Goal: Share content: Share content

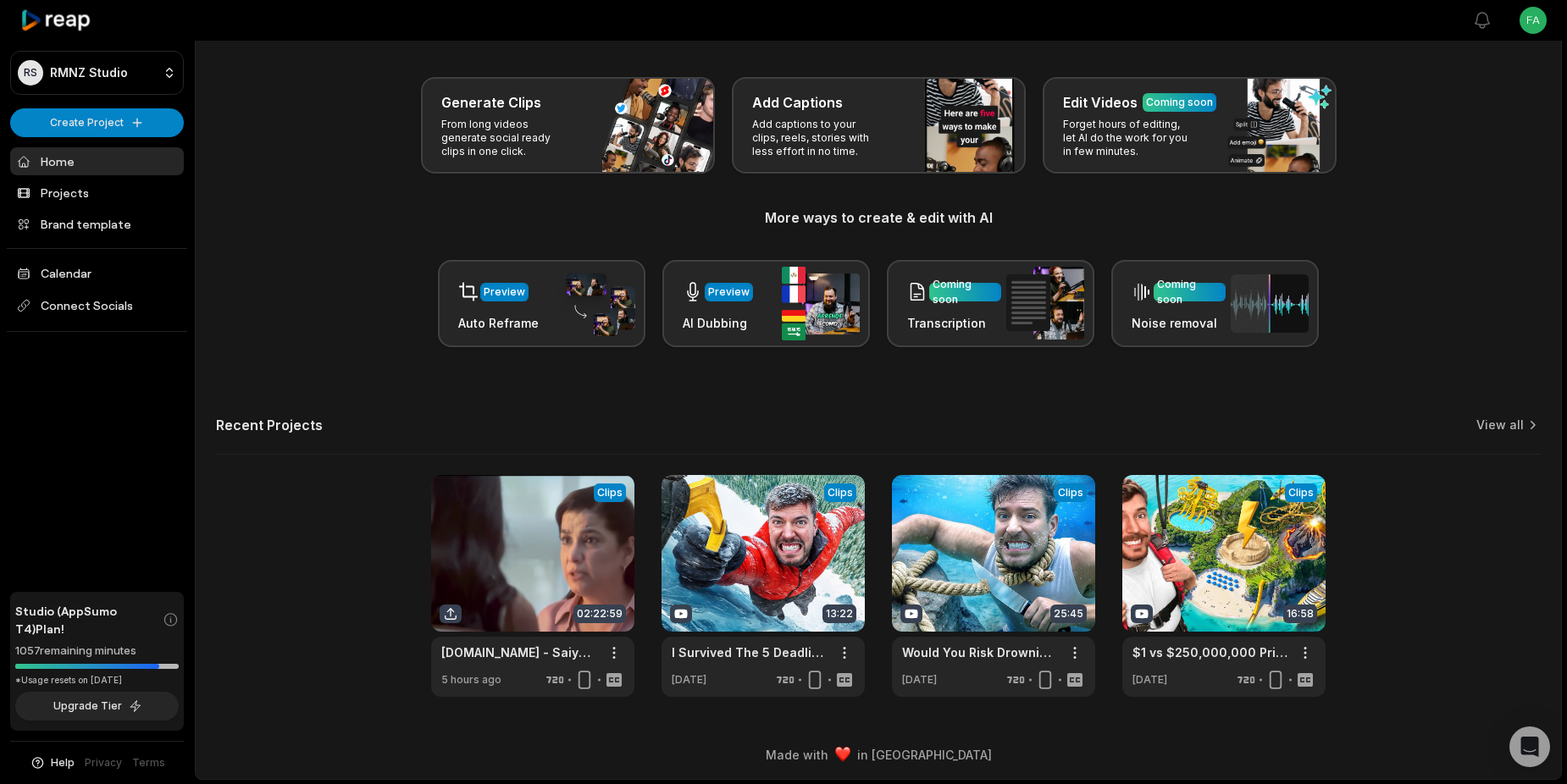
scroll to position [61, 0]
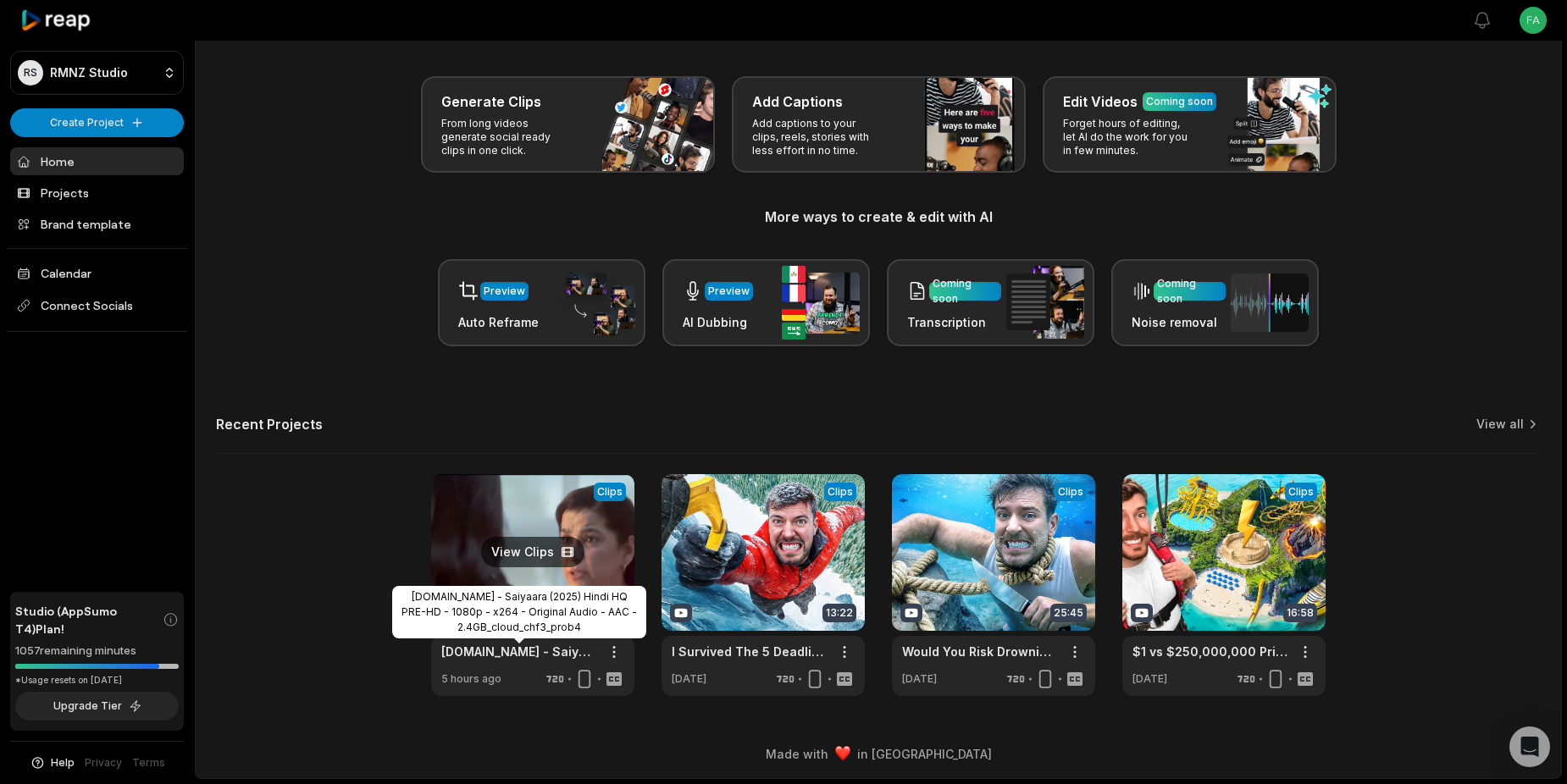
click at [494, 650] on link "[DOMAIN_NAME] - Saiyaara (2025) Hindi HQ PRE-HD - 1080p - x264 - Original Audio…" at bounding box center [519, 651] width 156 height 18
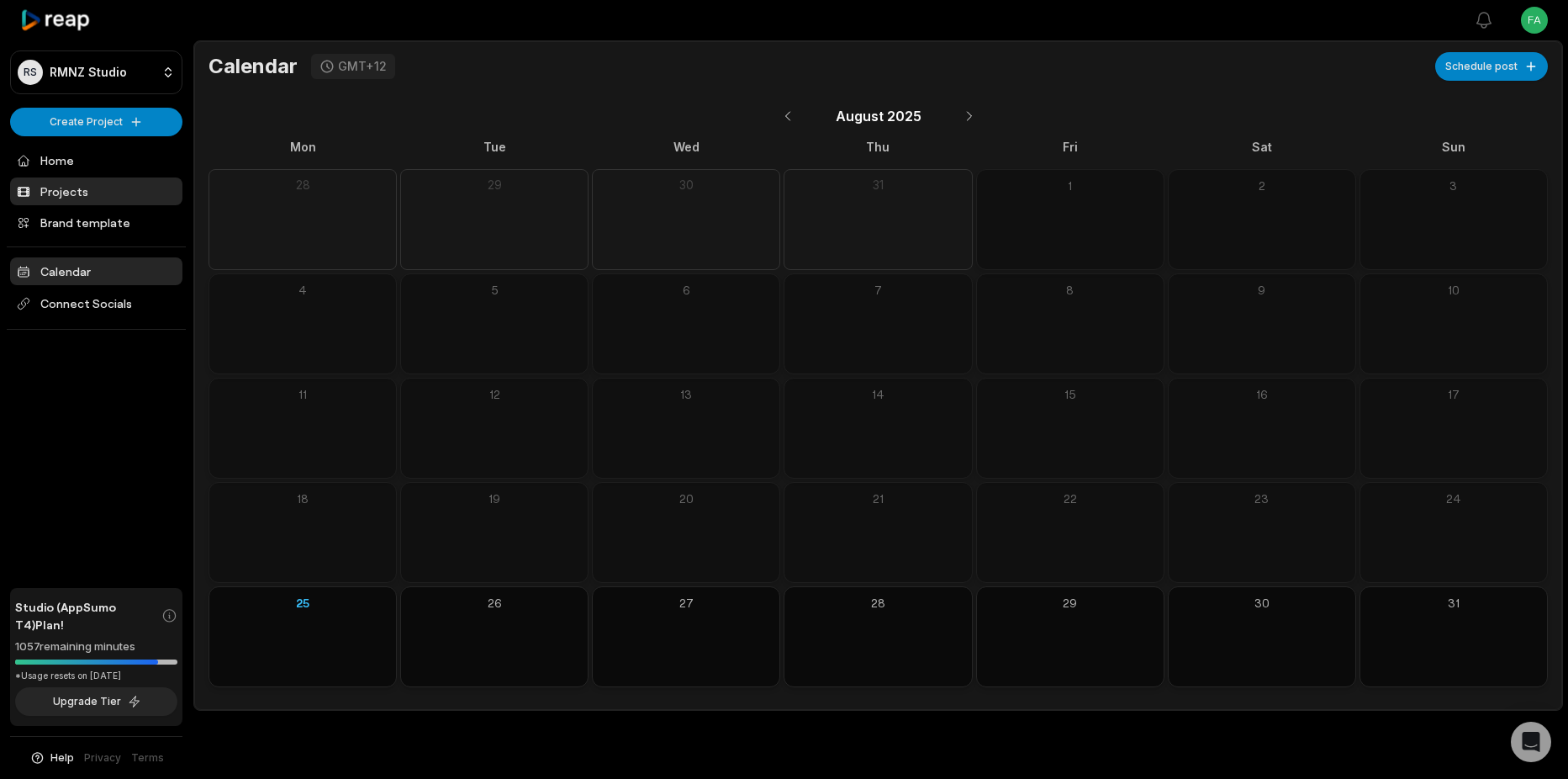
click at [76, 195] on link "Projects" at bounding box center [95, 191] width 172 height 28
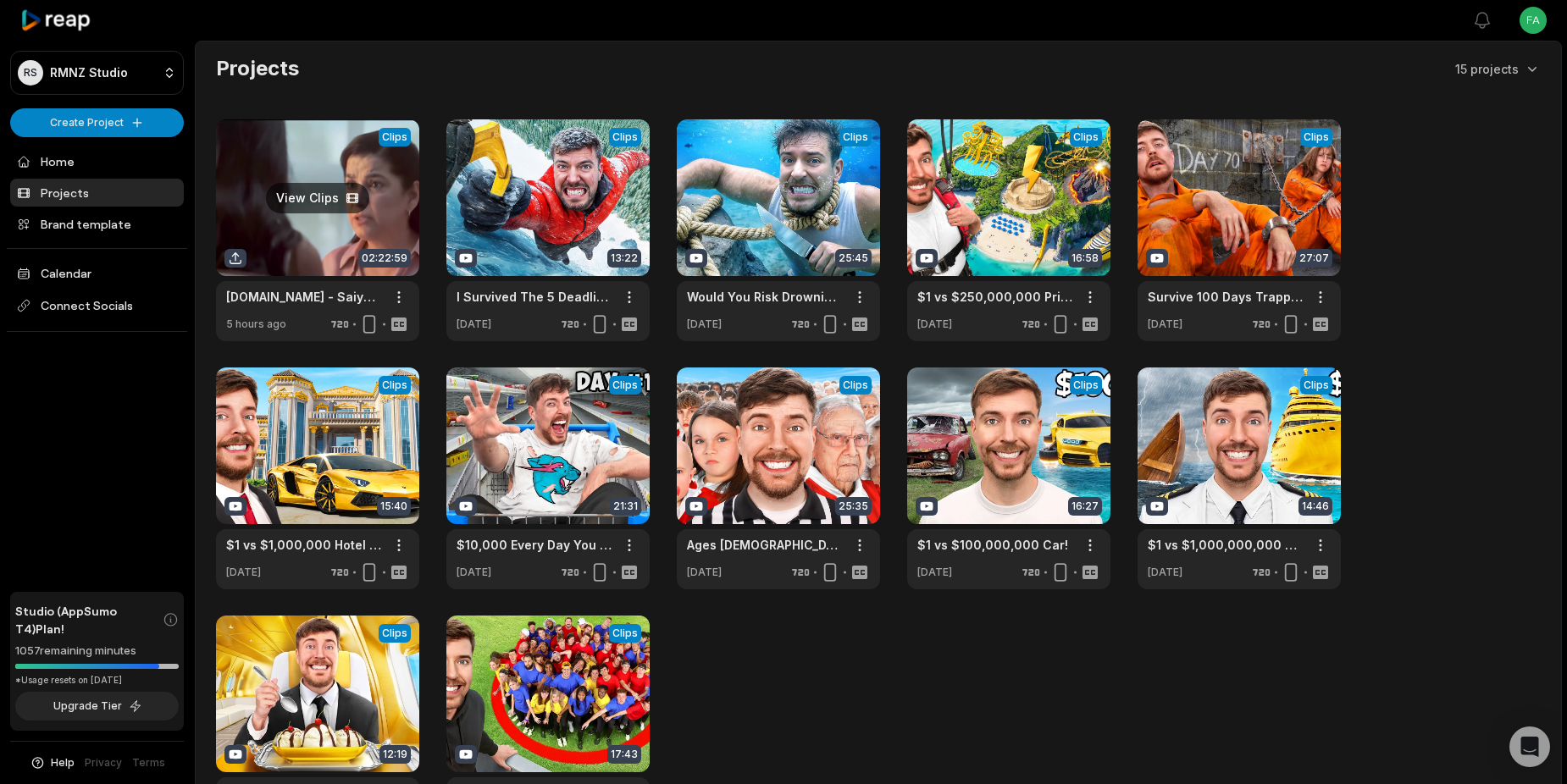
click at [337, 200] on link at bounding box center [317, 231] width 203 height 222
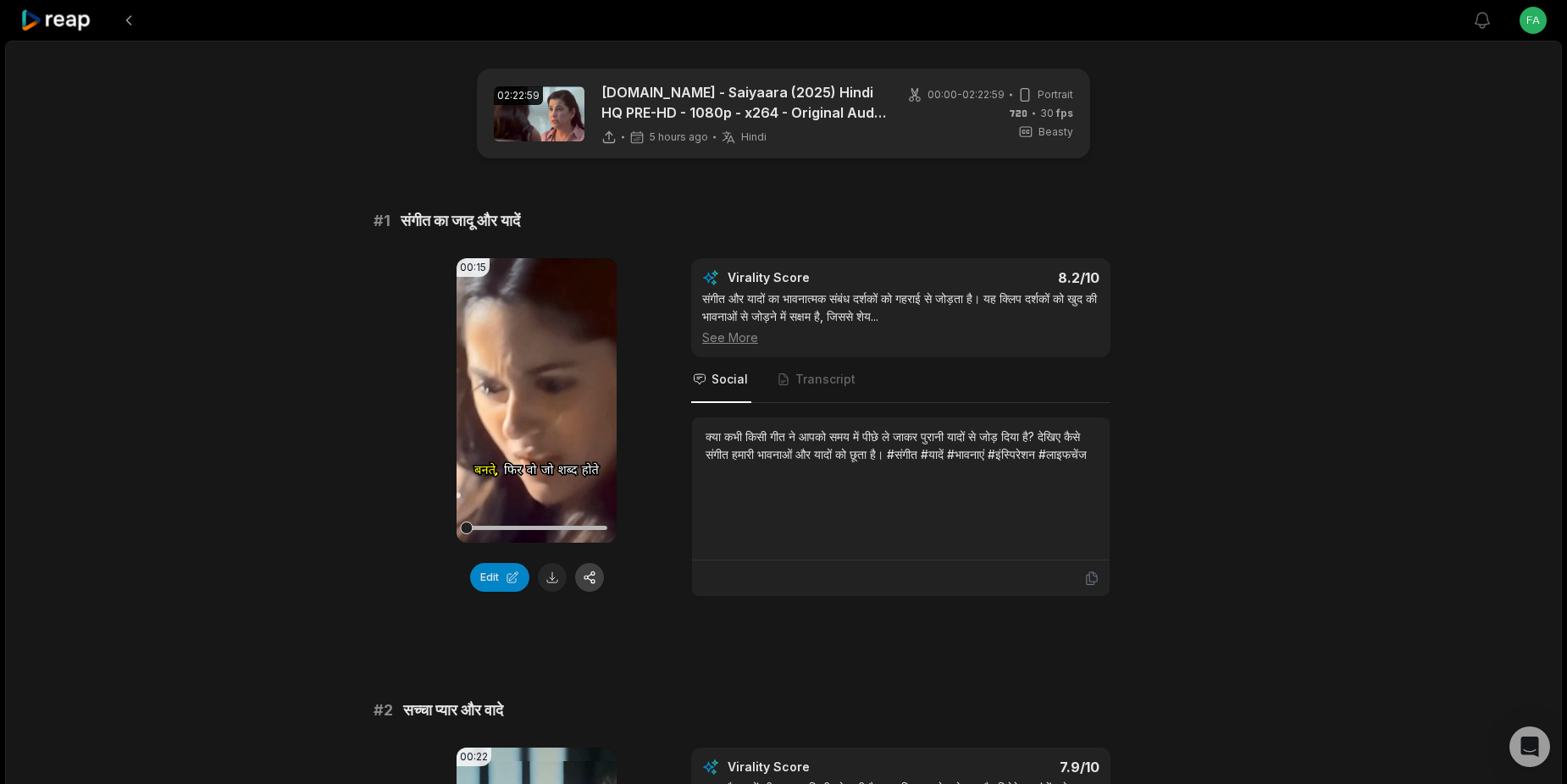
click at [581, 574] on button "button" at bounding box center [589, 577] width 29 height 29
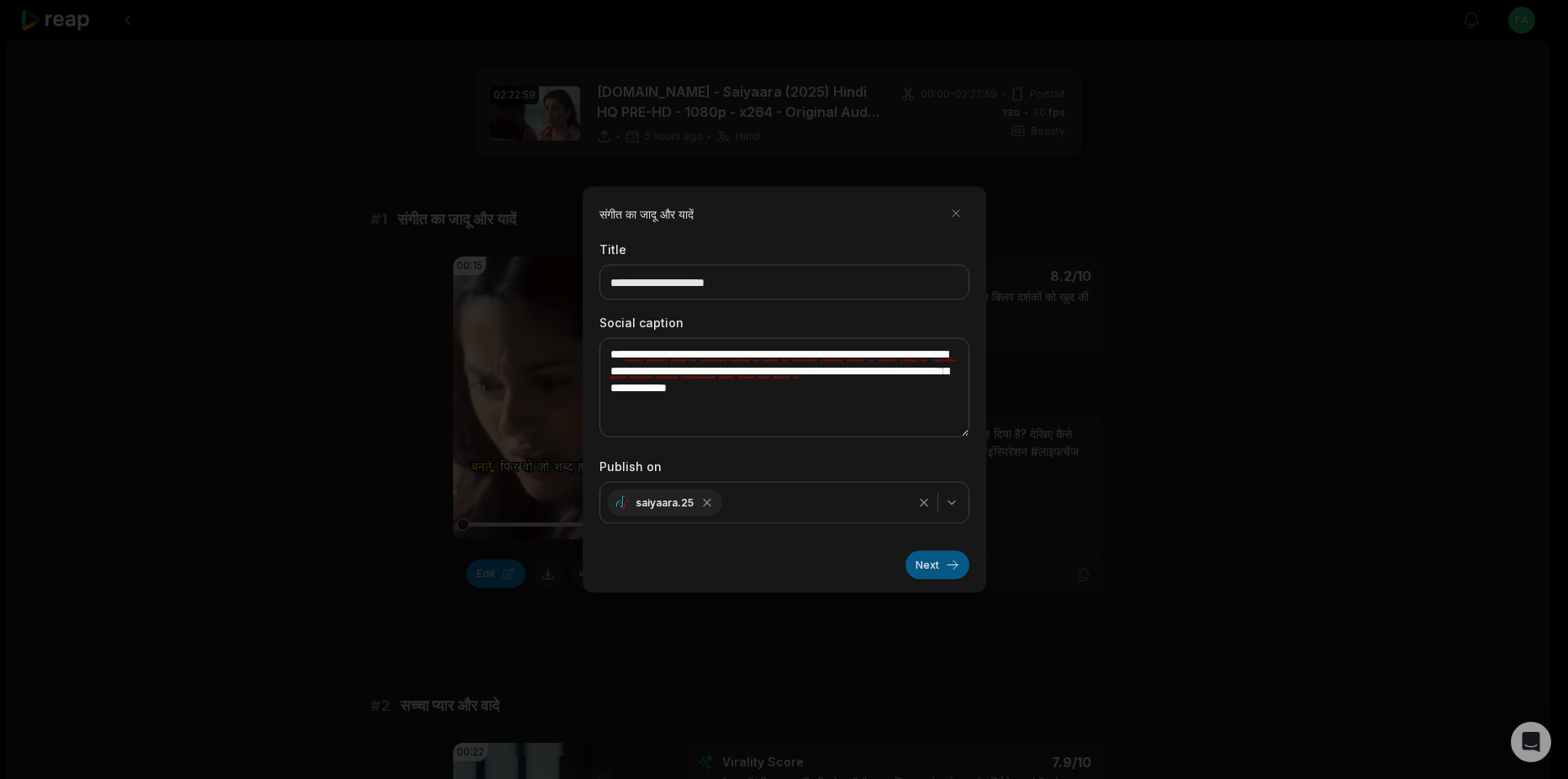
click at [933, 563] on button "Next" at bounding box center [937, 565] width 64 height 29
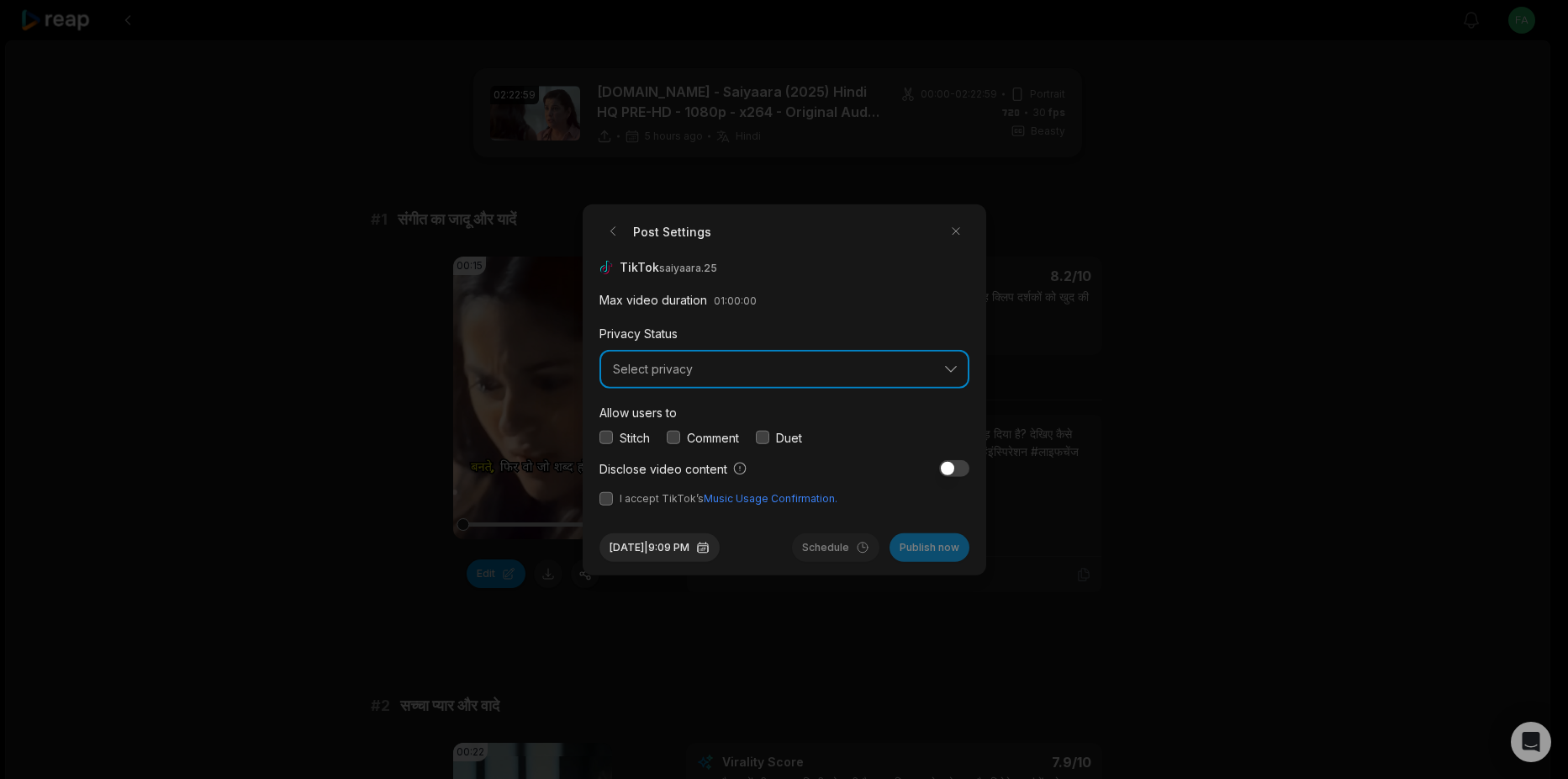
click at [760, 381] on button "Select privacy" at bounding box center [784, 369] width 370 height 38
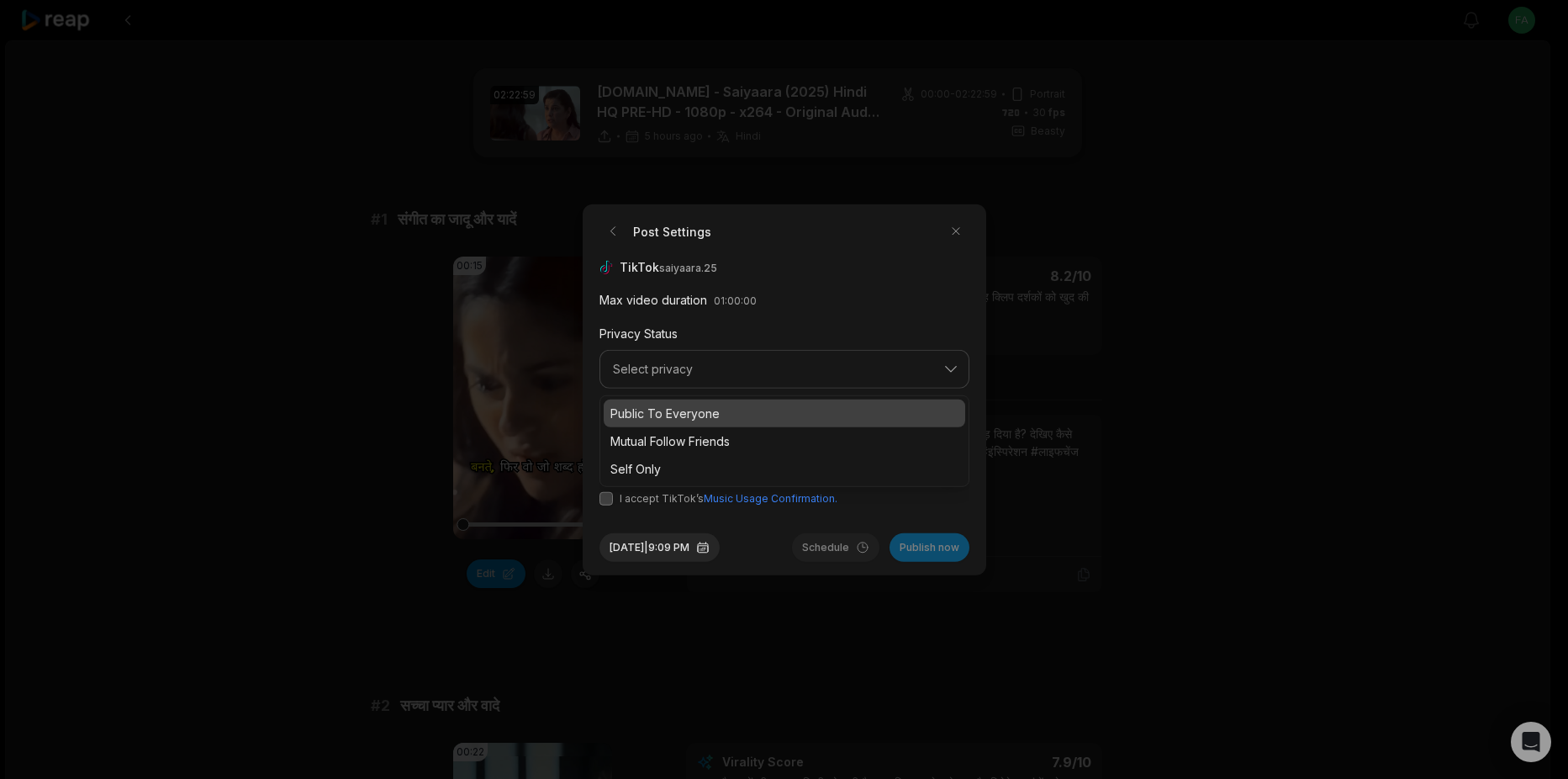
click at [712, 405] on p "Public To Everyone" at bounding box center [784, 413] width 348 height 18
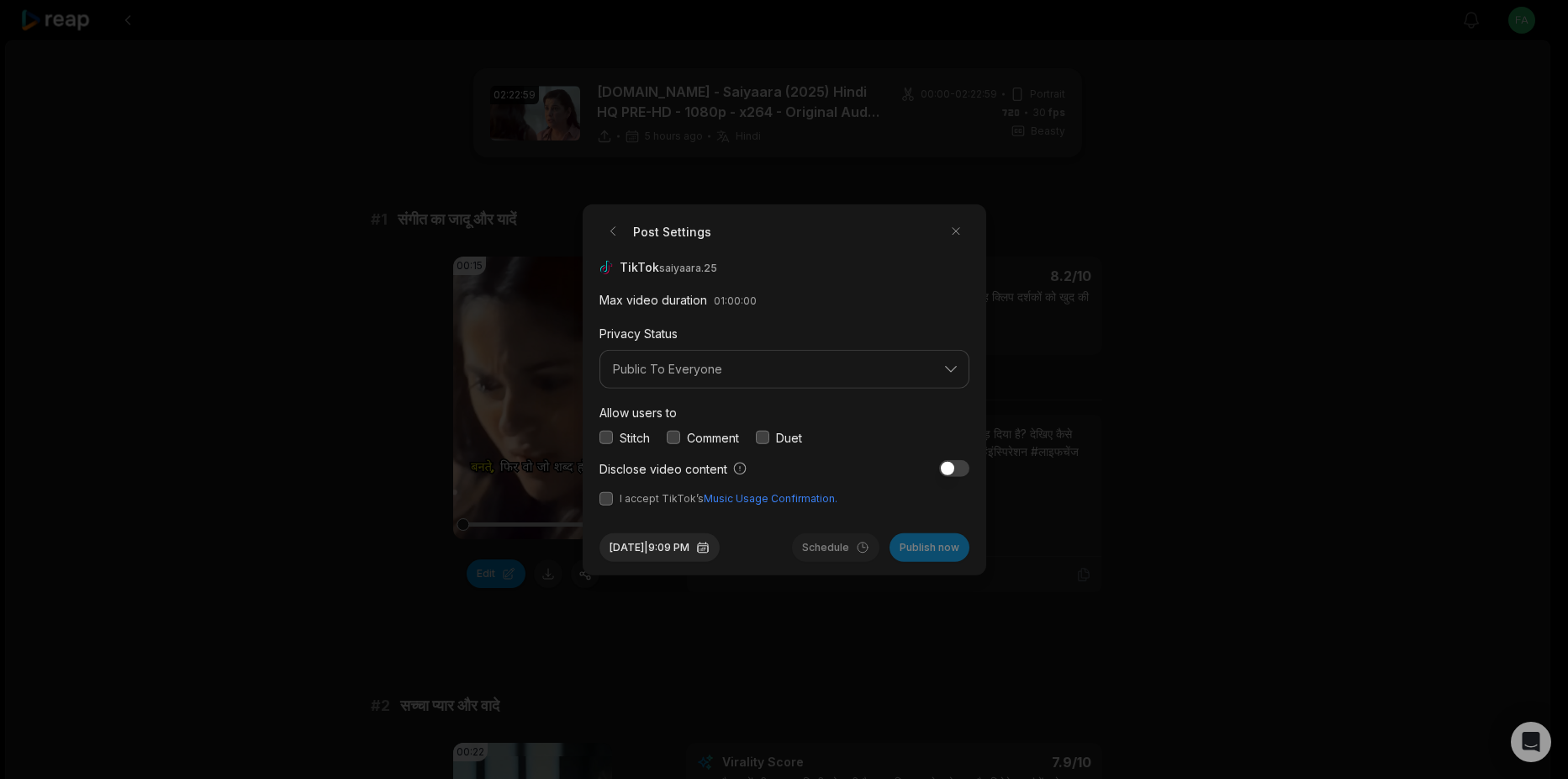
click at [609, 502] on button "button" at bounding box center [607, 498] width 14 height 14
click at [609, 433] on button "button" at bounding box center [607, 438] width 14 height 14
click at [694, 440] on label "Comment" at bounding box center [713, 437] width 52 height 18
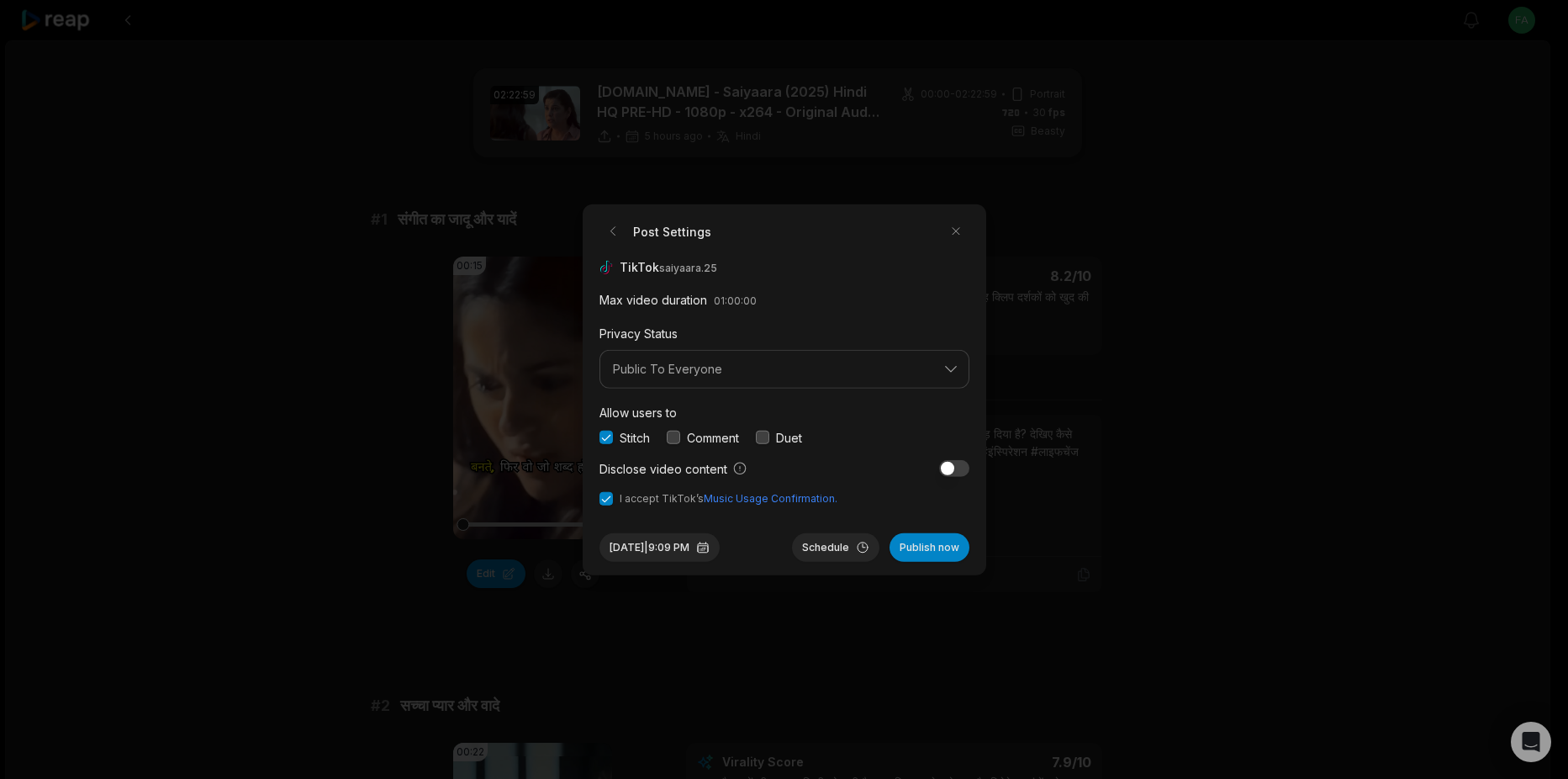
click at [682, 440] on div "Comment" at bounding box center [703, 437] width 73 height 18
click at [668, 440] on button "button" at bounding box center [673, 438] width 14 height 14
click at [759, 436] on button "button" at bounding box center [763, 438] width 14 height 14
click at [934, 546] on button "Publish now" at bounding box center [929, 546] width 80 height 29
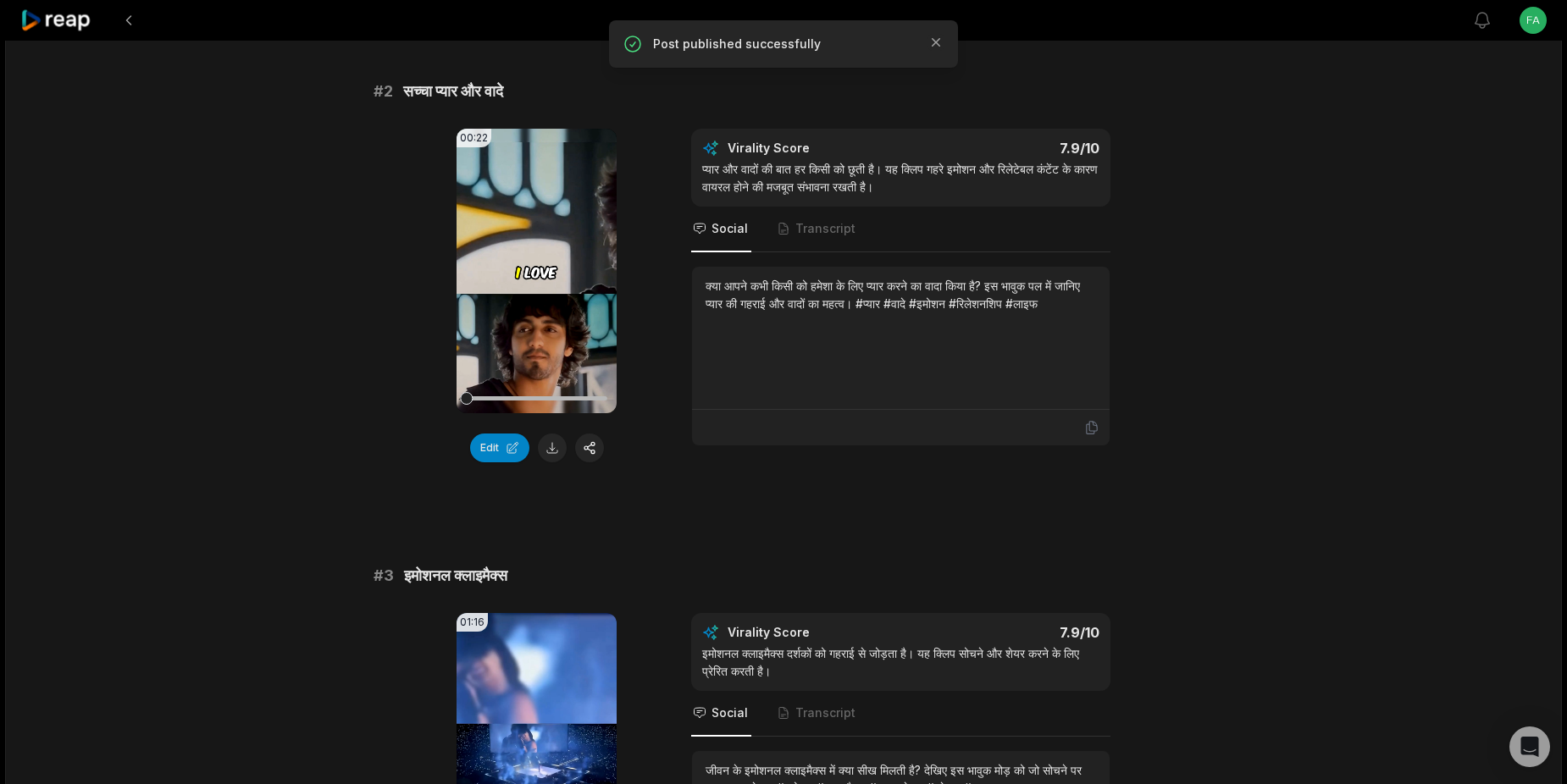
scroll to position [643, 0]
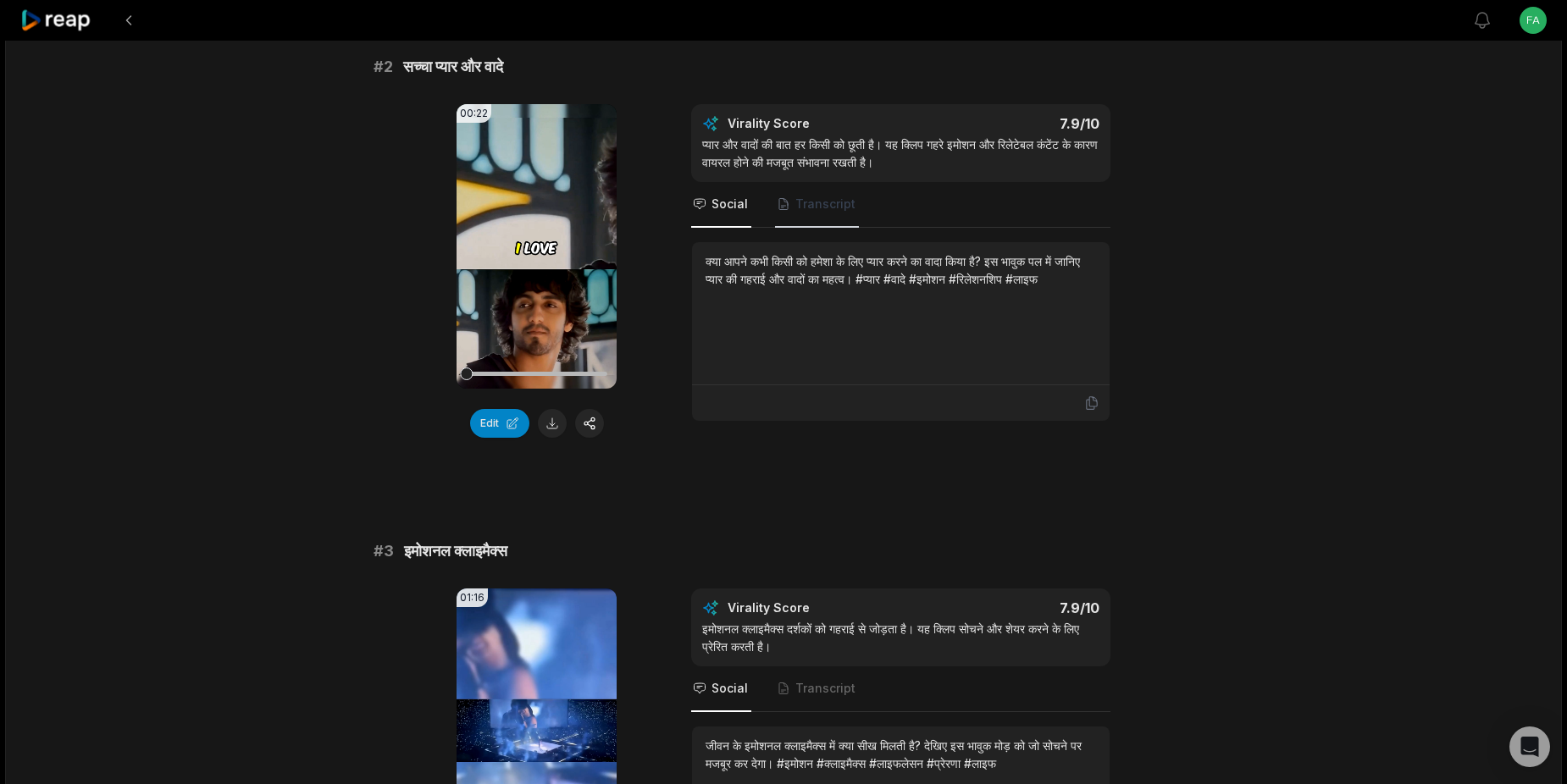
click at [823, 208] on span "Transcript" at bounding box center [825, 204] width 60 height 17
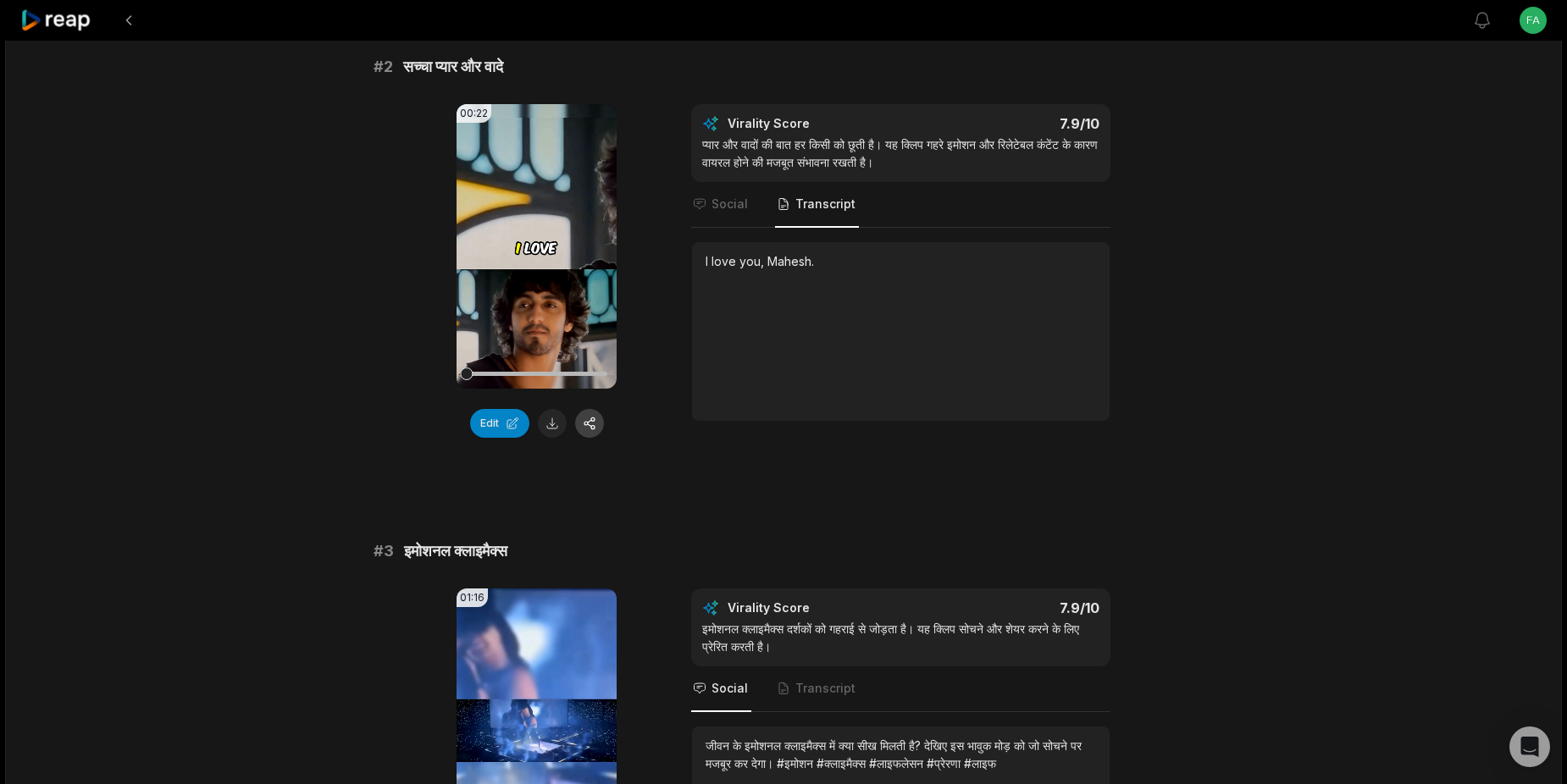
click at [594, 425] on button "button" at bounding box center [589, 423] width 29 height 29
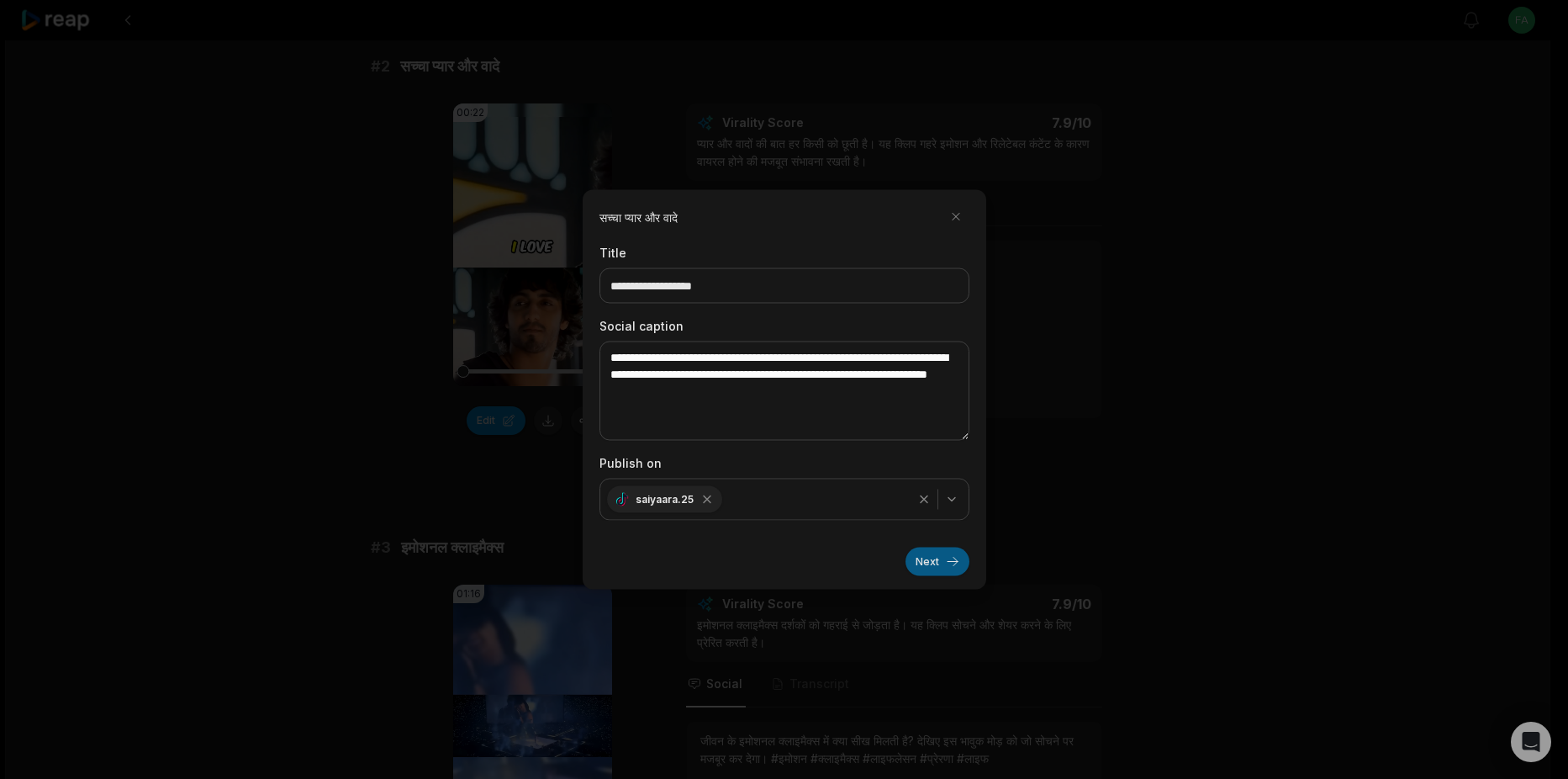
click at [931, 566] on button "Next" at bounding box center [937, 562] width 64 height 29
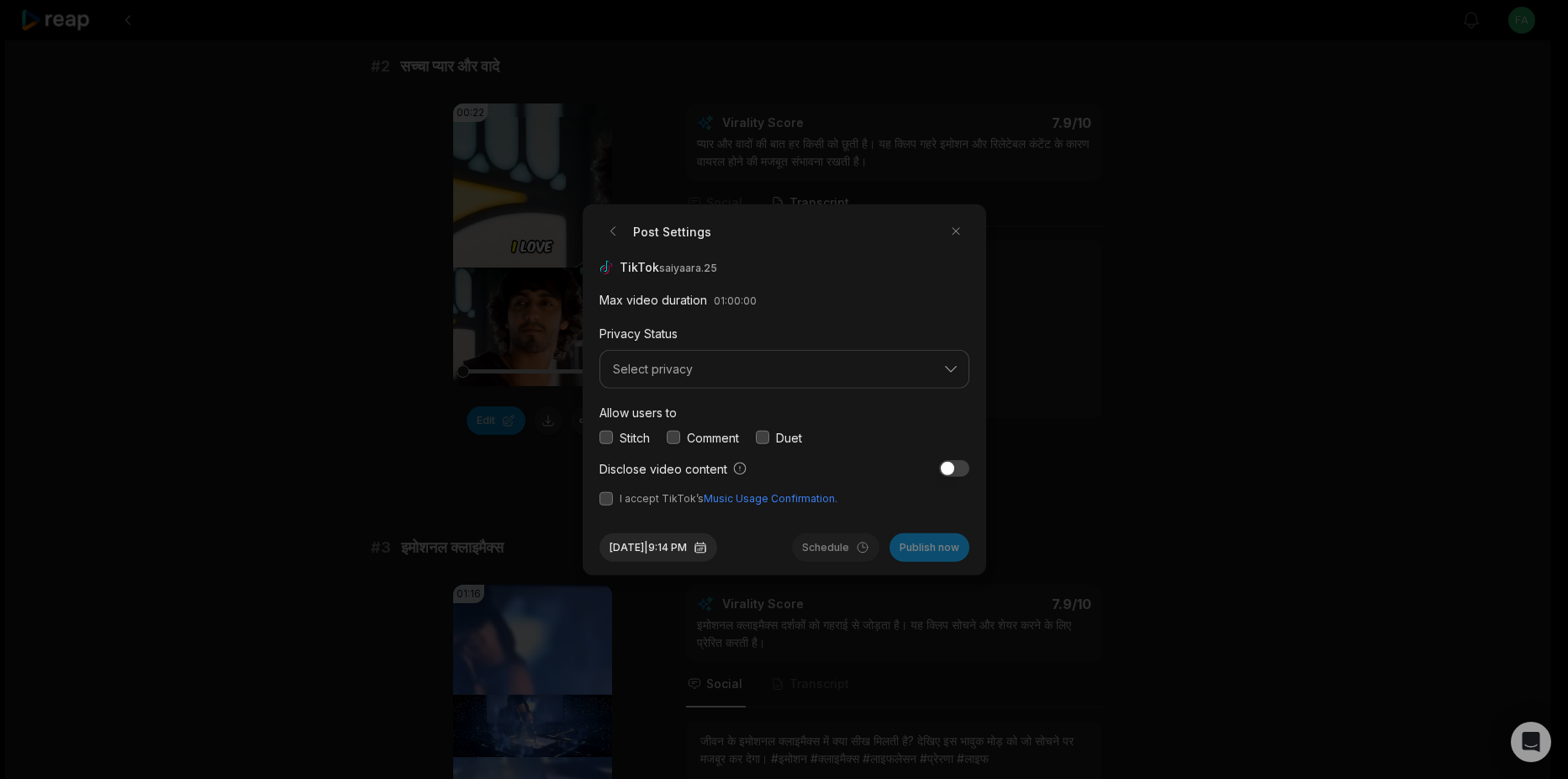
click at [764, 433] on button "button" at bounding box center [763, 438] width 14 height 14
drag, startPoint x: 678, startPoint y: 437, endPoint x: 598, endPoint y: 422, distance: 81.4
click at [667, 431] on div "Stitch Comment Duet" at bounding box center [784, 437] width 370 height 18
drag, startPoint x: 595, startPoint y: 433, endPoint x: 609, endPoint y: 439, distance: 15.2
click at [597, 433] on div "Post Settings TikTok saiyaara.25 Max video duration 01:00:00 Privacy Status Sel…" at bounding box center [784, 390] width 404 height 371
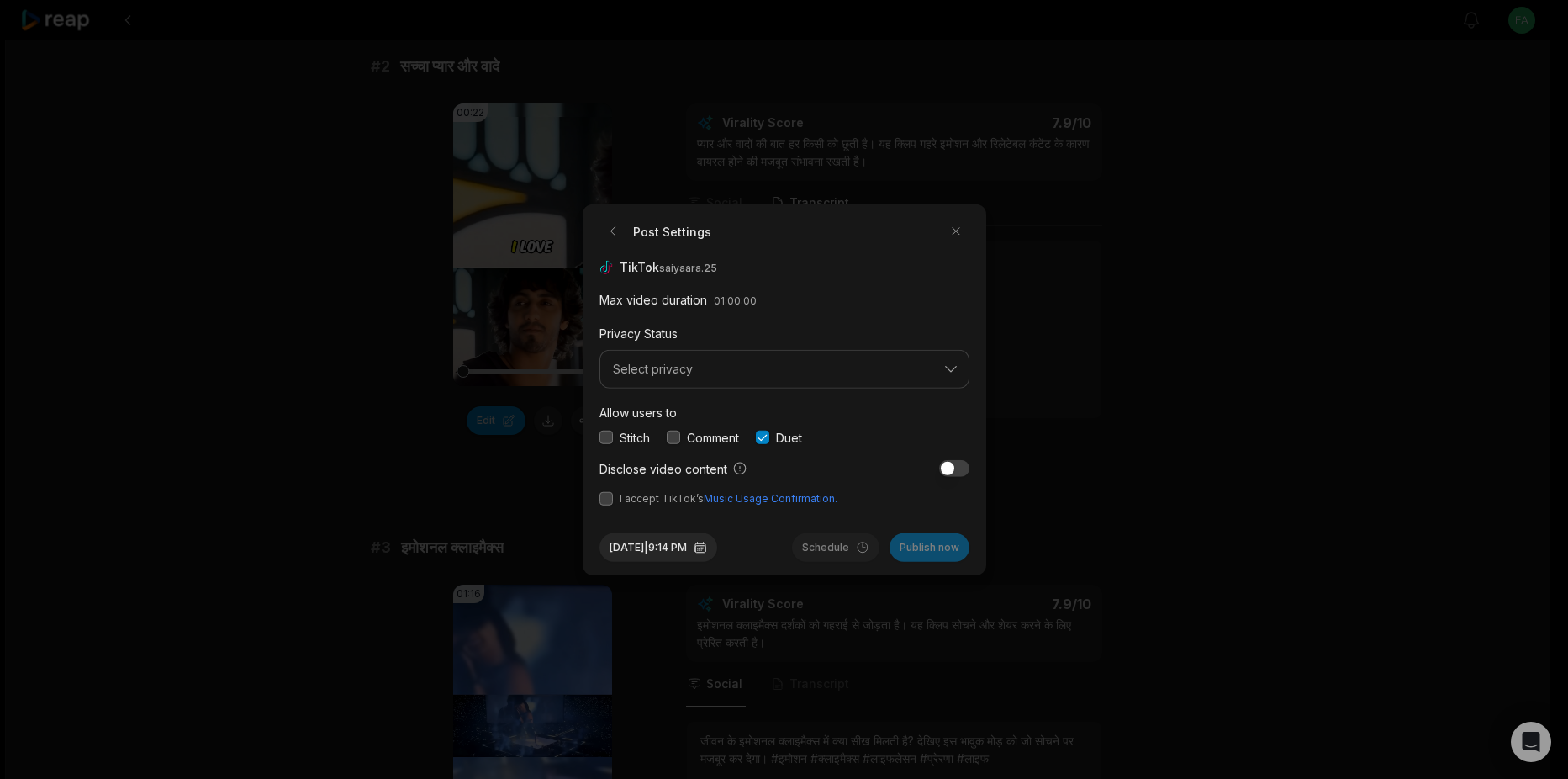
click at [615, 442] on div "Stitch" at bounding box center [624, 437] width 50 height 18
click at [612, 442] on button "button" at bounding box center [607, 438] width 14 height 14
click at [680, 443] on button "button" at bounding box center [673, 438] width 14 height 14
click at [601, 503] on button "button" at bounding box center [607, 498] width 14 height 14
click at [927, 550] on div "Schedule Publish now" at bounding box center [881, 546] width 177 height 29
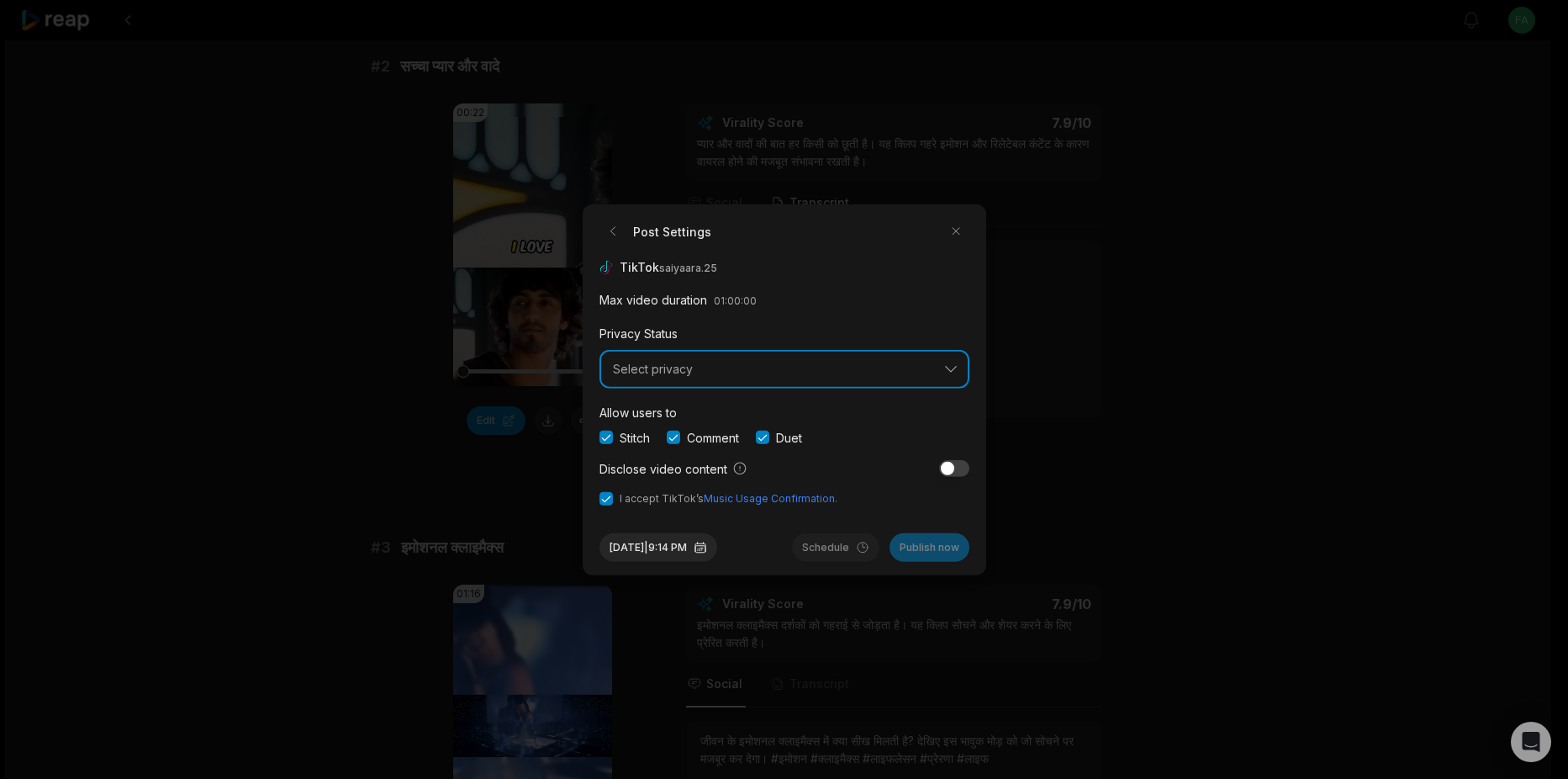
click at [871, 363] on span "Select privacy" at bounding box center [773, 369] width 319 height 15
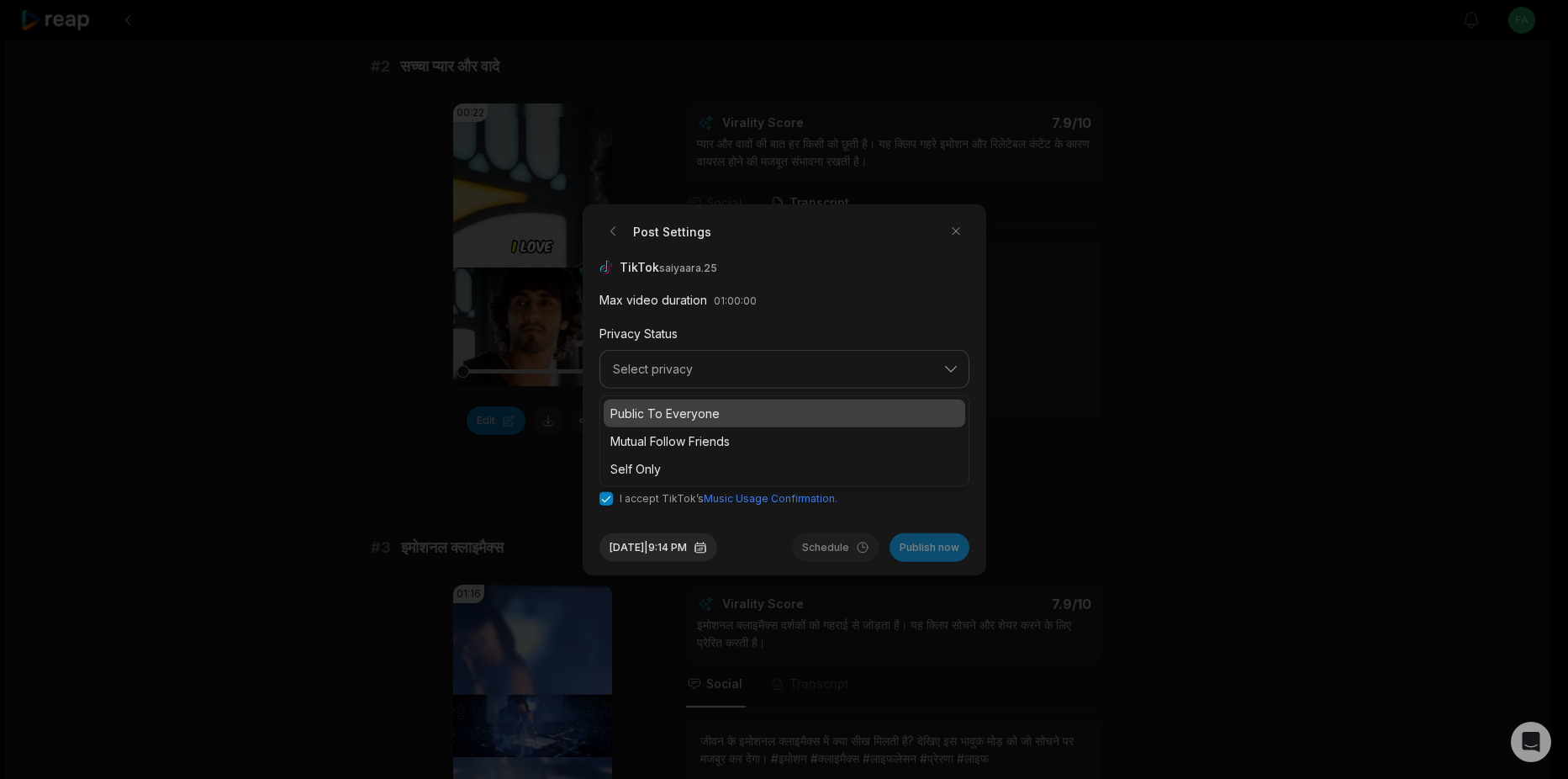
click at [676, 418] on p "Public To Everyone" at bounding box center [784, 413] width 348 height 18
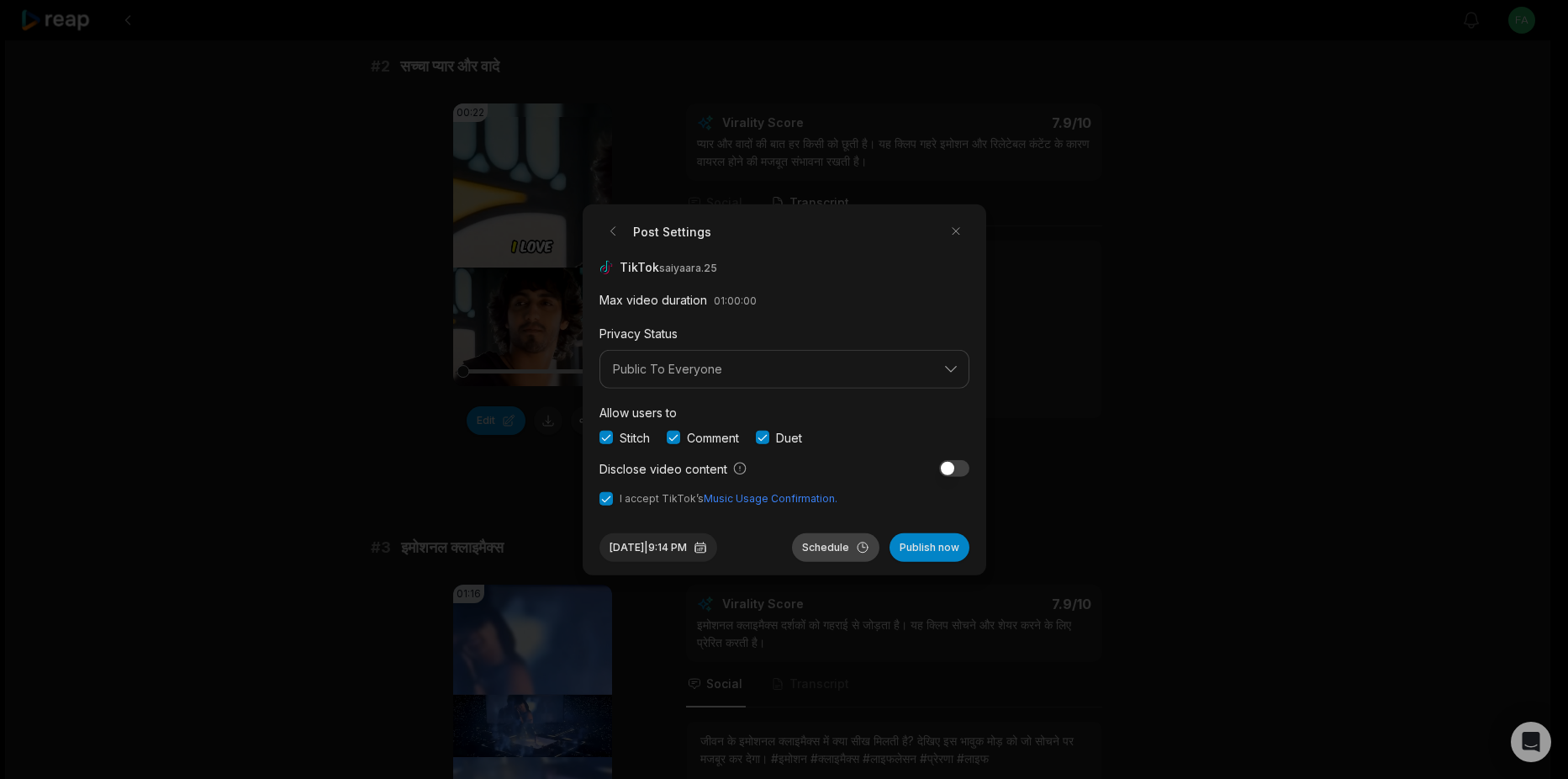
click at [826, 547] on button "Schedule" at bounding box center [836, 546] width 87 height 29
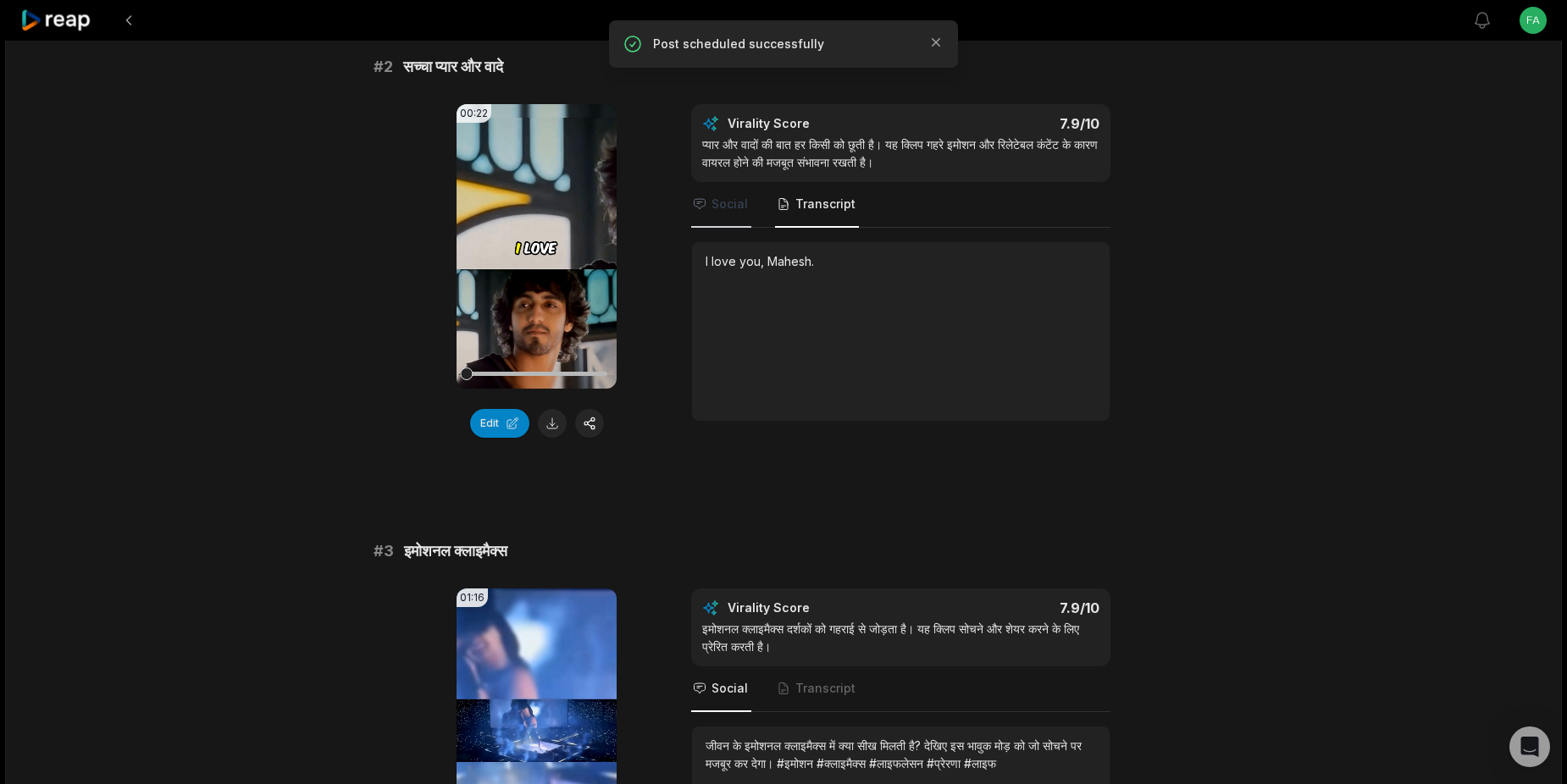
click at [735, 192] on span "Social" at bounding box center [721, 205] width 60 height 46
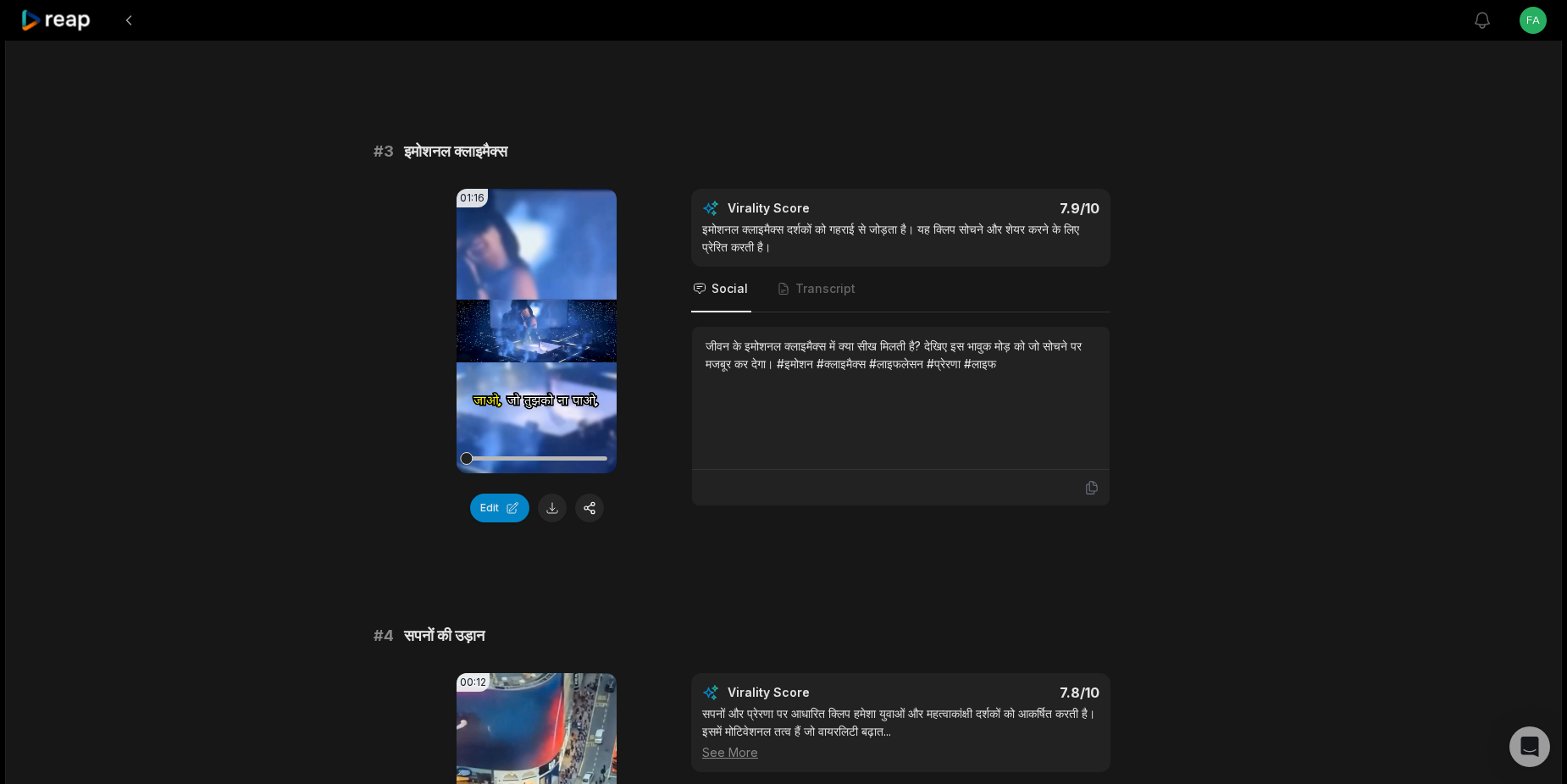
scroll to position [950, 0]
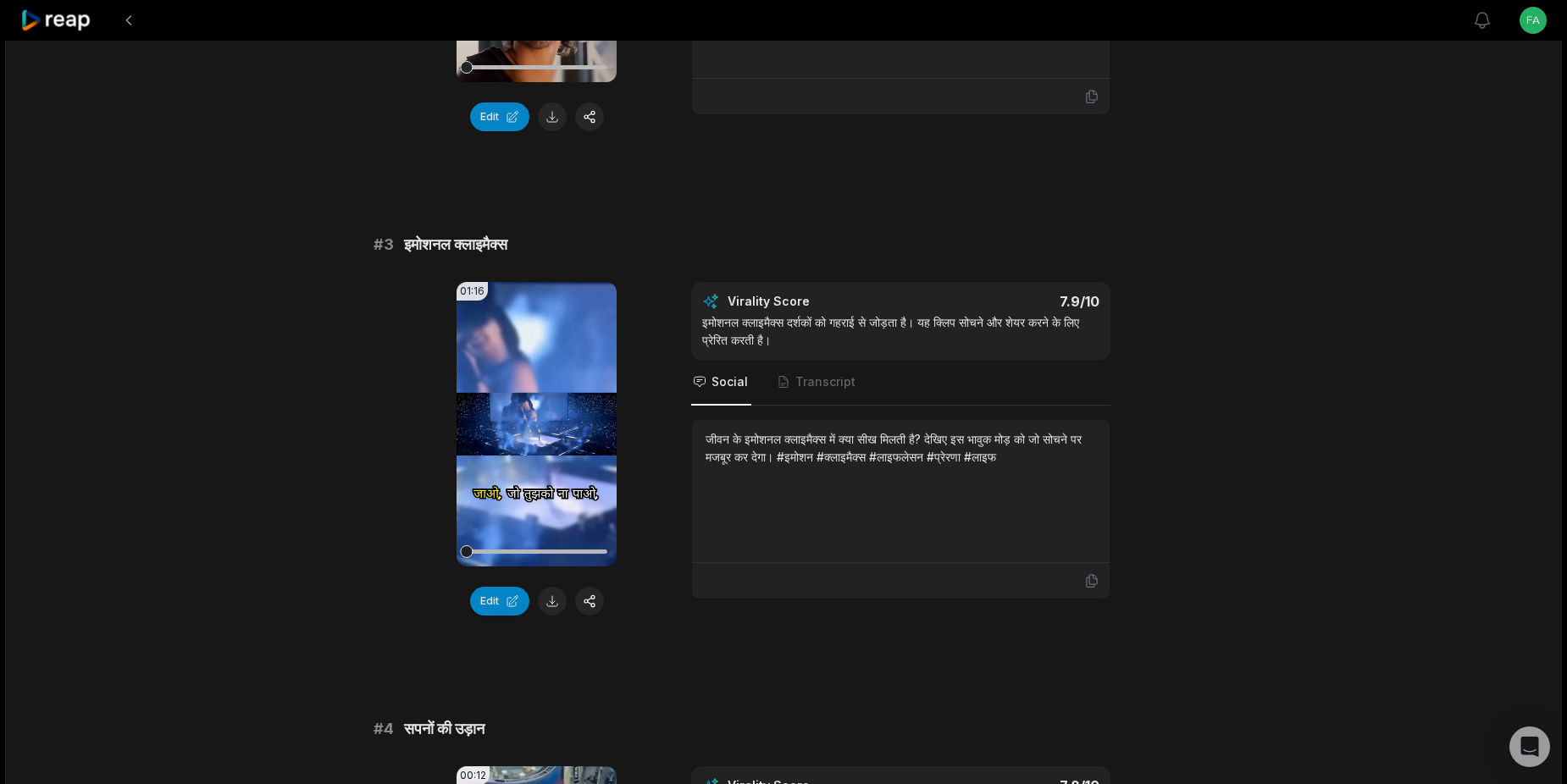
click at [809, 332] on div "इमोशनल क्लाइमैक्स दर्शकों को गहराई से जोड़ता है। यह क्लिप सोचने और शेयर करने के…" at bounding box center [900, 331] width 397 height 36
drag, startPoint x: 785, startPoint y: 337, endPoint x: 765, endPoint y: 337, distance: 20.0
click at [765, 337] on div "इमोशनल क्लाइमैक्स दर्शकों को गहराई से जोड़ता है। यह क्लिप सोचने और शेयर करने के…" at bounding box center [900, 331] width 397 height 36
drag, startPoint x: 765, startPoint y: 337, endPoint x: 796, endPoint y: 337, distance: 31.0
click at [796, 337] on div "इमोशनल क्लाइमैक्स दर्शकों को गहराई से जोड़ता है। यह क्लिप सोचने और शेयर करने के…" at bounding box center [900, 331] width 397 height 36
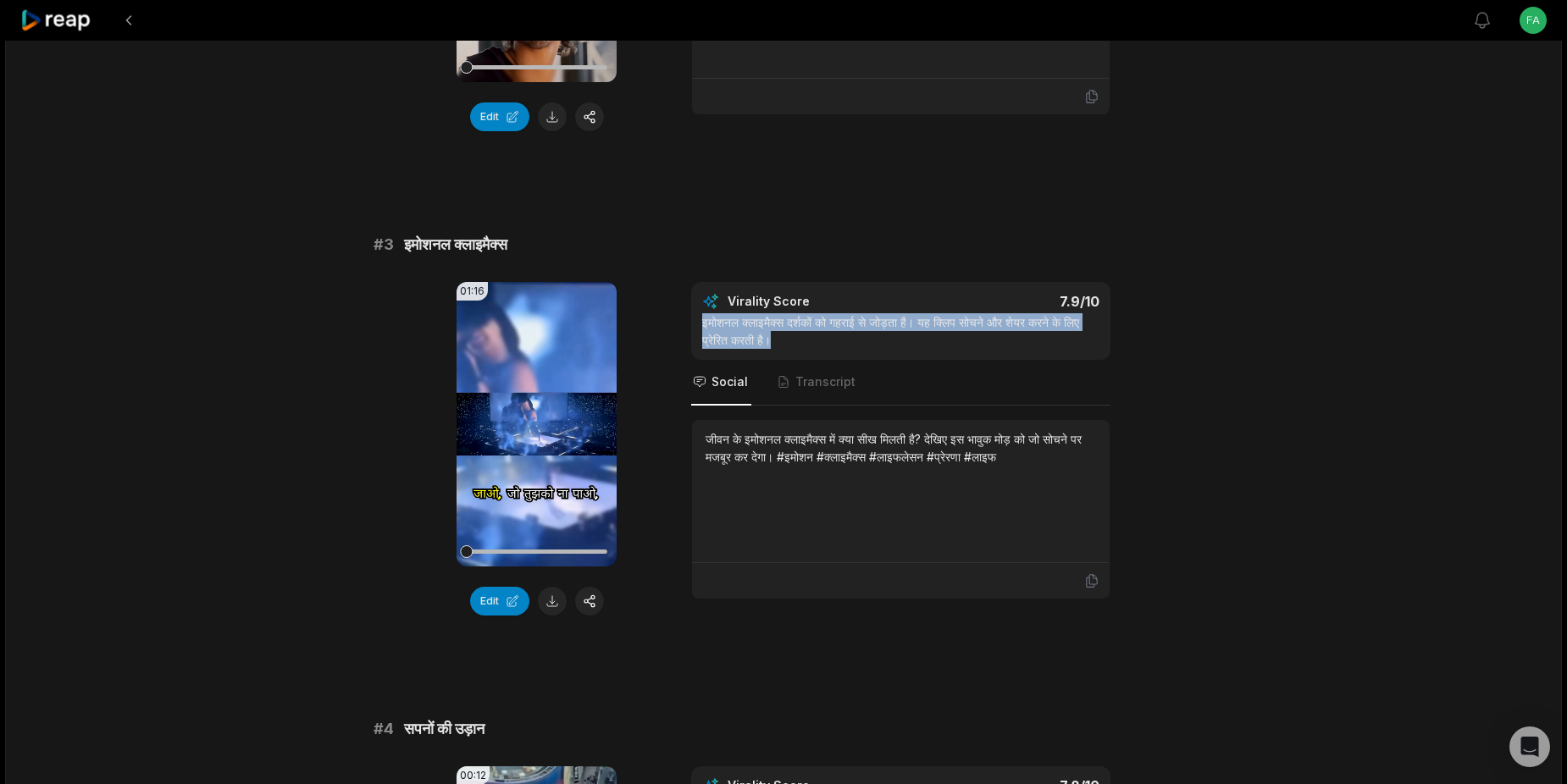
drag, startPoint x: 824, startPoint y: 342, endPoint x: 688, endPoint y: 328, distance: 136.7
click at [688, 328] on div "01:16 Your browser does not support mp4 format. Edit Virality Score 7.9 /10 इमो…" at bounding box center [784, 448] width 820 height 334
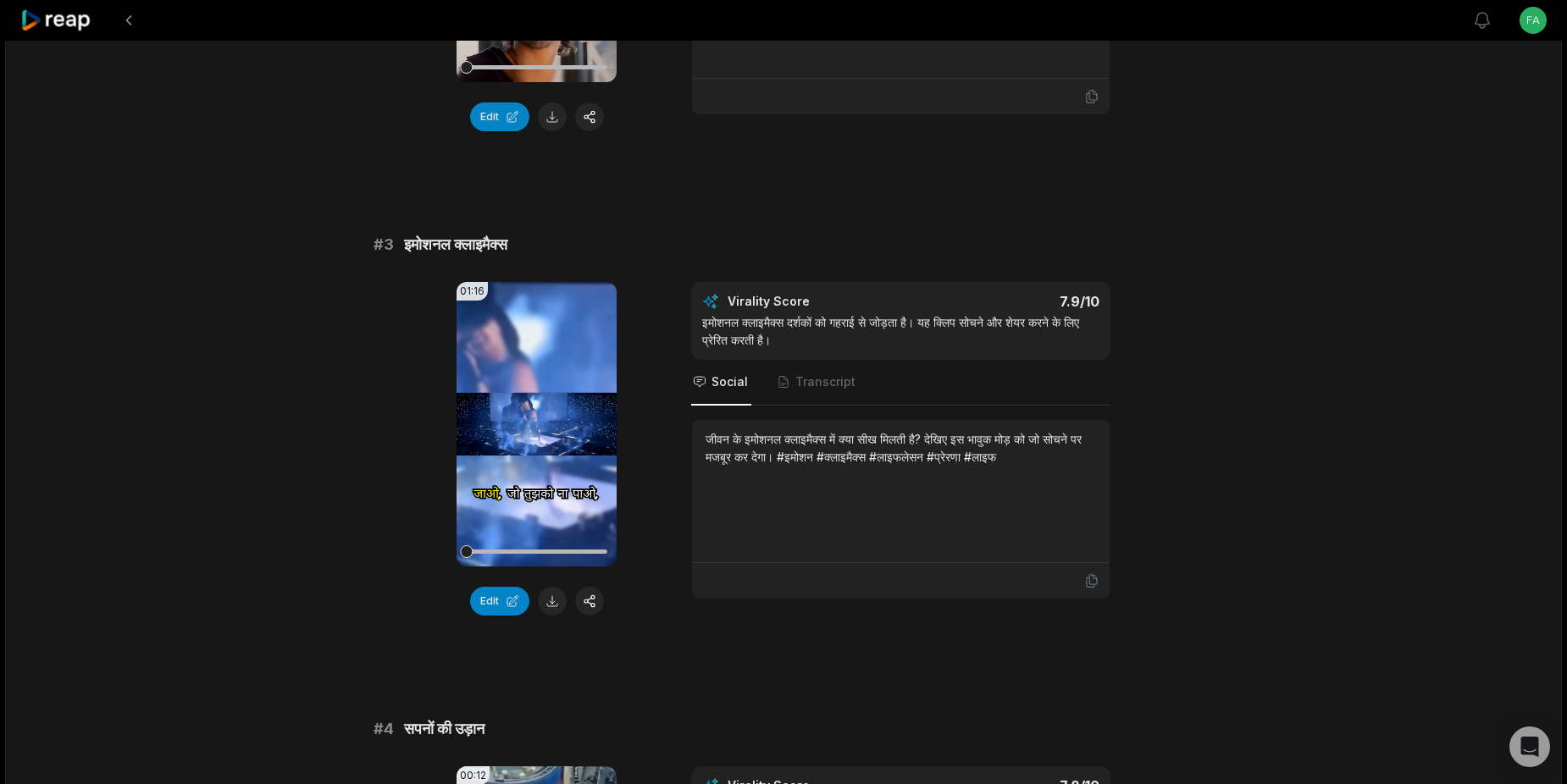
click at [861, 458] on div "जीवन के इमोशनल क्लाइमैक्स में क्या सीख मिलती है? देखिए इस भावुक मोड़ को जो सोचन…" at bounding box center [900, 447] width 390 height 36
click at [852, 455] on div "जीवन के इमोशनल क्लाइमैक्स में क्या सीख मिलती है? देखिए इस भावुक मोड़ को जो सोचन…" at bounding box center [900, 447] width 390 height 36
click at [491, 597] on button "Edit" at bounding box center [500, 601] width 59 height 29
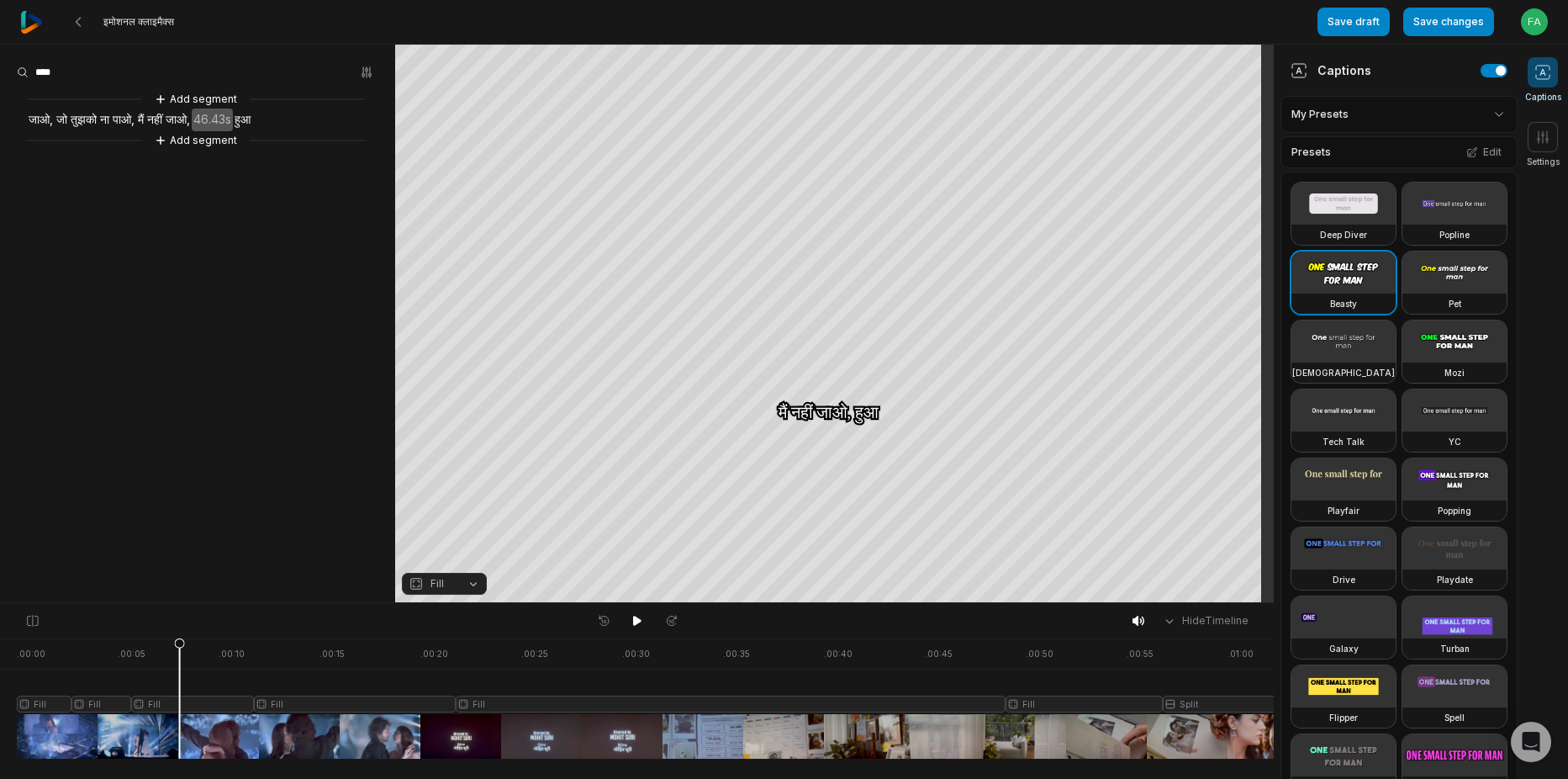
drag, startPoint x: 0, startPoint y: 0, endPoint x: 1435, endPoint y: 532, distance: 1530.4
click at [1435, 532] on div "Deep Diver Popline Beasty Pet Zen Mozi Tech Talk YC Playfair Popping Drive Play…" at bounding box center [1399, 523] width 237 height 705
click at [1553, 147] on span at bounding box center [1542, 137] width 30 height 30
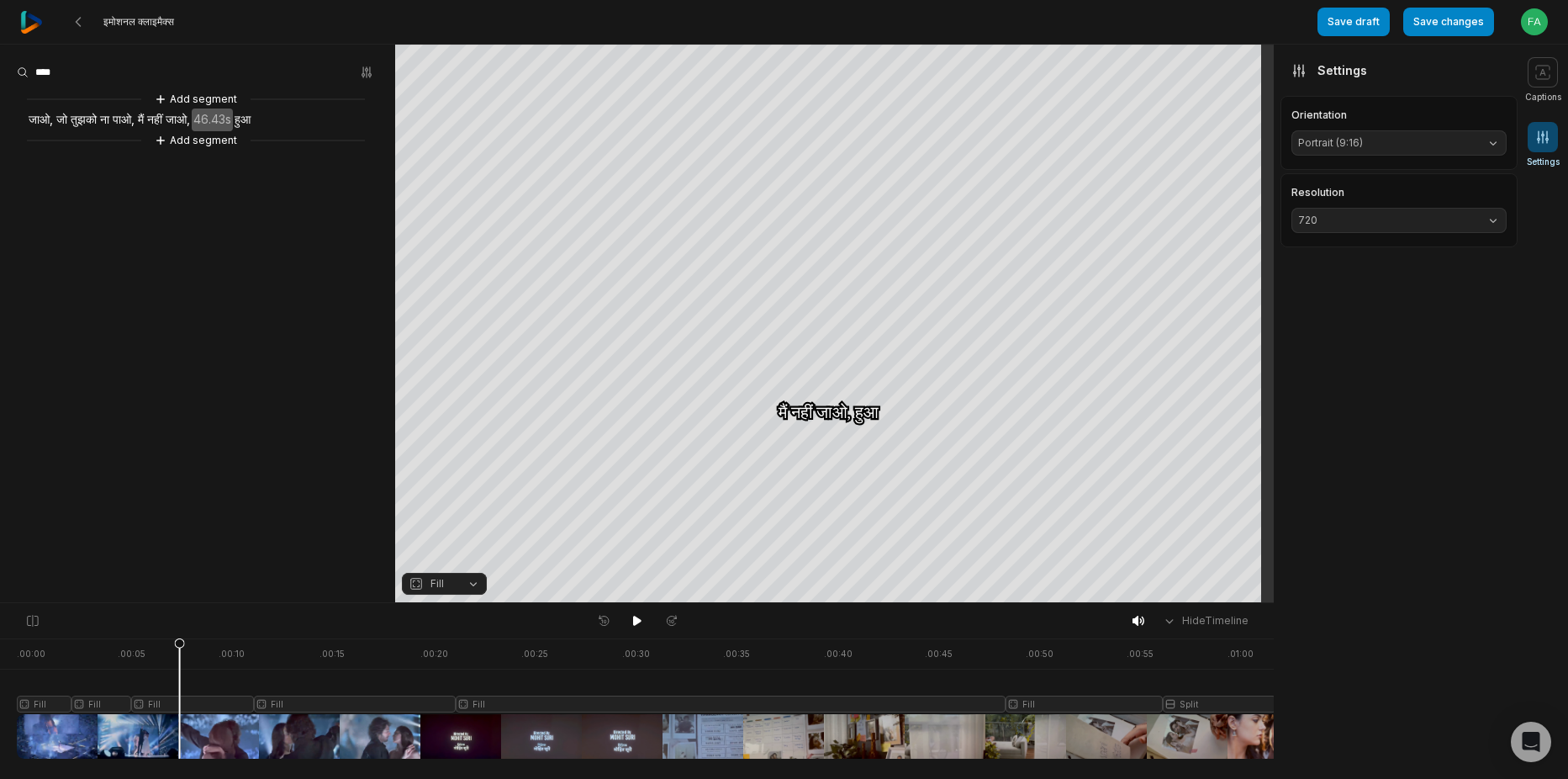
click at [1468, 143] on span "Portrait (9:16)" at bounding box center [1386, 143] width 175 height 15
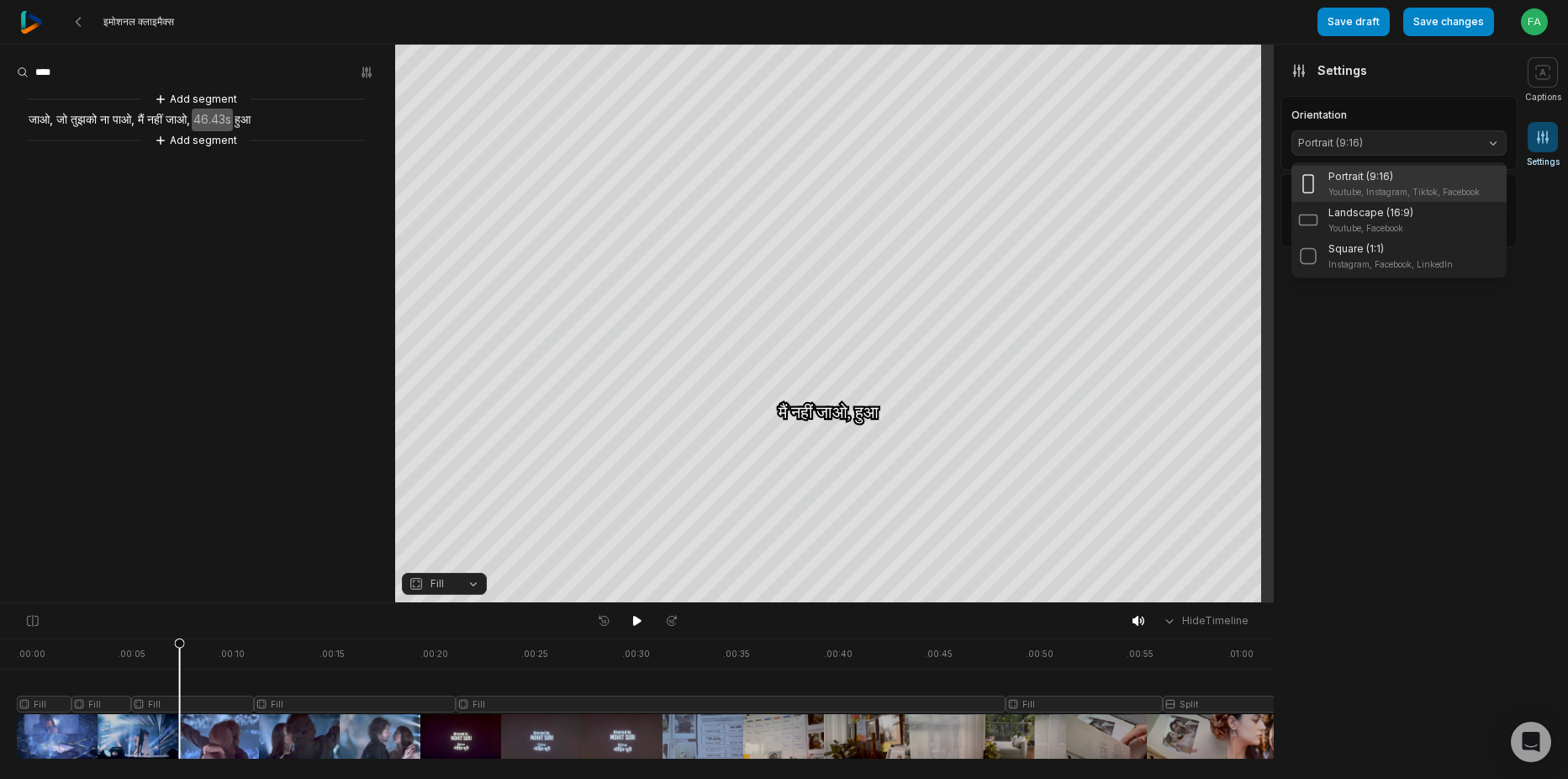
click at [1468, 143] on span "Portrait (9:16)" at bounding box center [1386, 143] width 175 height 15
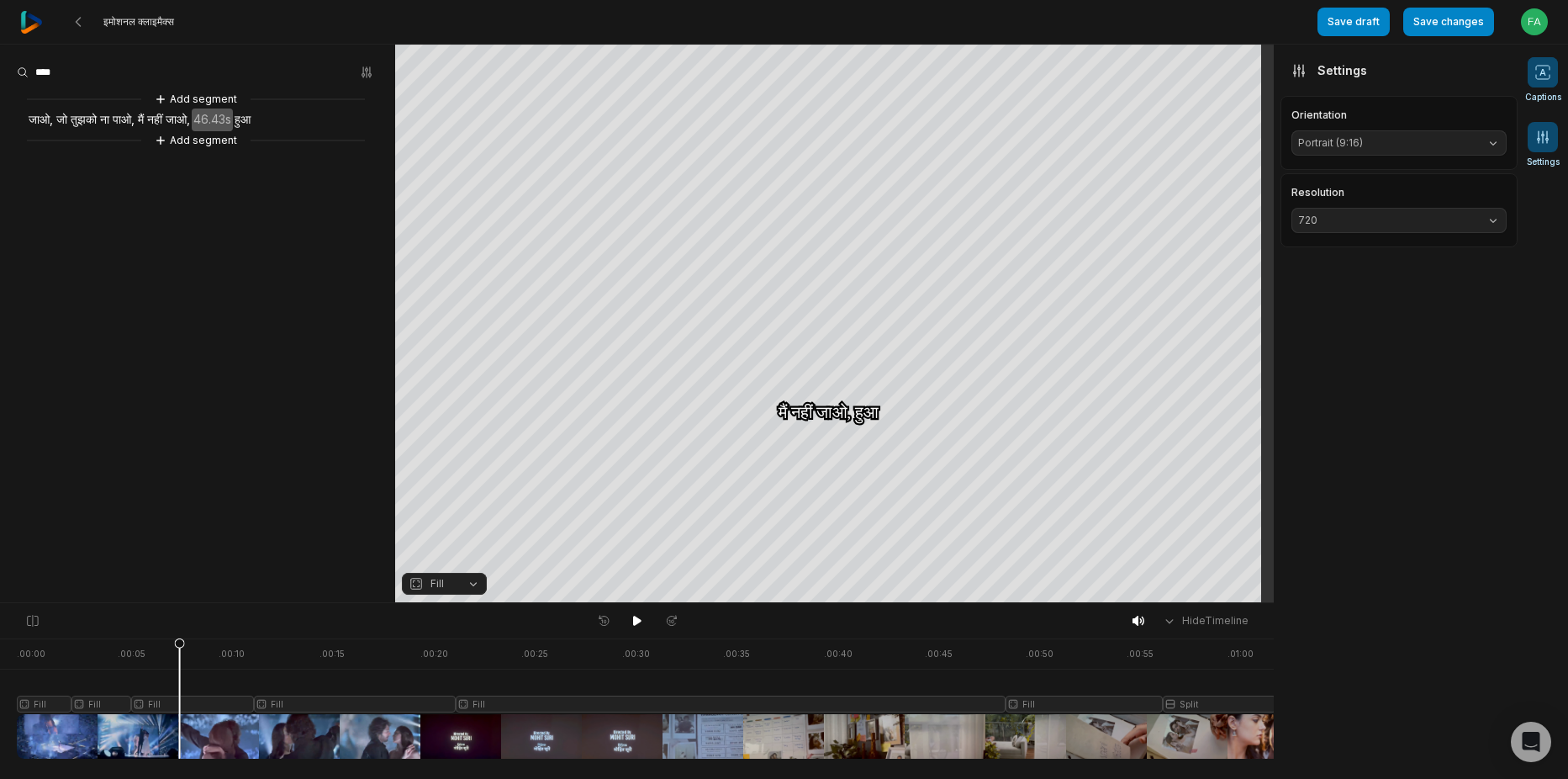
drag, startPoint x: 1521, startPoint y: 78, endPoint x: 1542, endPoint y: 66, distance: 24.2
click at [1542, 66] on 7299 at bounding box center [1543, 73] width 14 height 14
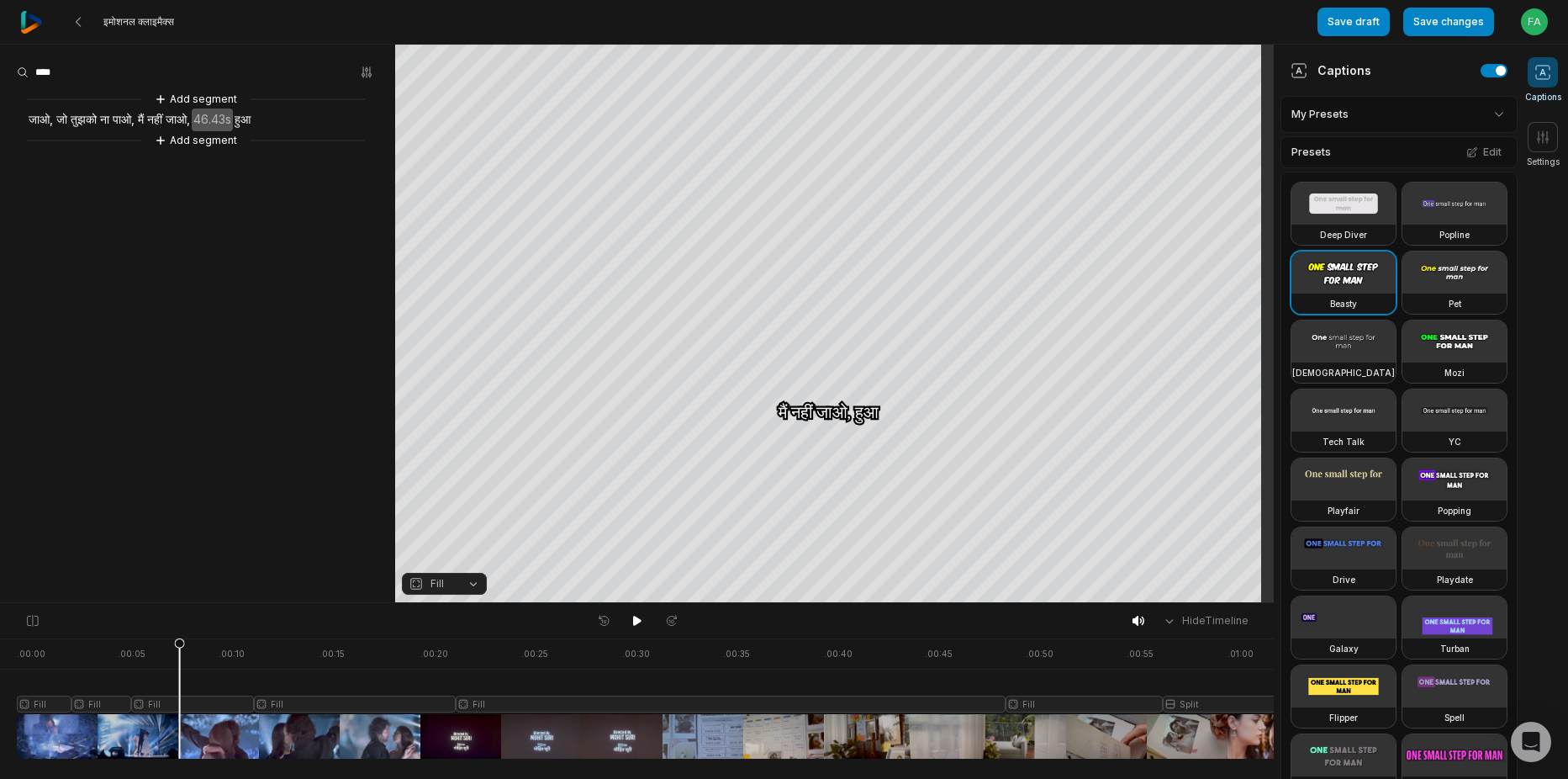
click at [1550, 69] on icon at bounding box center [1542, 72] width 17 height 17
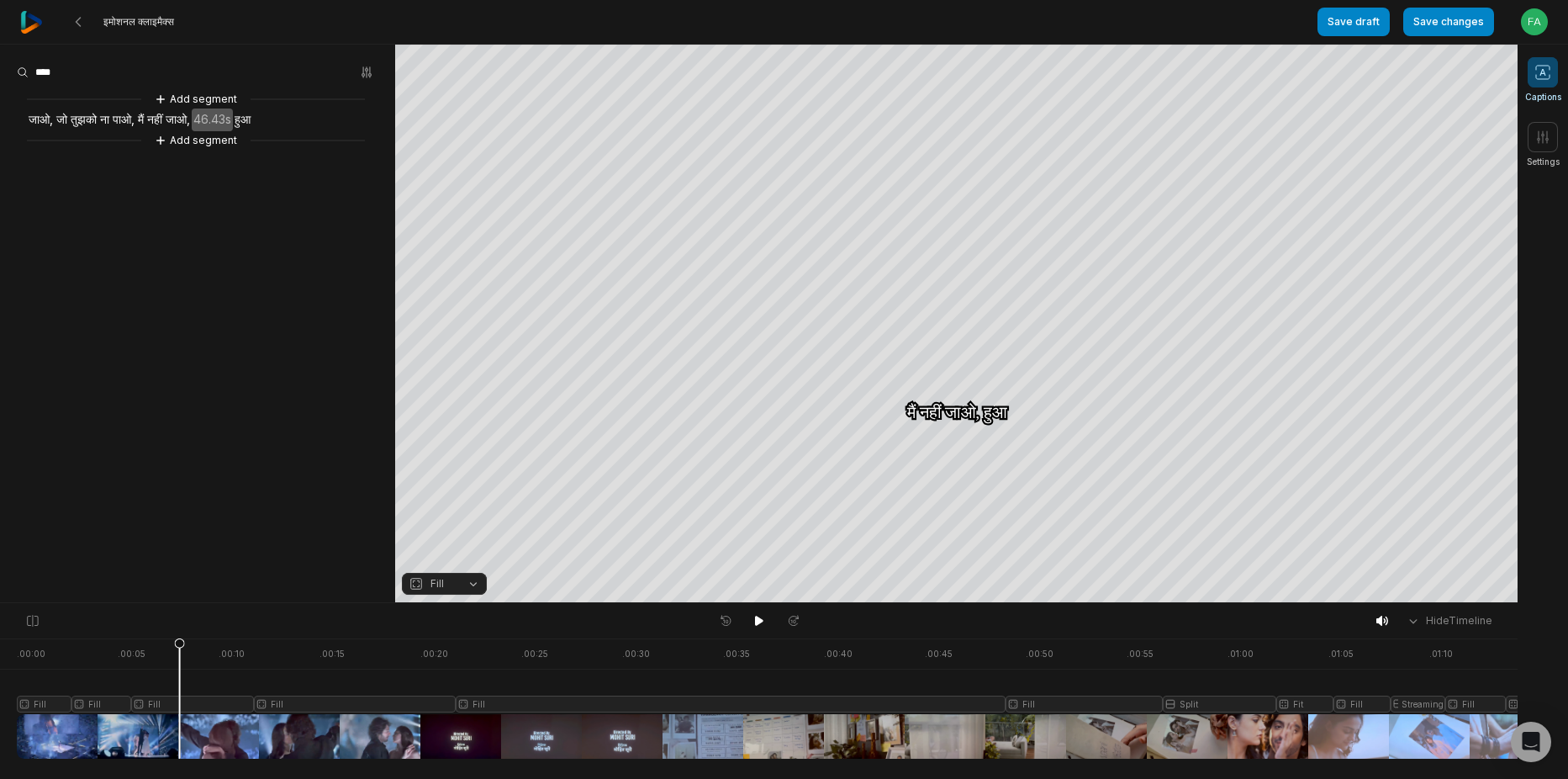
click at [1534, 71] on span at bounding box center [1542, 72] width 30 height 30
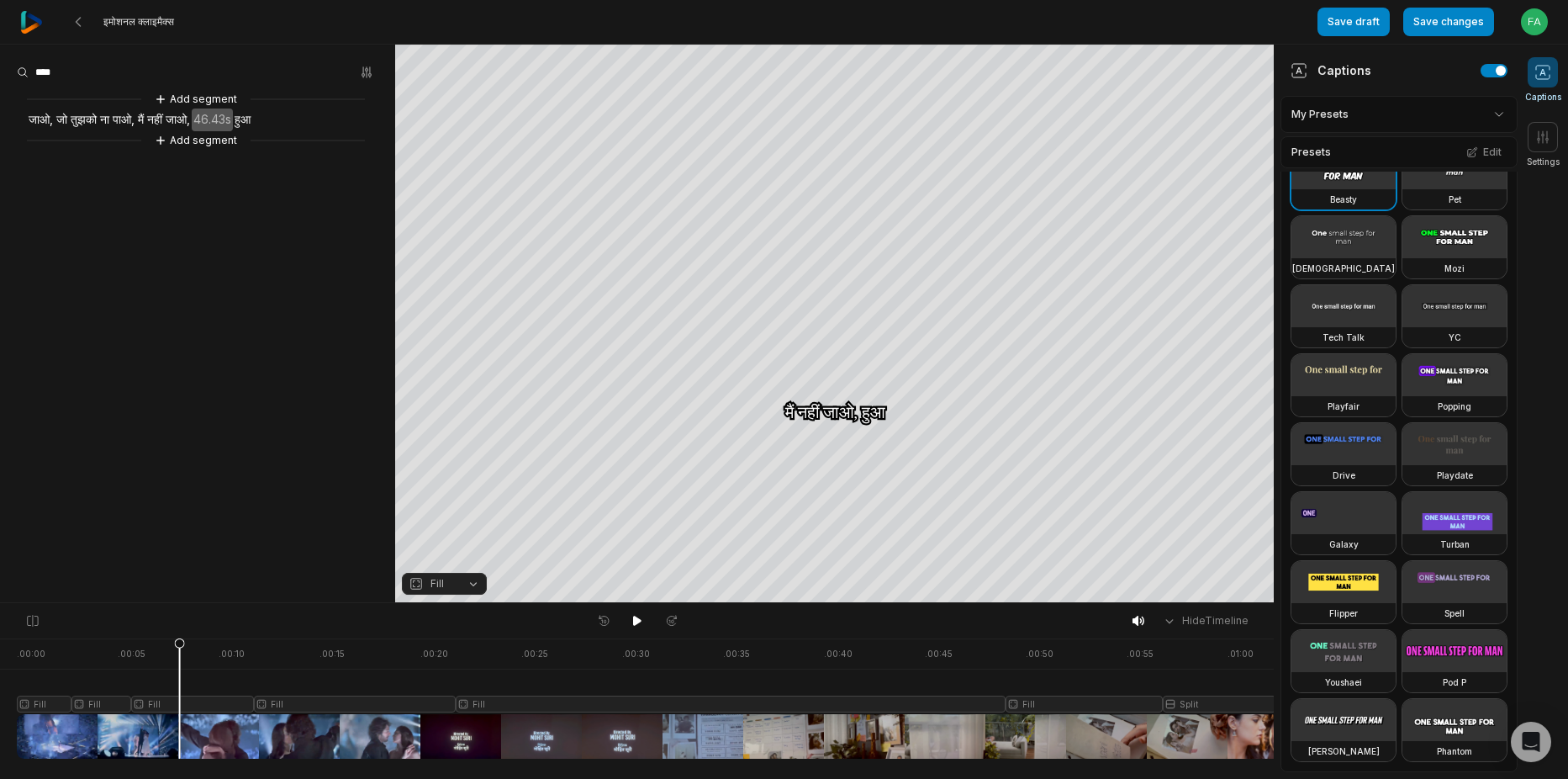
scroll to position [794, 0]
click at [362, 66] on icon "button" at bounding box center [367, 73] width 14 height 14
click at [1437, 21] on div "इमोशनल क्लाइमैक्स Save draft Save changes Open user menu Captions Settings Your…" at bounding box center [784, 301] width 1568 height 603
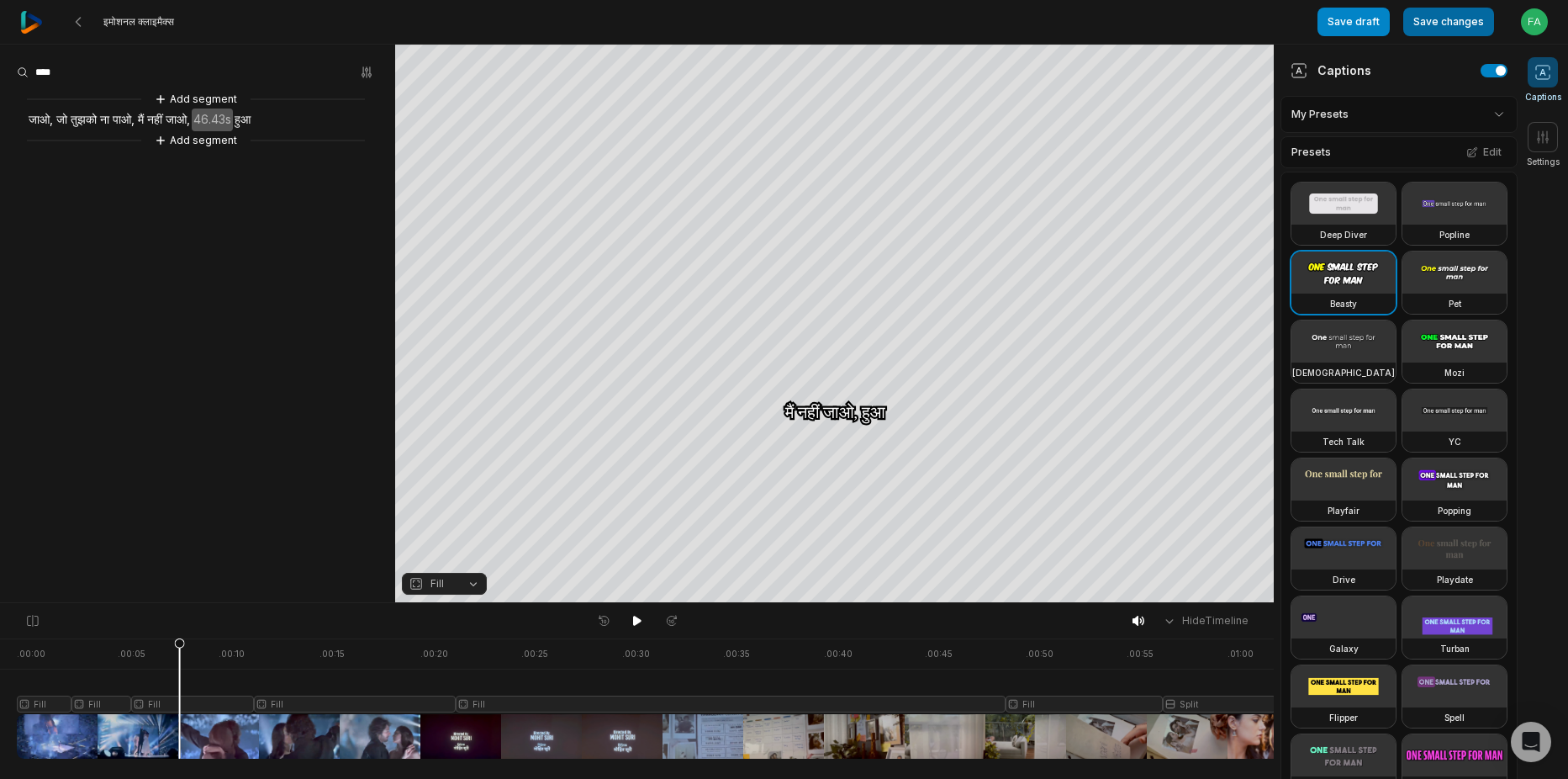
click at [1439, 28] on button "Save changes" at bounding box center [1449, 22] width 90 height 29
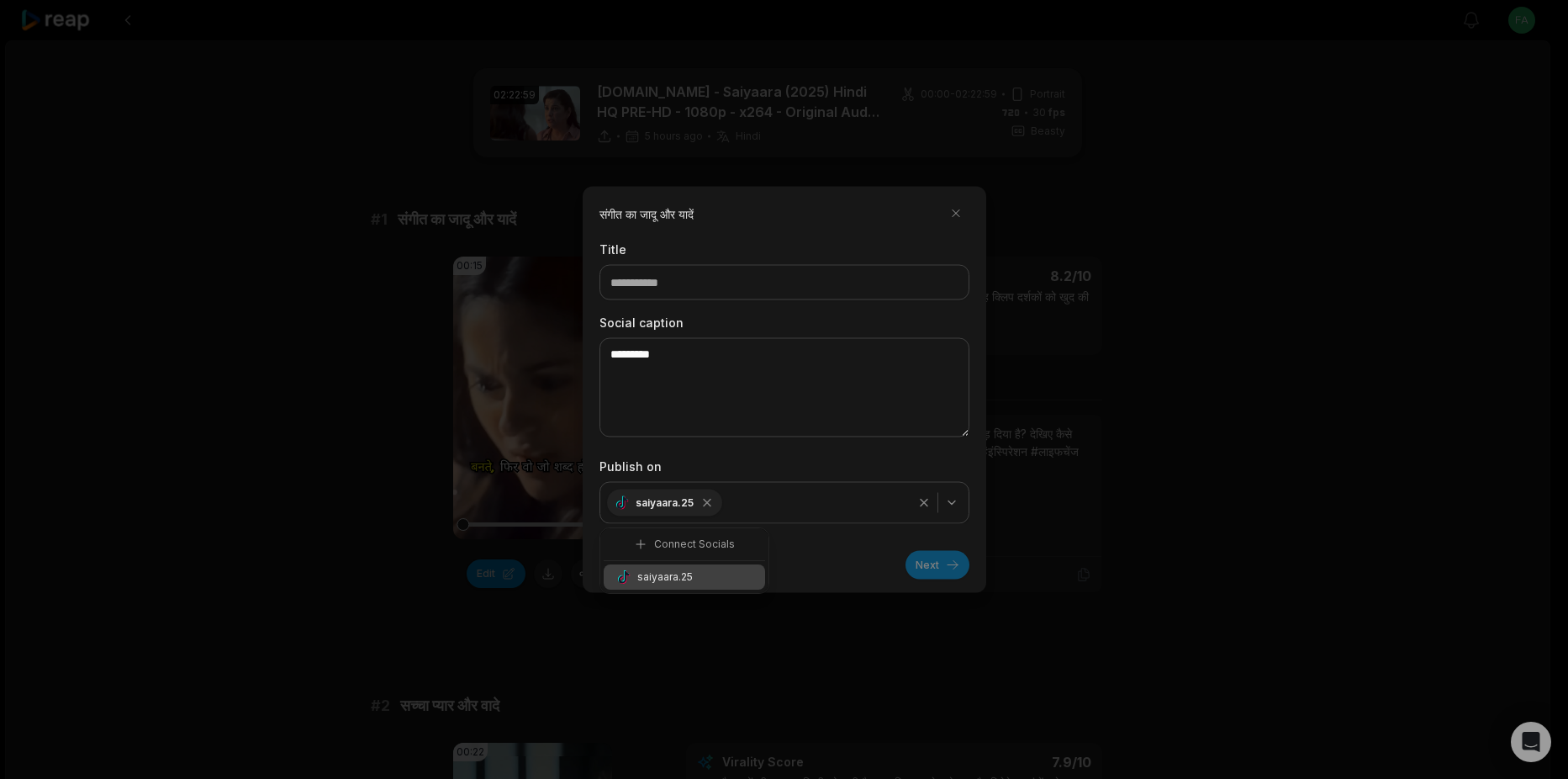
click at [830, 569] on div "Next" at bounding box center [784, 559] width 370 height 42
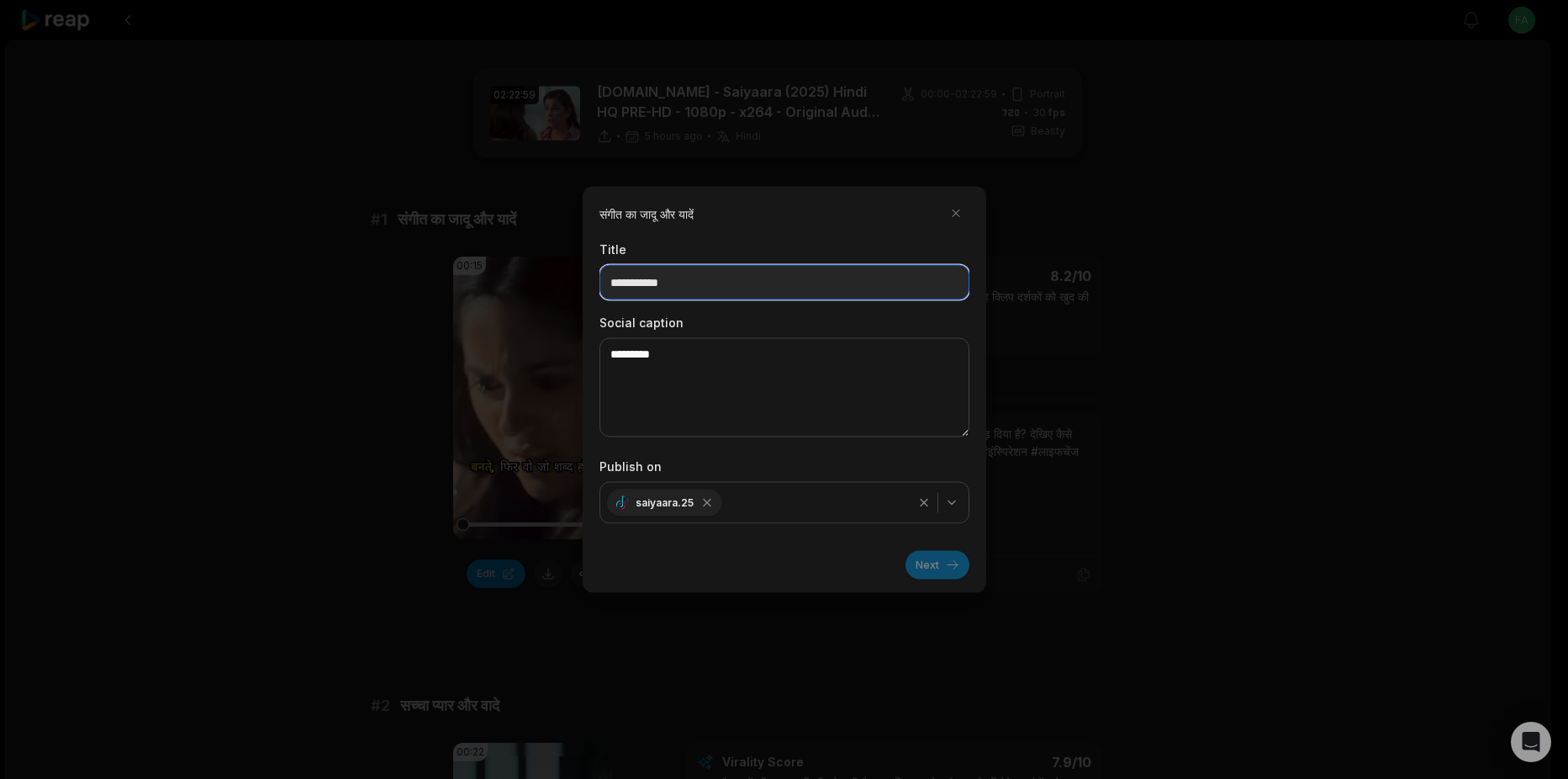
click at [737, 291] on input at bounding box center [784, 282] width 370 height 35
drag, startPoint x: 652, startPoint y: 286, endPoint x: 543, endPoint y: 273, distance: 109.8
click at [652, 286] on input at bounding box center [784, 282] width 370 height 35
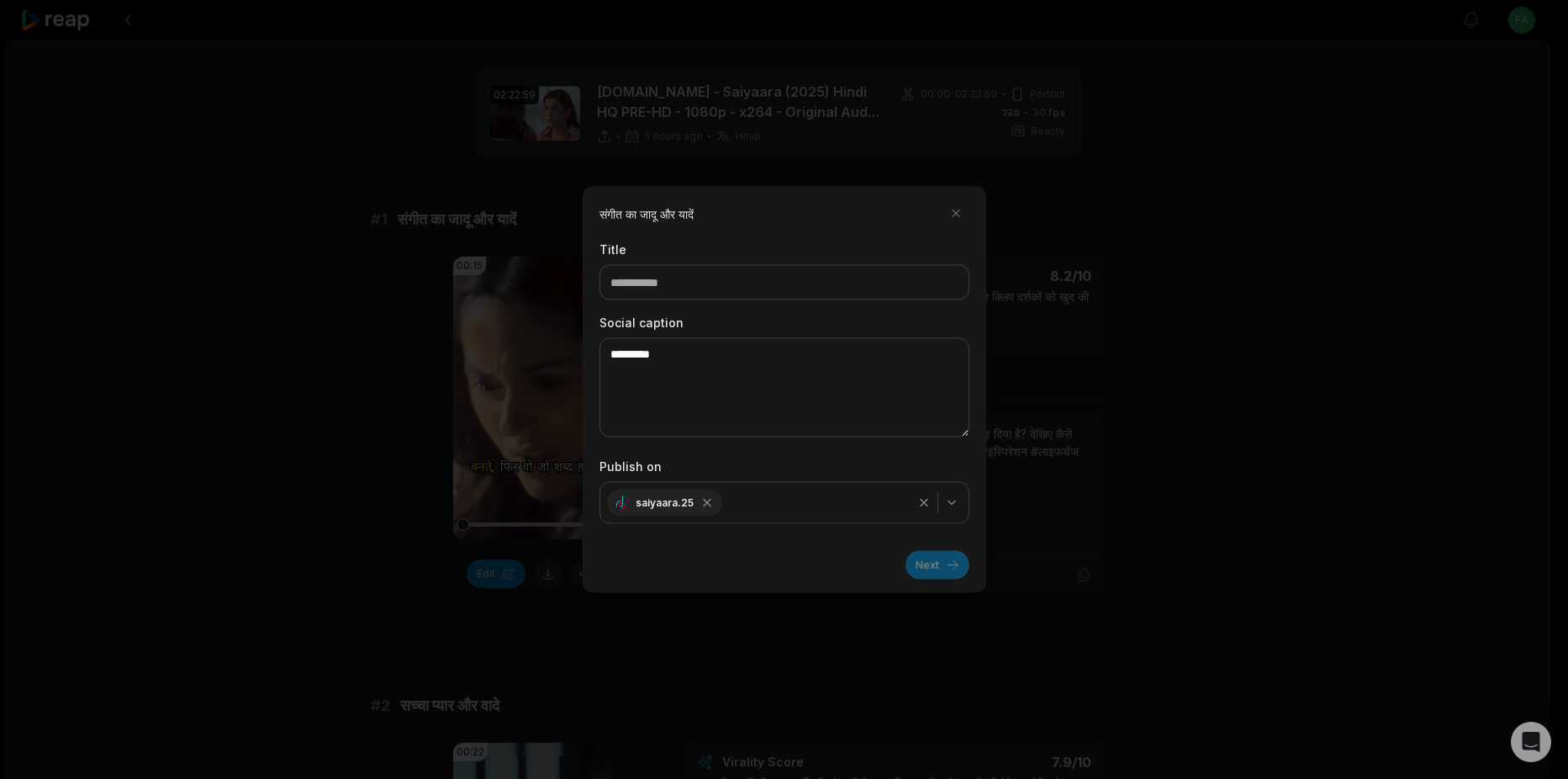
click at [203, 289] on div at bounding box center [784, 390] width 1568 height 779
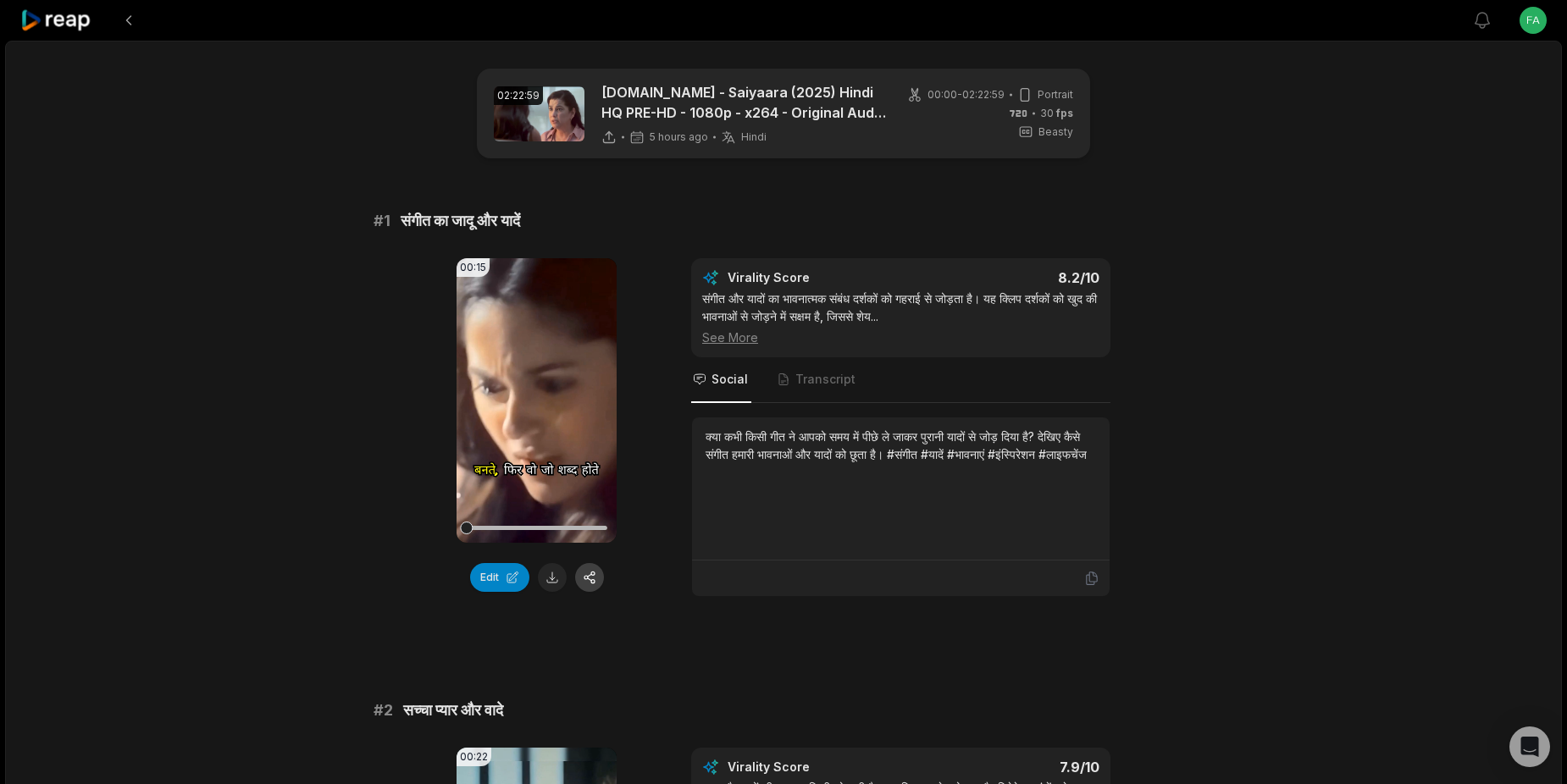
click at [594, 576] on button "button" at bounding box center [589, 577] width 29 height 29
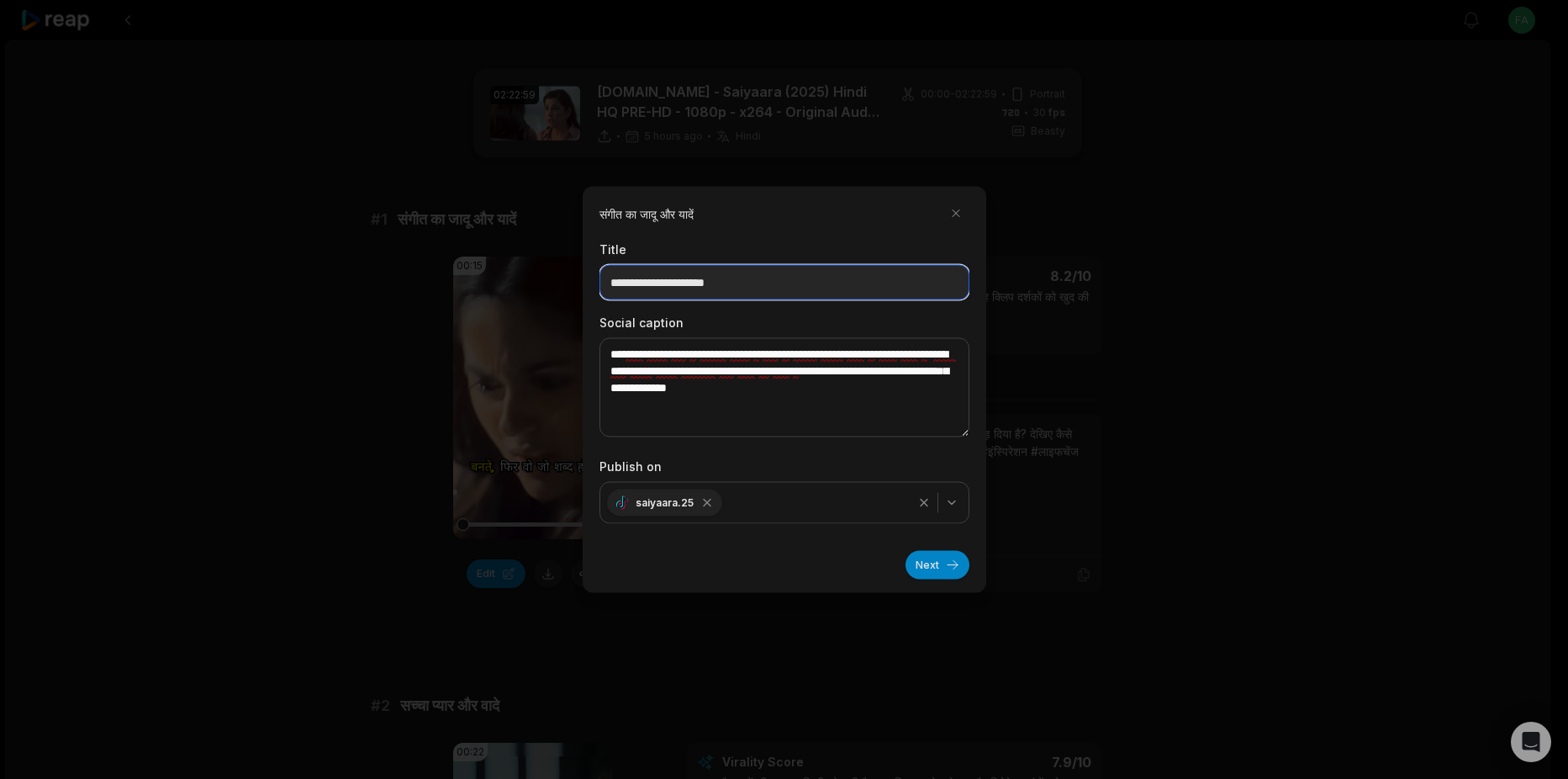
click at [770, 288] on input "**********" at bounding box center [784, 282] width 370 height 35
drag, startPoint x: 770, startPoint y: 288, endPoint x: 604, endPoint y: 275, distance: 166.5
click at [604, 275] on input "**********" at bounding box center [784, 282] width 370 height 35
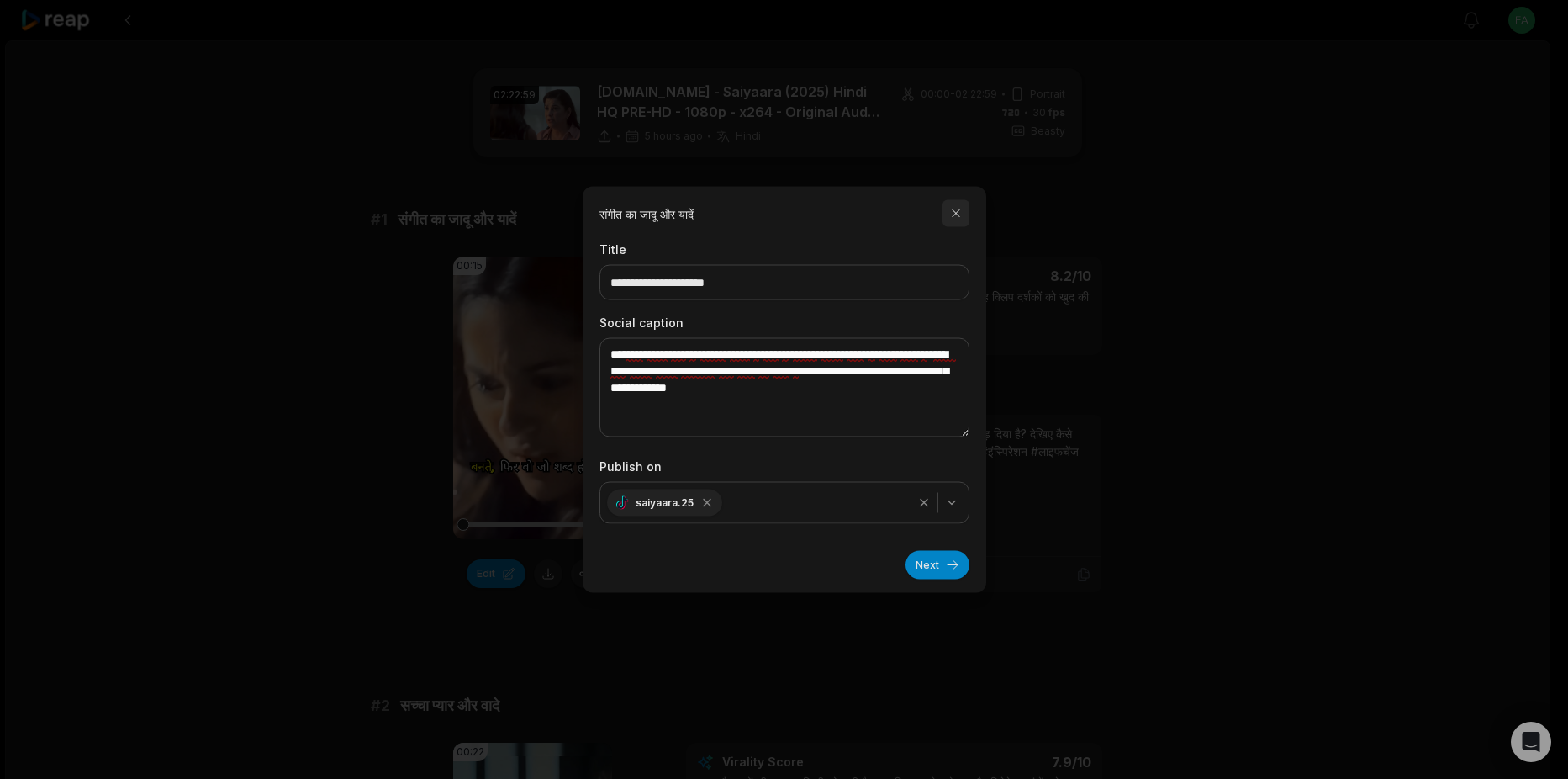
click at [958, 208] on button "button" at bounding box center [956, 213] width 27 height 27
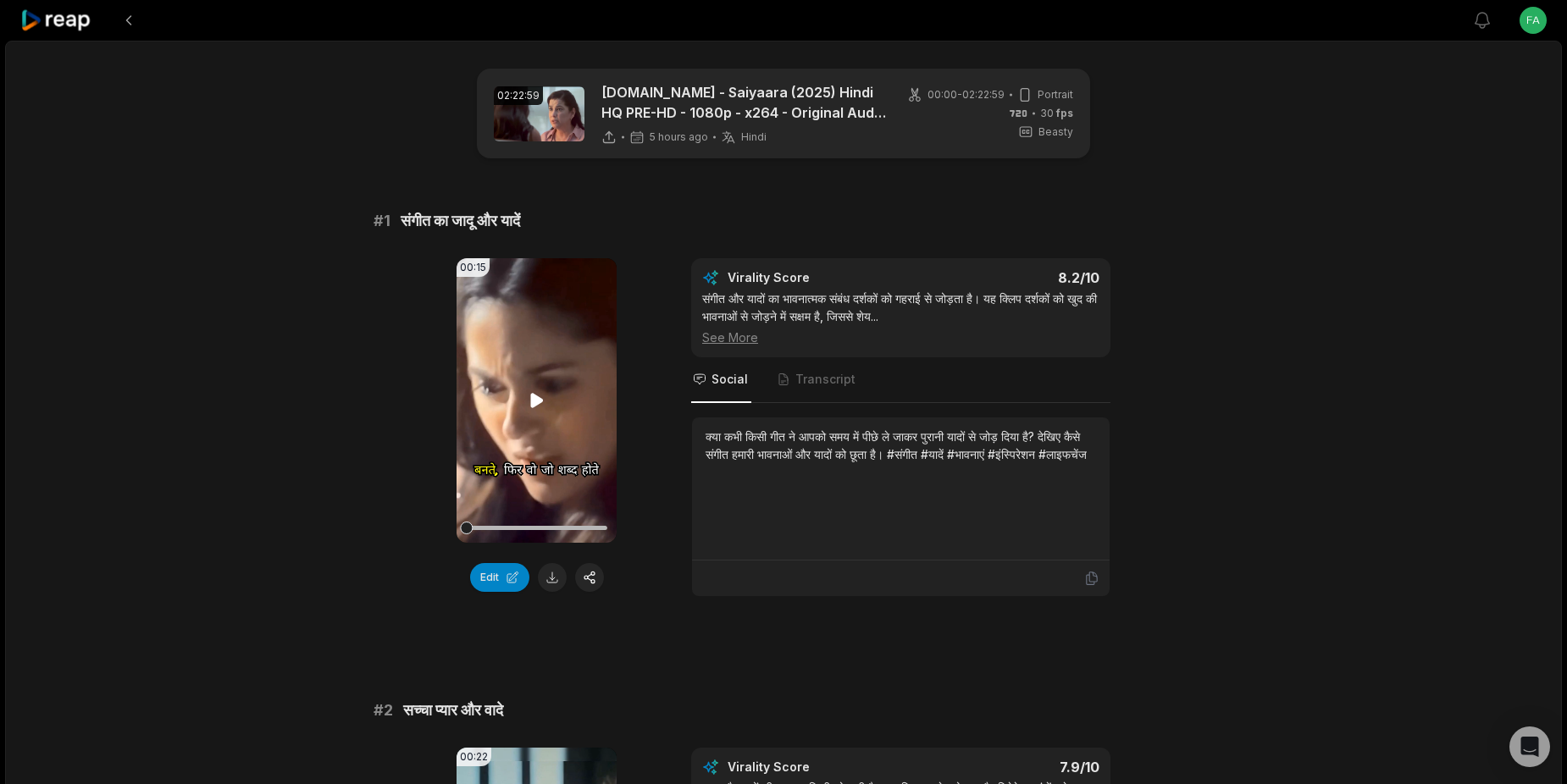
click at [531, 397] on icon at bounding box center [536, 400] width 13 height 15
click at [535, 397] on icon at bounding box center [537, 400] width 7 height 11
click at [590, 576] on button "button" at bounding box center [589, 577] width 29 height 29
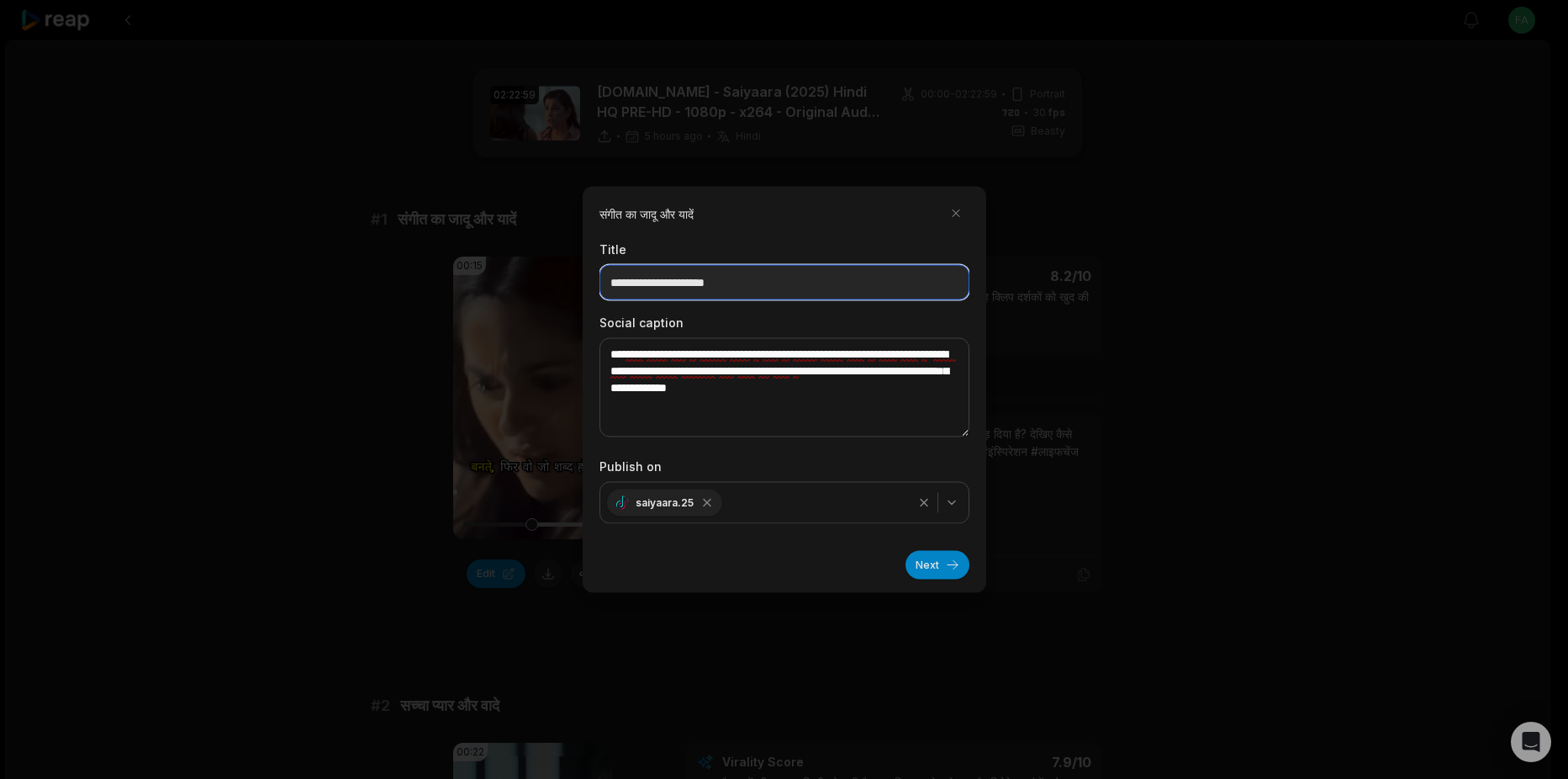
click at [764, 286] on input "**********" at bounding box center [784, 282] width 370 height 35
drag, startPoint x: 761, startPoint y: 286, endPoint x: 558, endPoint y: 265, distance: 204.1
click at [563, 265] on body "View notifications Open user menu 02:22:59 www.1TamilMV.tube - Saiyaara (2025) …" at bounding box center [778, 390] width 1555 height 779
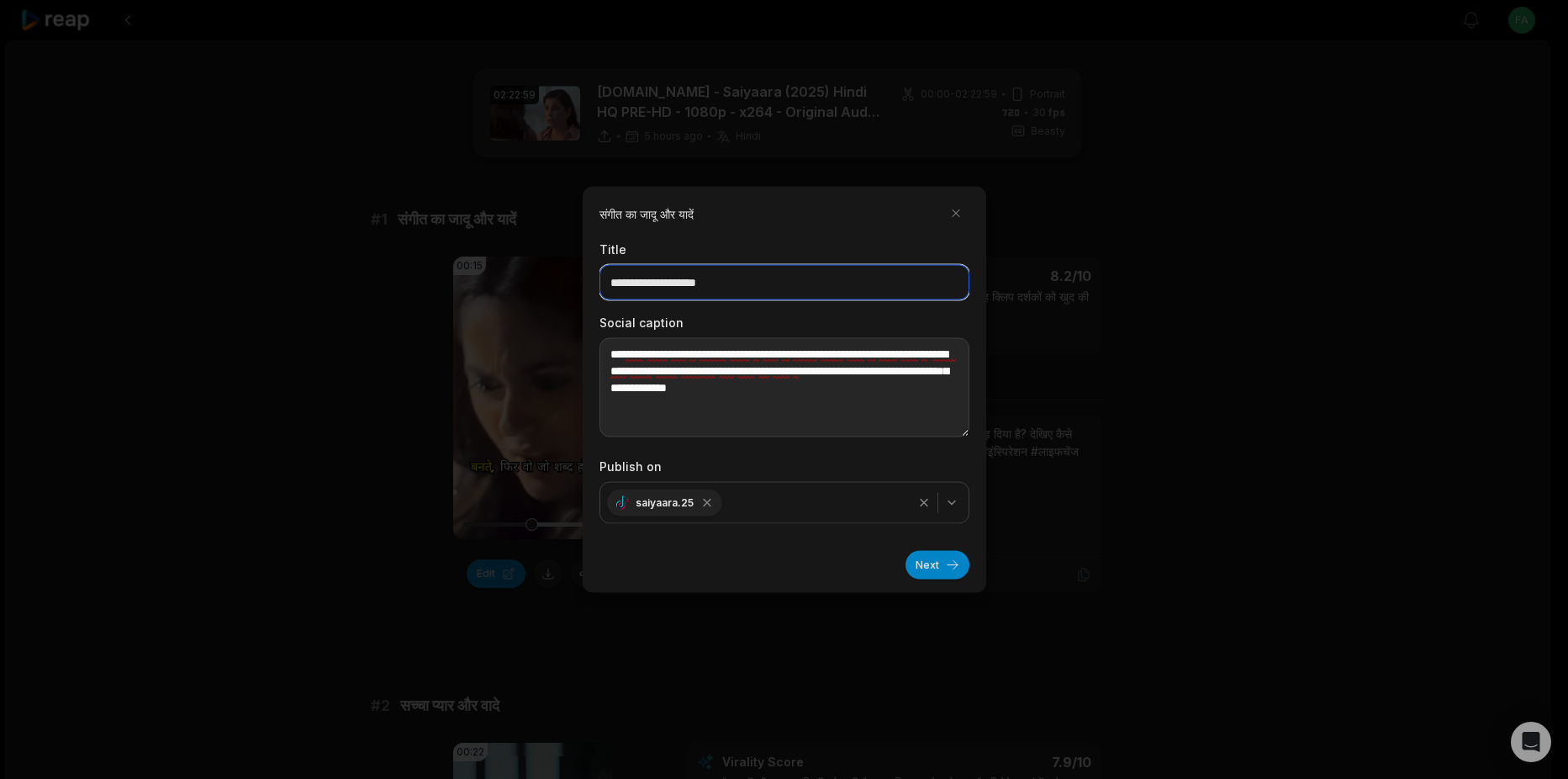
type input "**********"
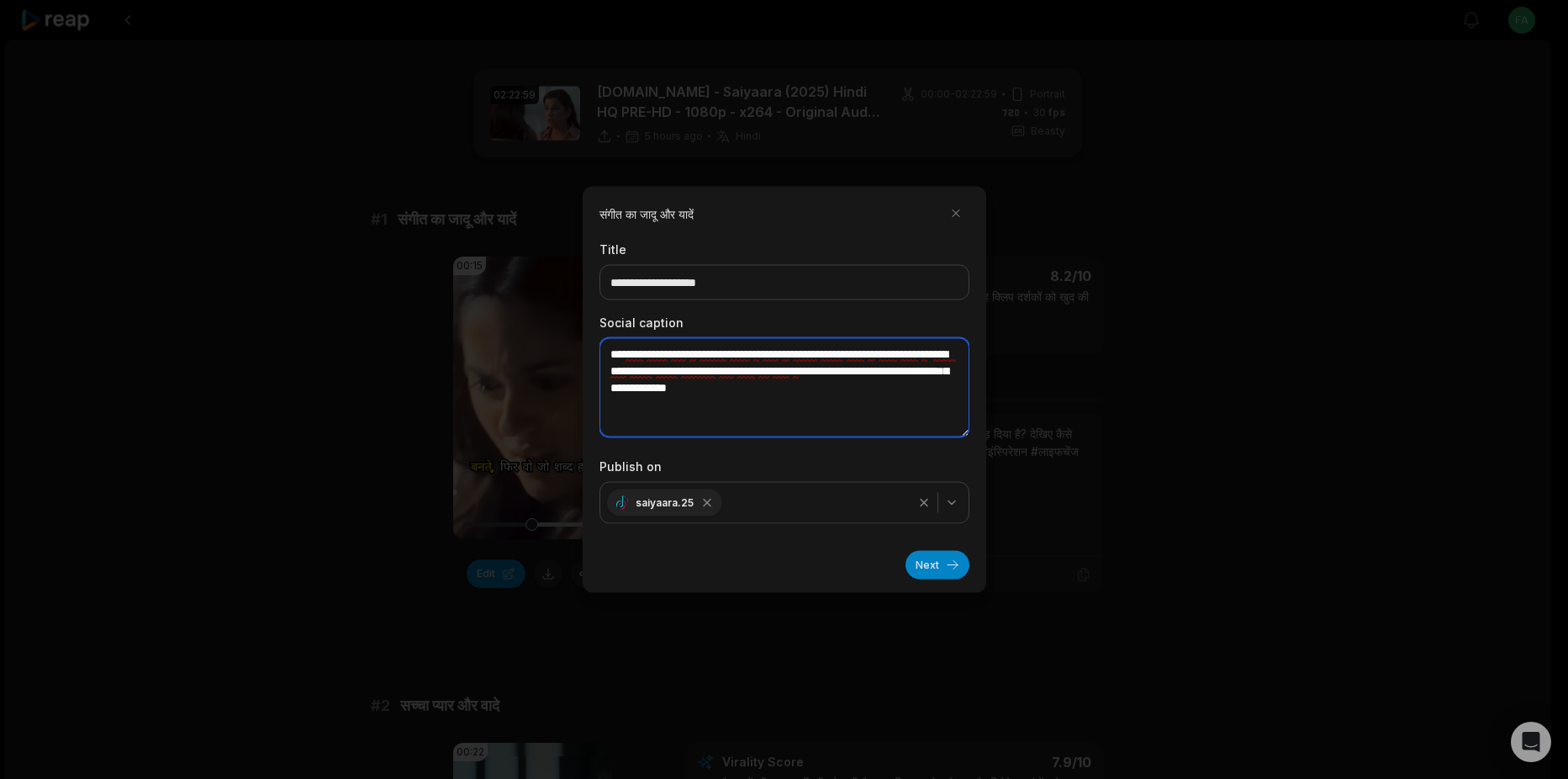
drag, startPoint x: 823, startPoint y: 393, endPoint x: 576, endPoint y: 359, distance: 249.3
click at [576, 359] on body "View notifications Open user menu 02:22:59 www.1TamilMV.tube - Saiyaara (2025) …" at bounding box center [778, 390] width 1555 height 779
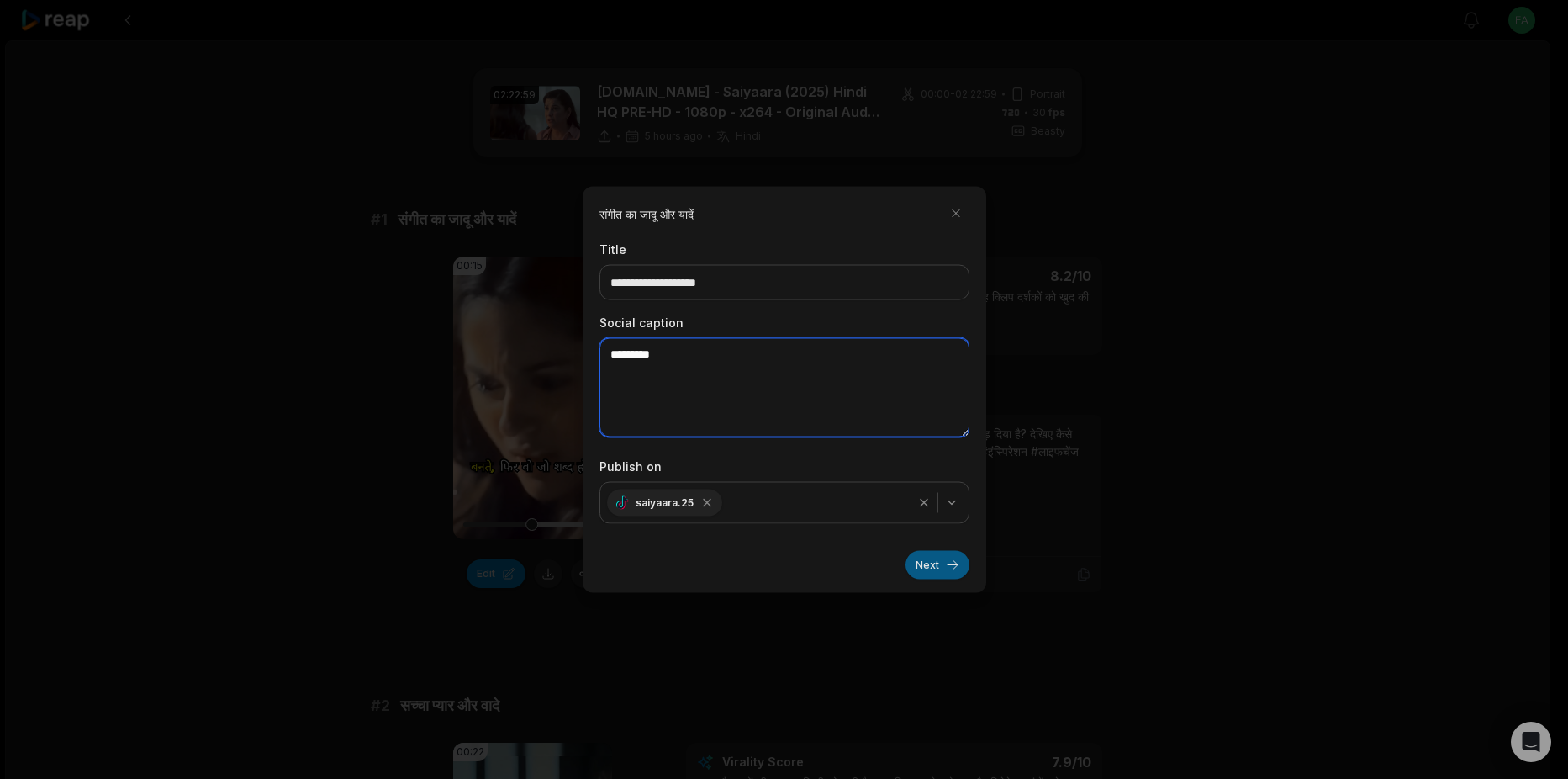
type textarea "*********"
click at [937, 565] on button "Next" at bounding box center [937, 565] width 64 height 29
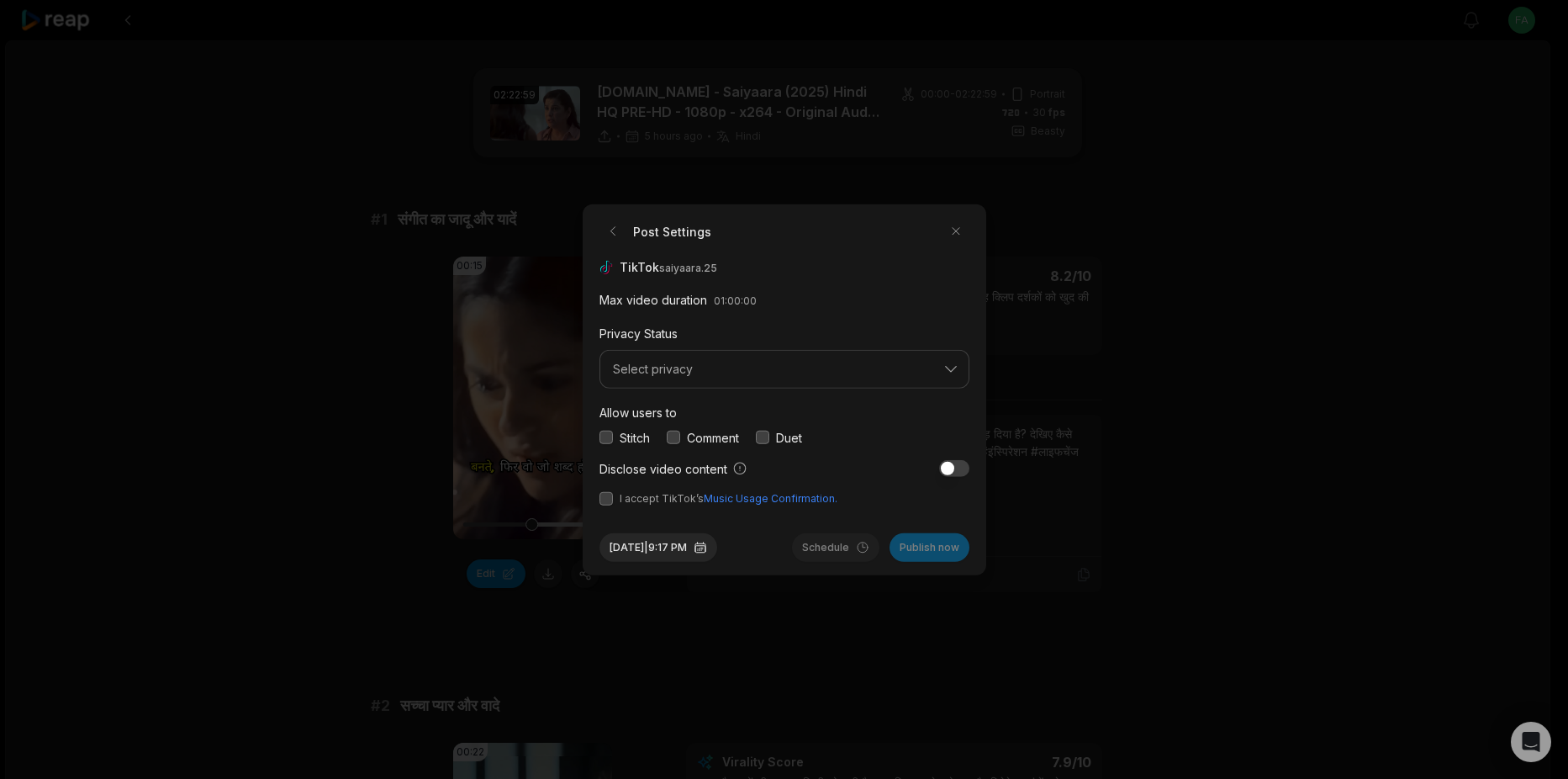
click at [605, 433] on button "button" at bounding box center [607, 438] width 14 height 14
click at [680, 439] on button "button" at bounding box center [673, 438] width 14 height 14
click at [770, 443] on button "button" at bounding box center [763, 438] width 14 height 14
click at [608, 497] on button "button" at bounding box center [607, 498] width 14 height 14
click at [892, 366] on span "Select privacy" at bounding box center [773, 369] width 319 height 15
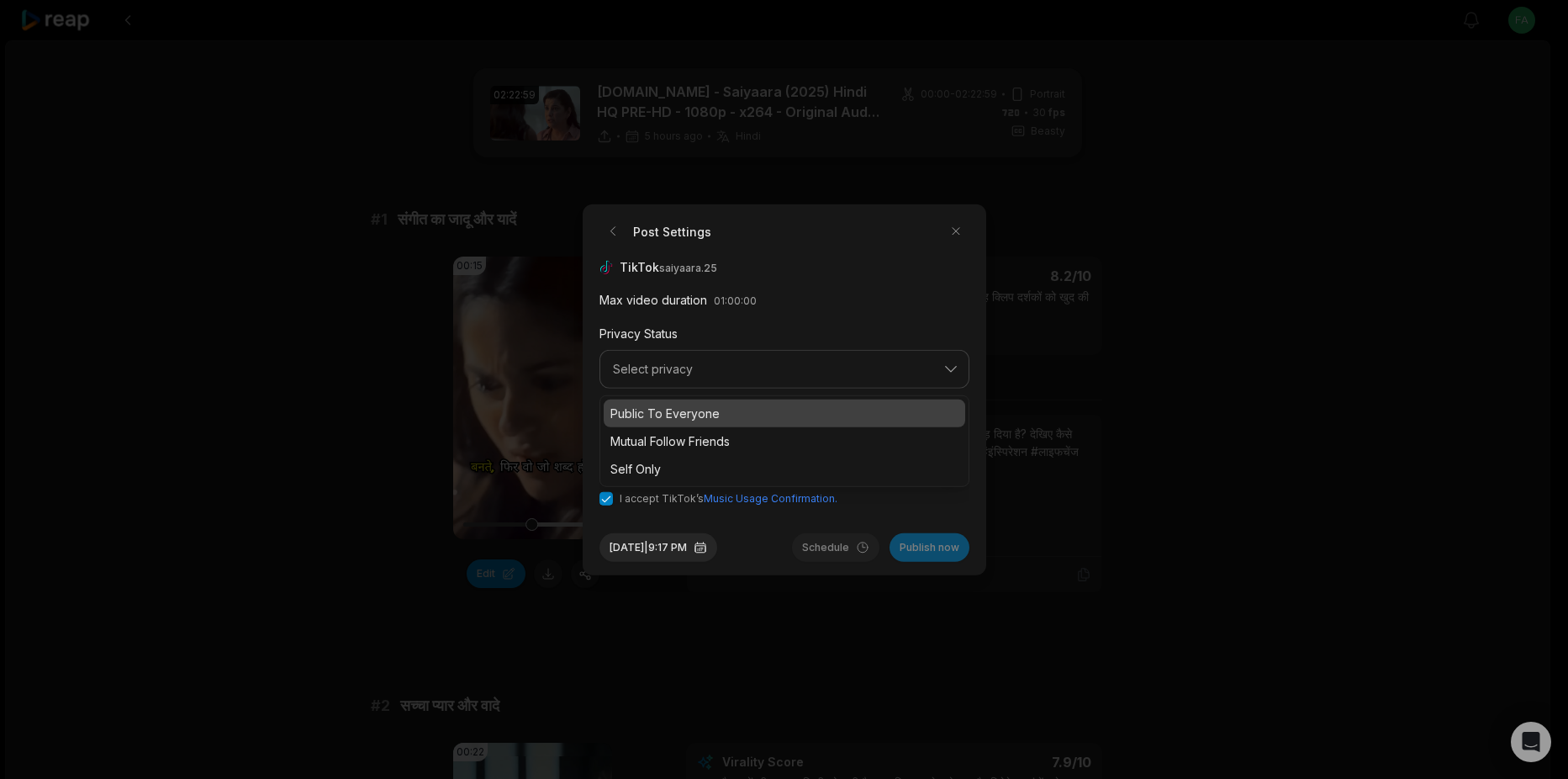
click at [678, 414] on p "Public To Everyone" at bounding box center [784, 413] width 348 height 18
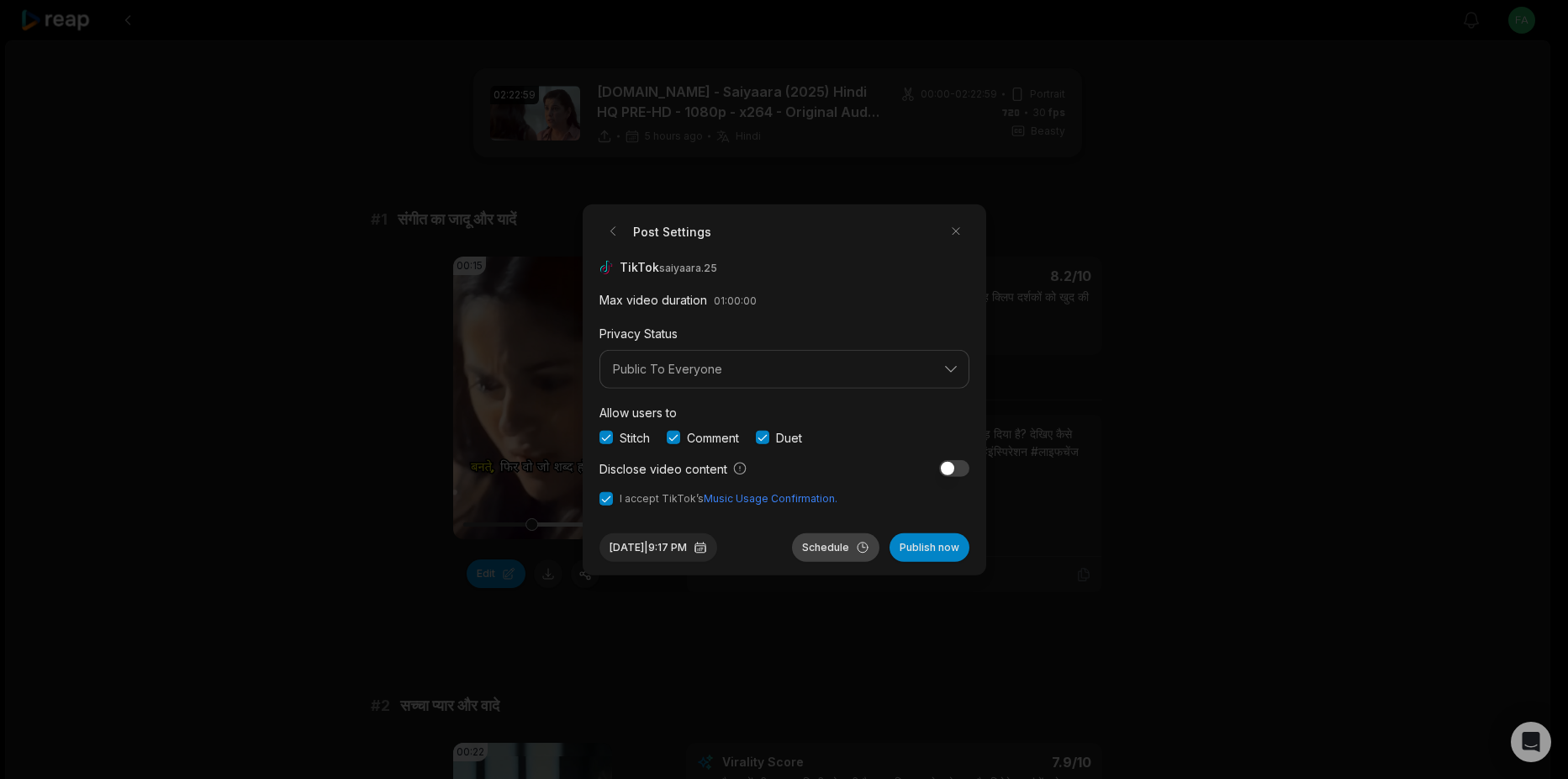
click at [839, 544] on button "Schedule" at bounding box center [836, 546] width 87 height 29
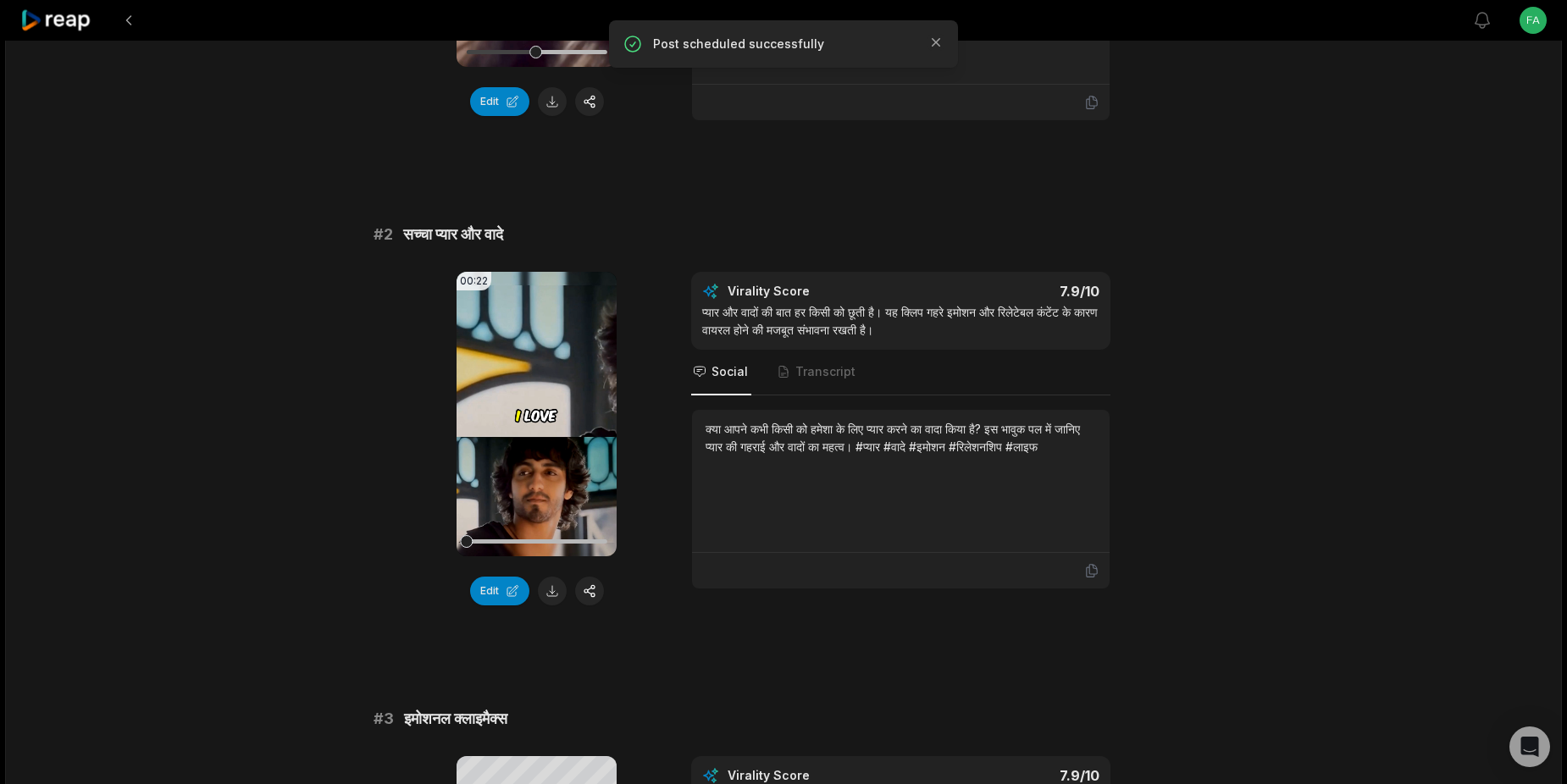
scroll to position [463, 0]
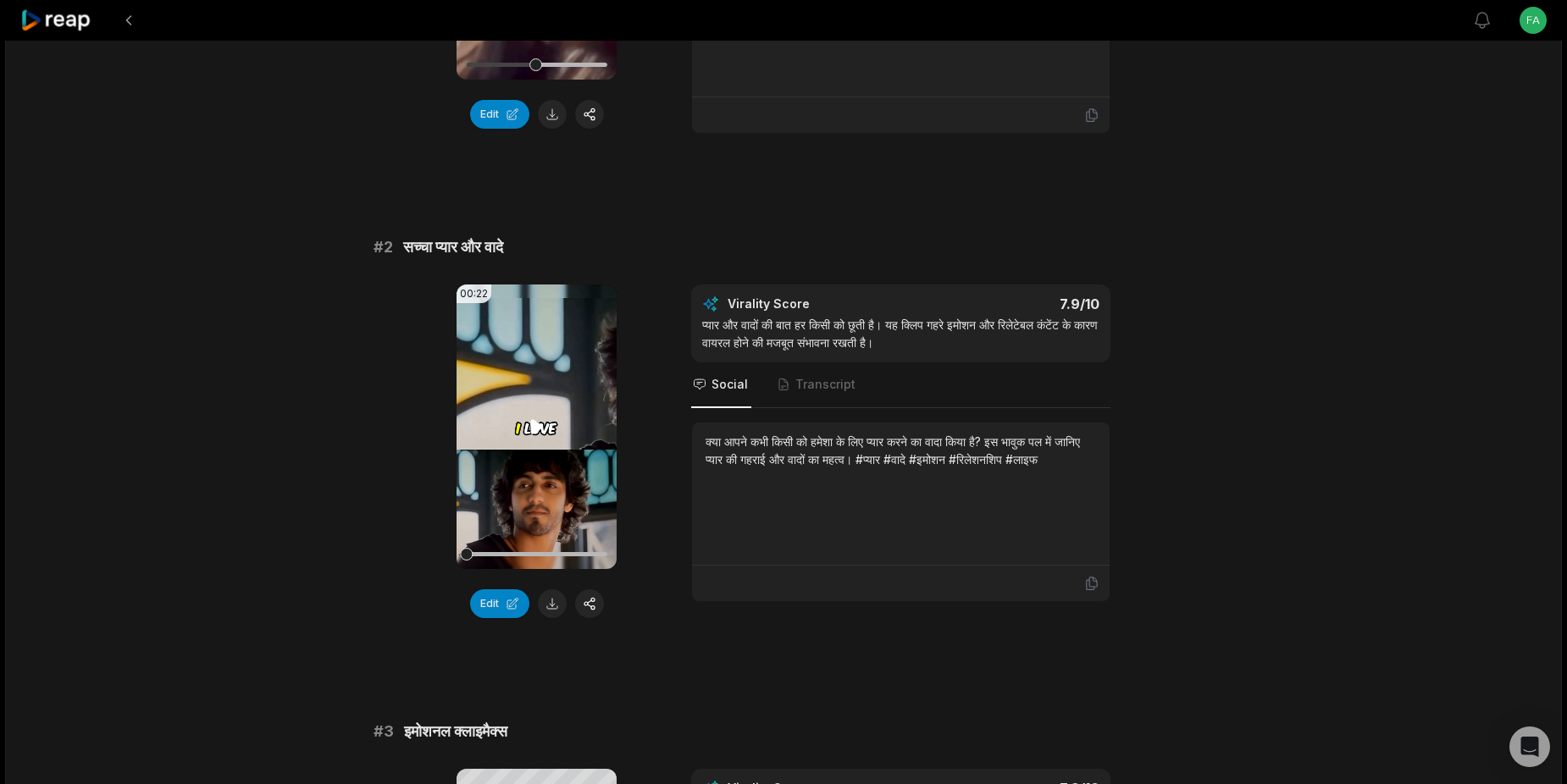
click at [540, 420] on icon at bounding box center [537, 427] width 21 height 21
click at [536, 427] on icon at bounding box center [537, 427] width 21 height 21
click at [536, 427] on icon at bounding box center [536, 426] width 13 height 15
click at [586, 603] on button "button" at bounding box center [589, 603] width 29 height 29
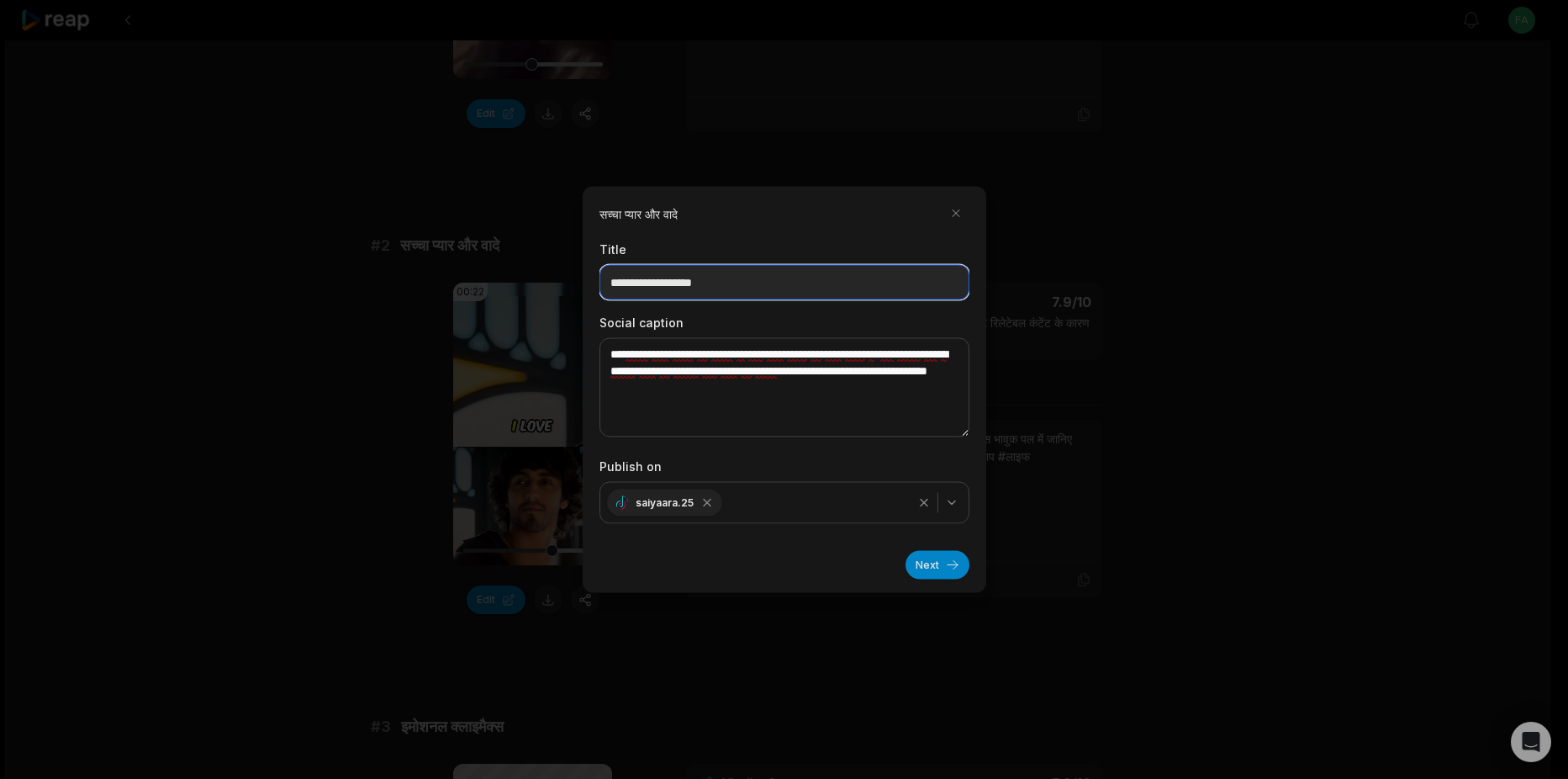
click at [738, 283] on input "**********" at bounding box center [784, 282] width 370 height 35
click at [736, 283] on input "**********" at bounding box center [784, 282] width 370 height 35
drag, startPoint x: 736, startPoint y: 283, endPoint x: 564, endPoint y: 271, distance: 172.4
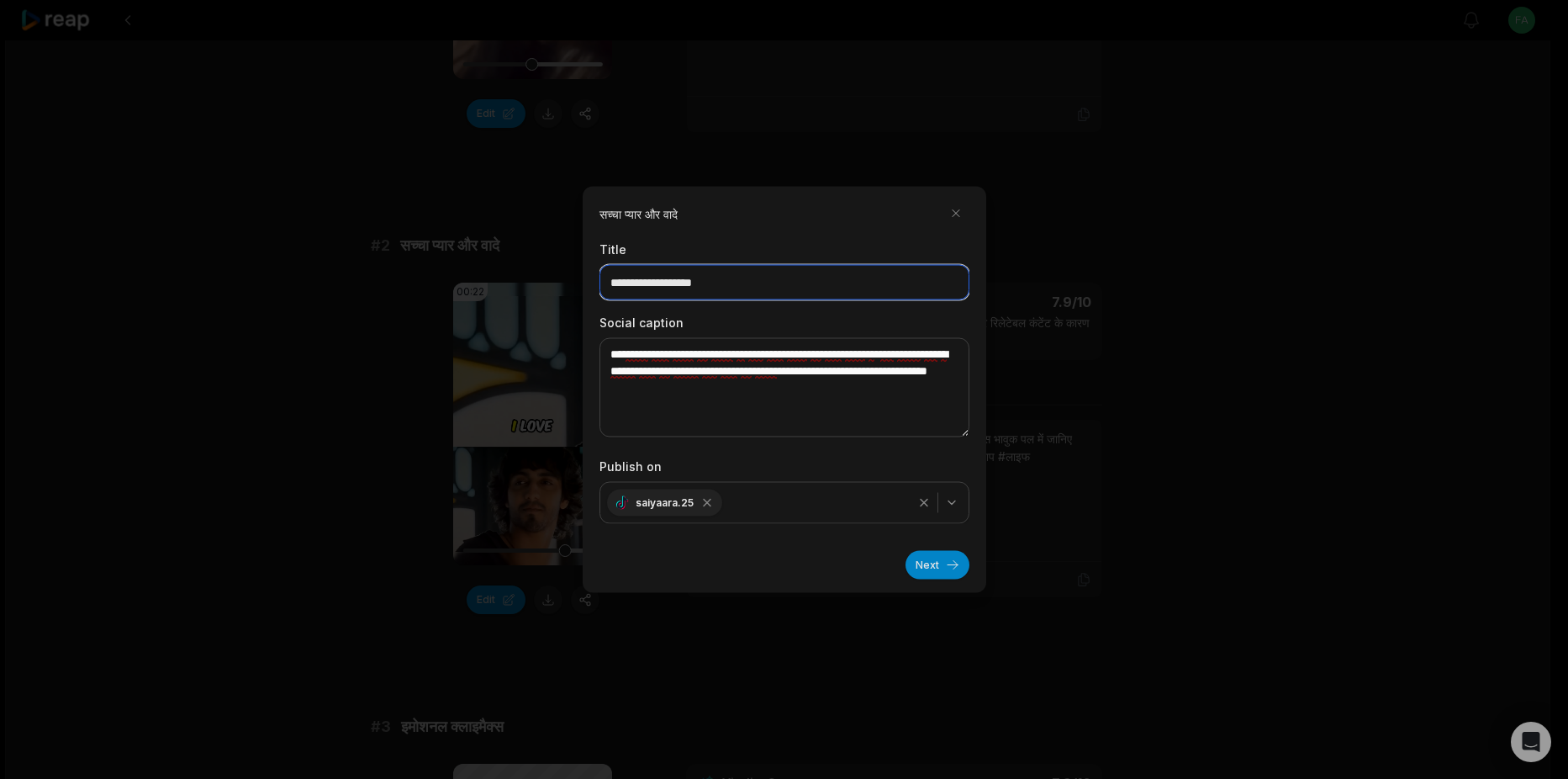
type input "**********"
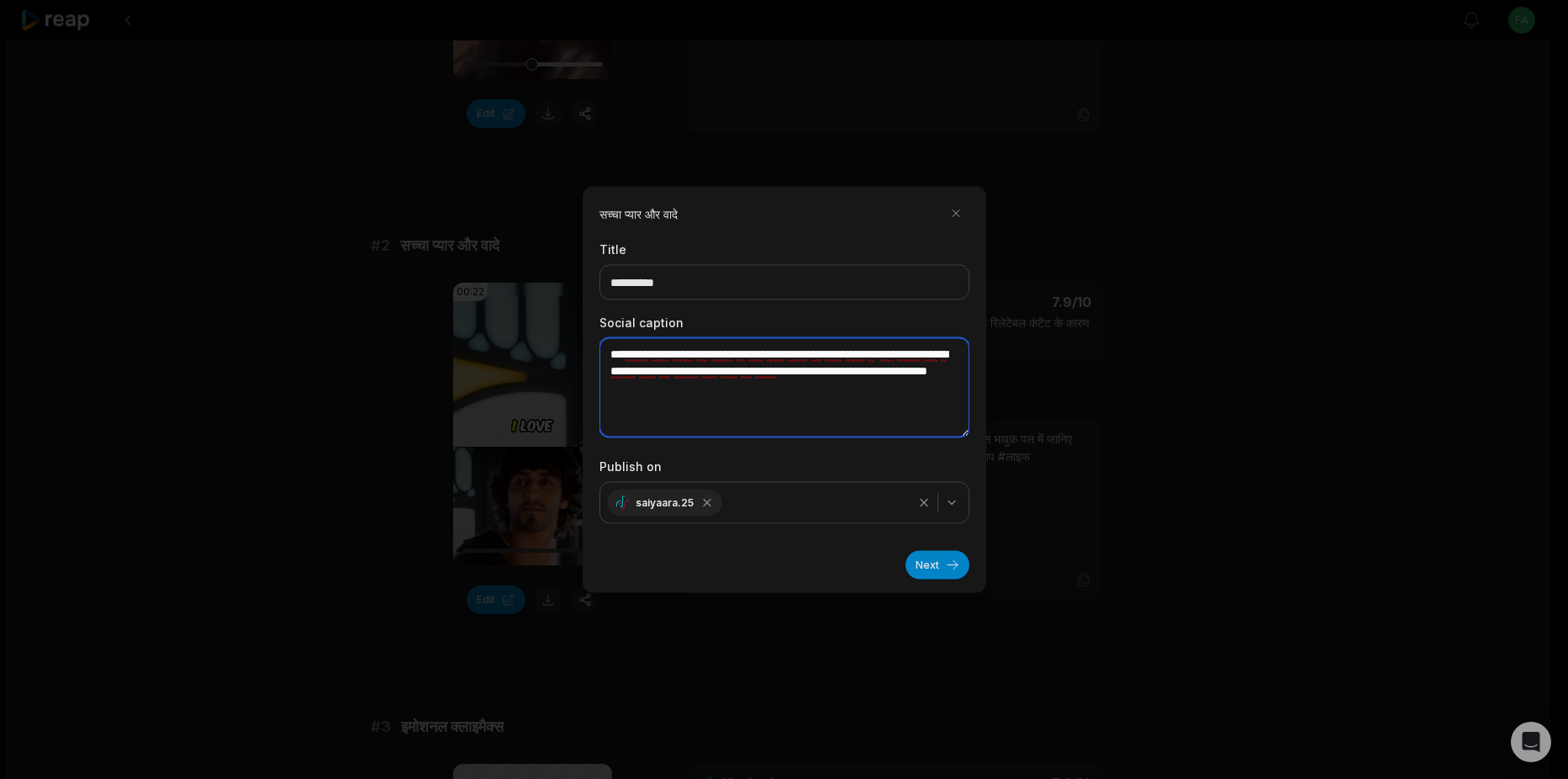
drag, startPoint x: 776, startPoint y: 385, endPoint x: 592, endPoint y: 345, distance: 188.3
click at [592, 345] on div "**********" at bounding box center [784, 390] width 404 height 406
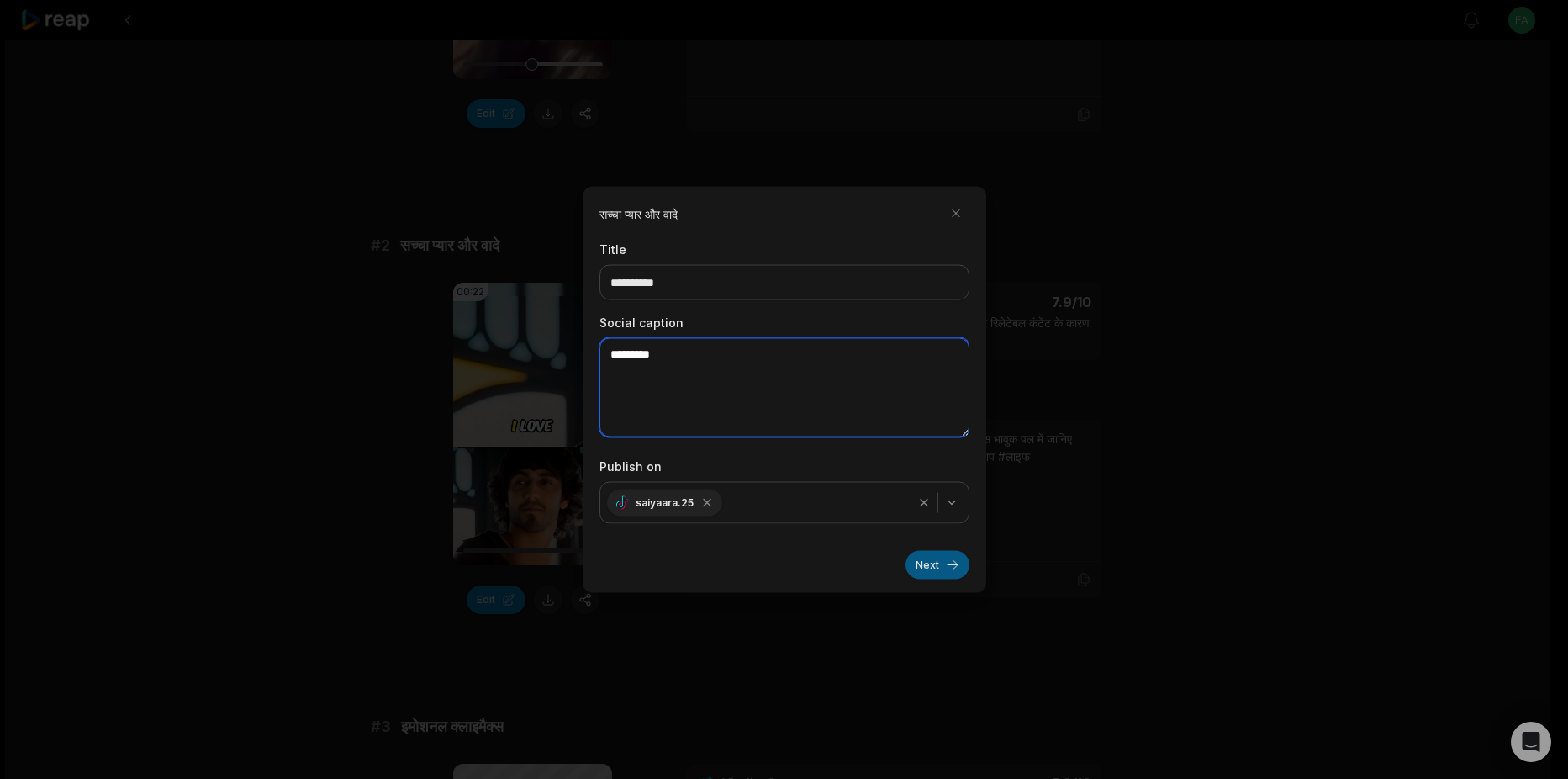
type textarea "*********"
click at [912, 561] on button "Next" at bounding box center [937, 565] width 64 height 29
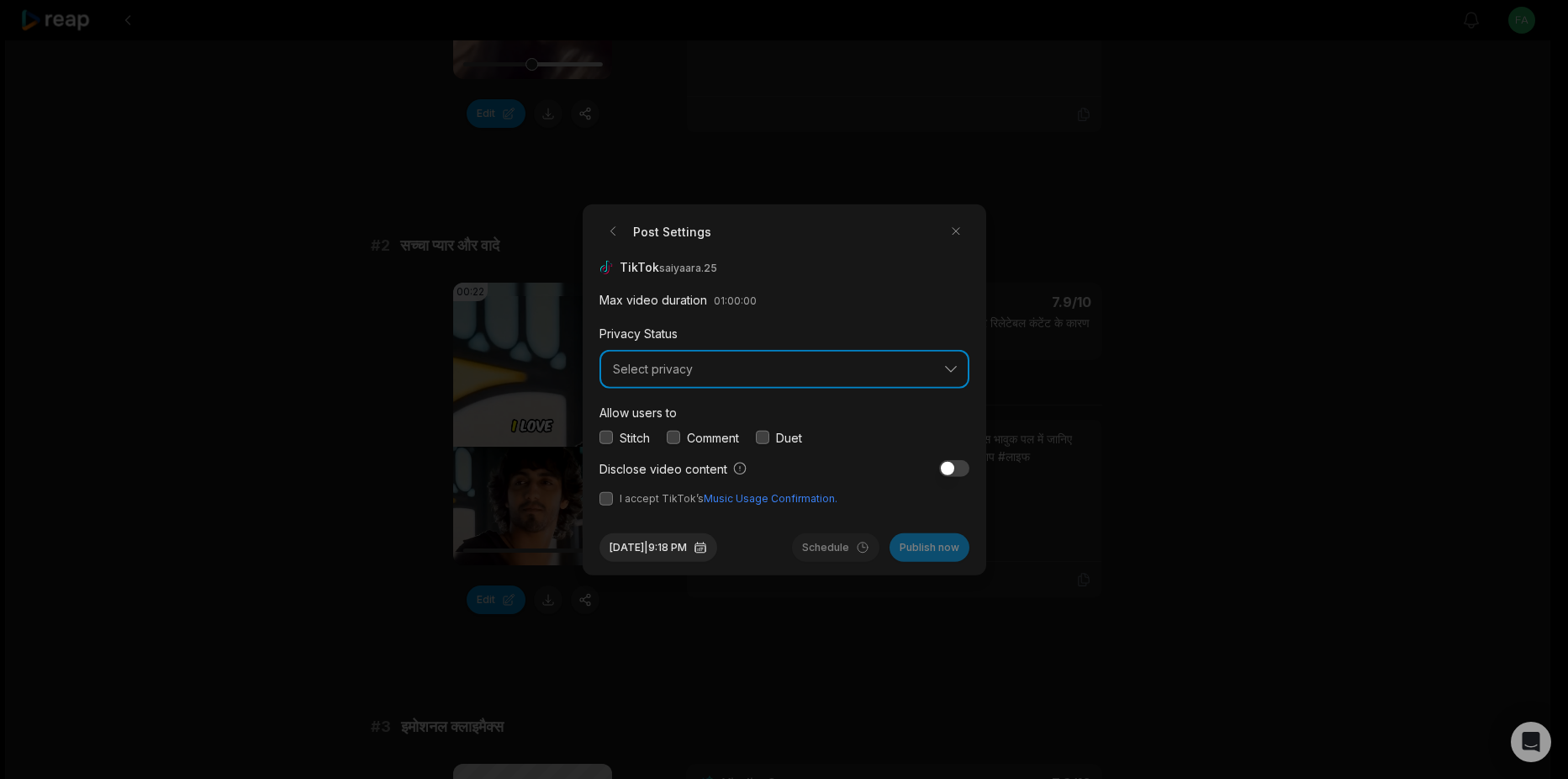
click at [845, 373] on span "Select privacy" at bounding box center [773, 369] width 319 height 15
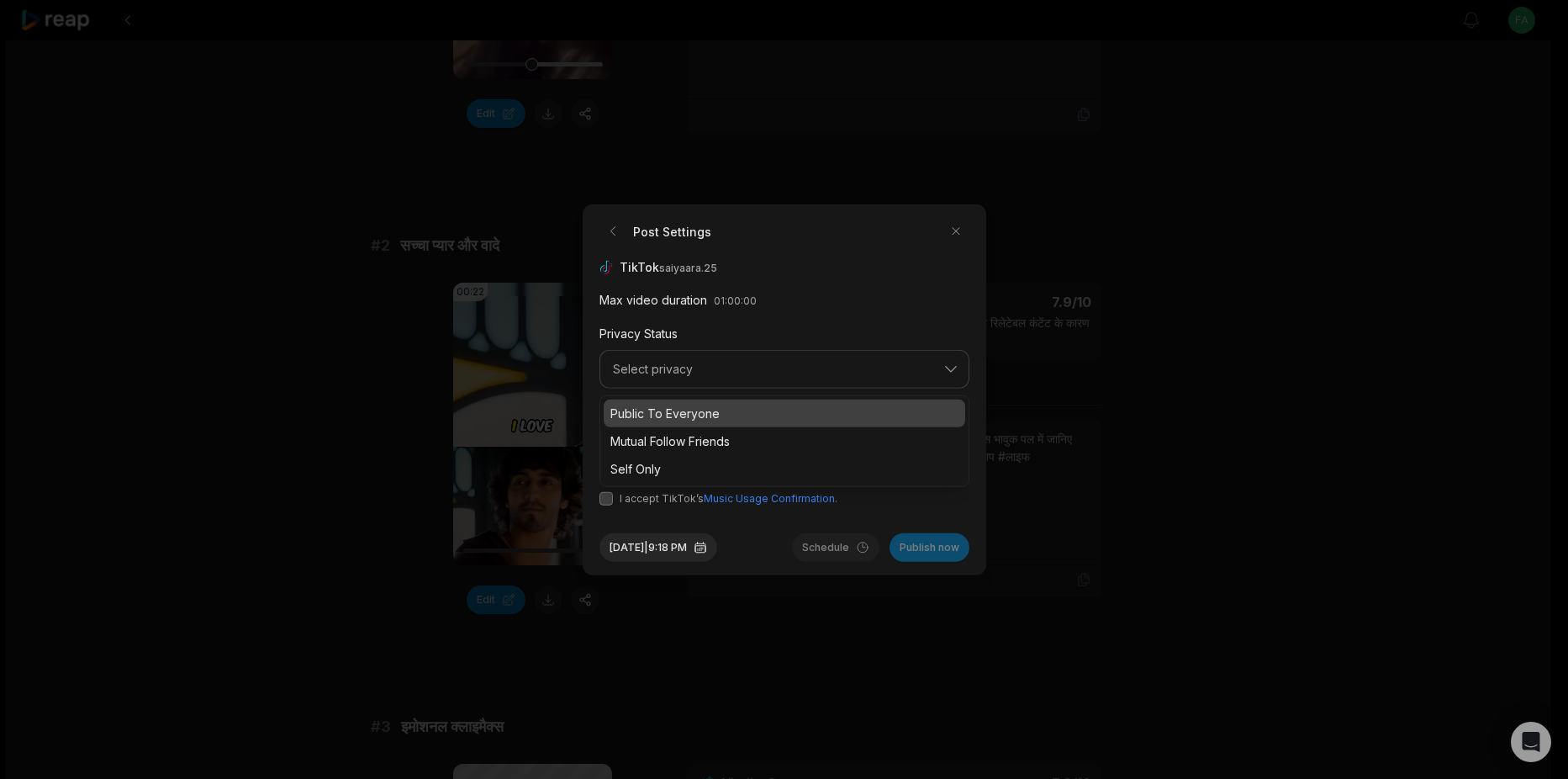
click at [702, 408] on p "Public To Everyone" at bounding box center [784, 413] width 348 height 18
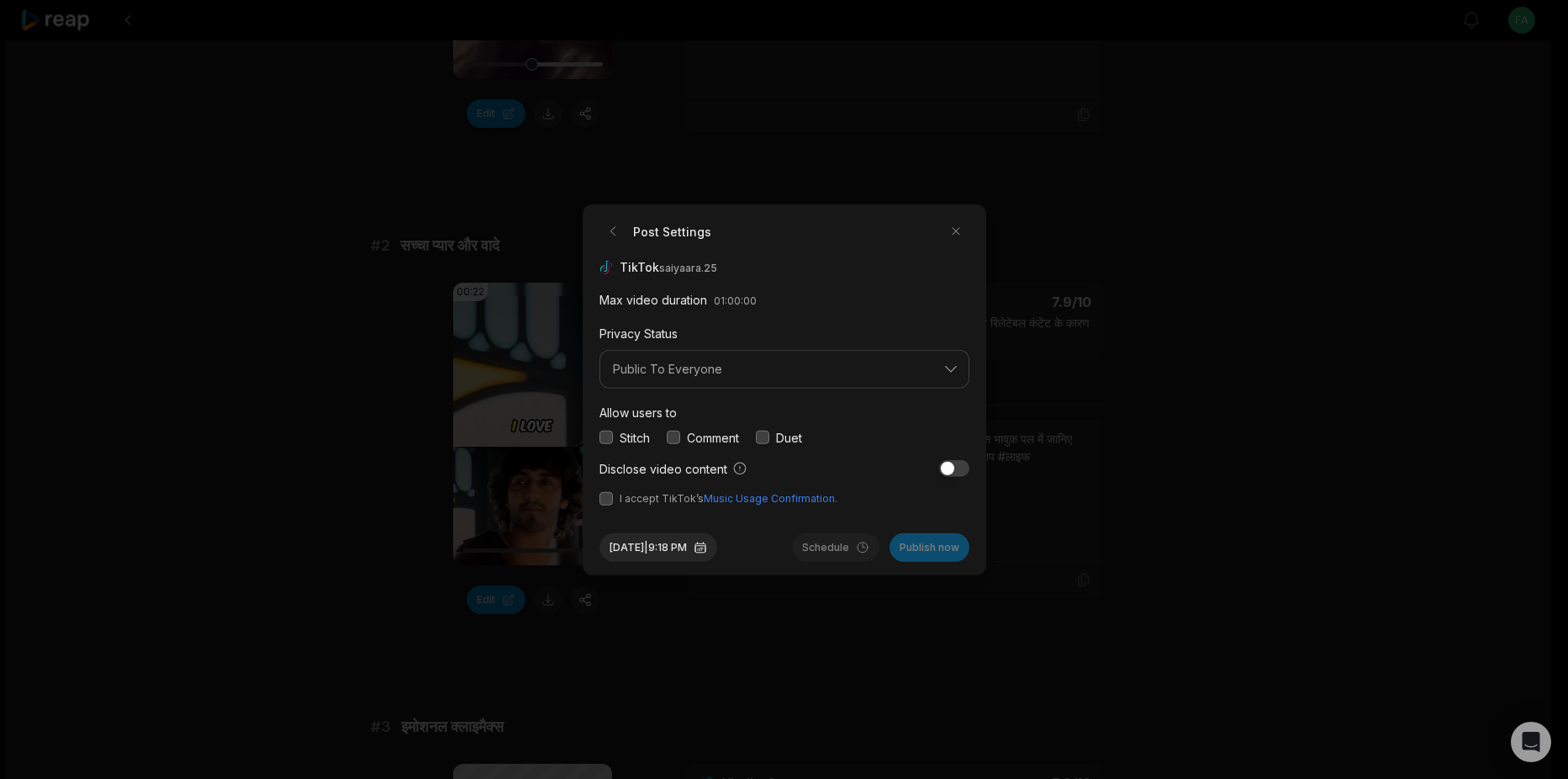
click at [615, 441] on div "Stitch" at bounding box center [624, 437] width 50 height 18
click at [682, 437] on div "Comment" at bounding box center [703, 437] width 73 height 18
click at [608, 501] on button "button" at bounding box center [607, 498] width 14 height 14
click at [821, 545] on button "Schedule" at bounding box center [836, 546] width 87 height 29
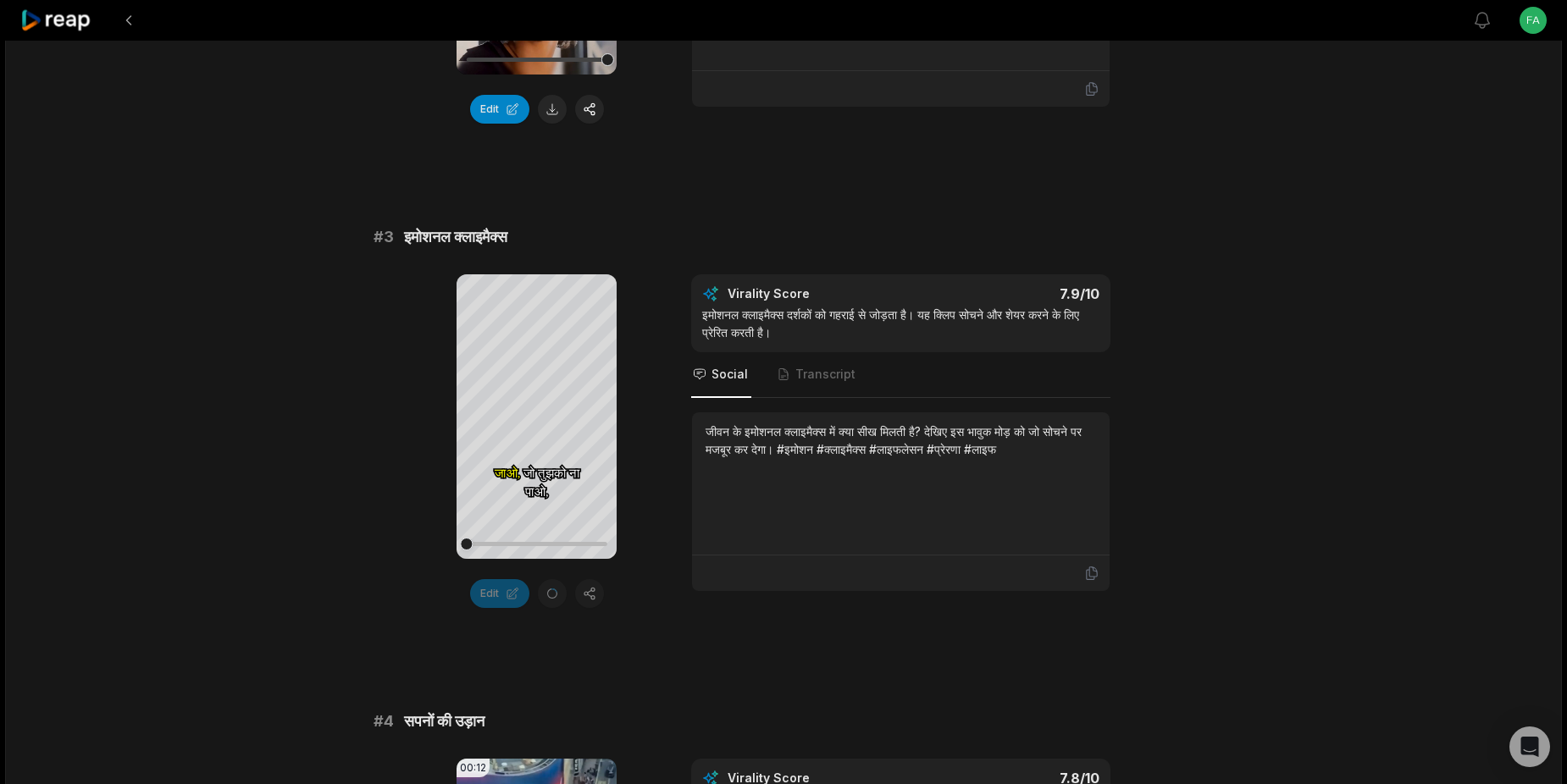
scroll to position [896, 0]
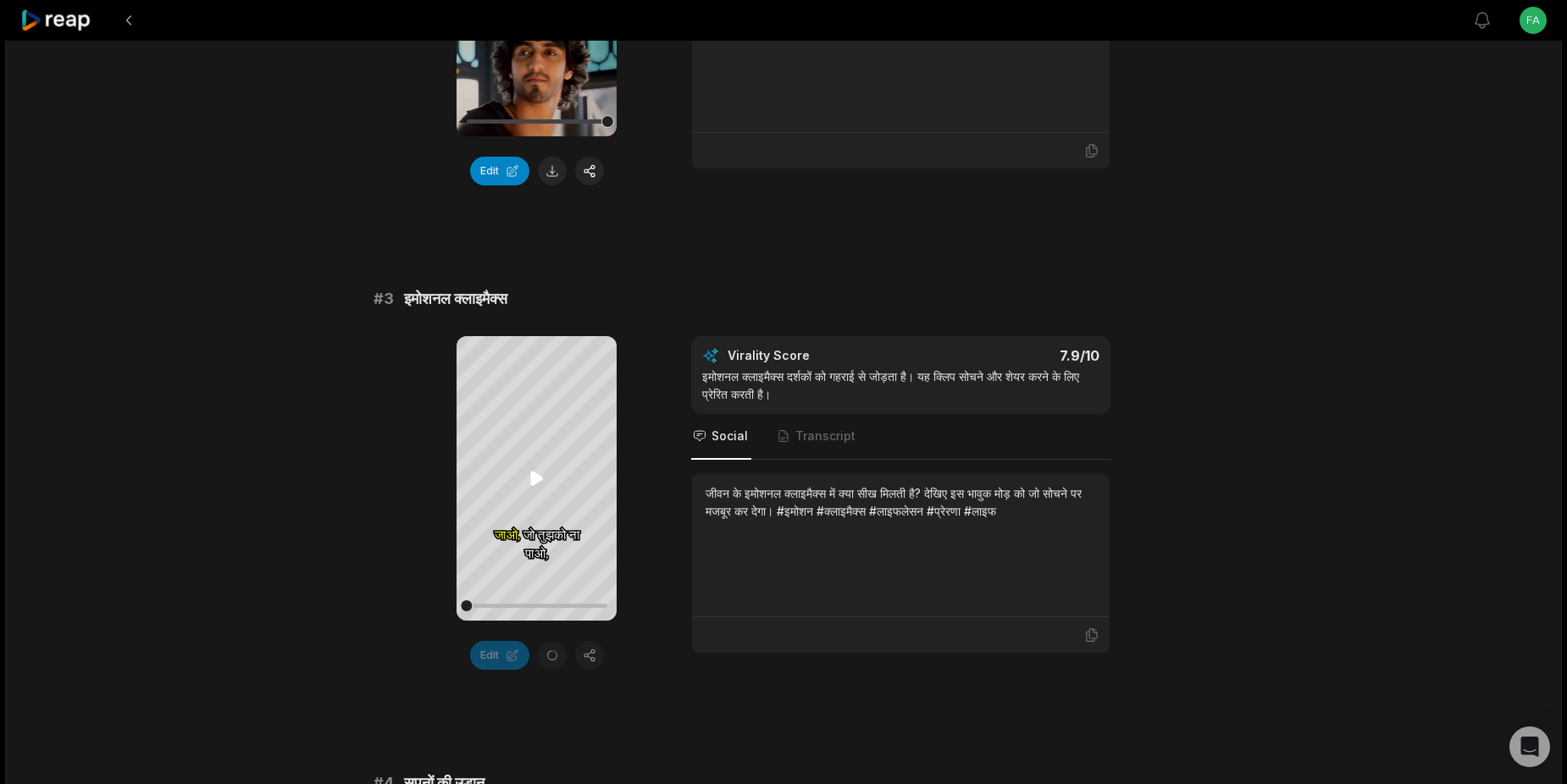
click at [535, 477] on icon at bounding box center [536, 478] width 13 height 15
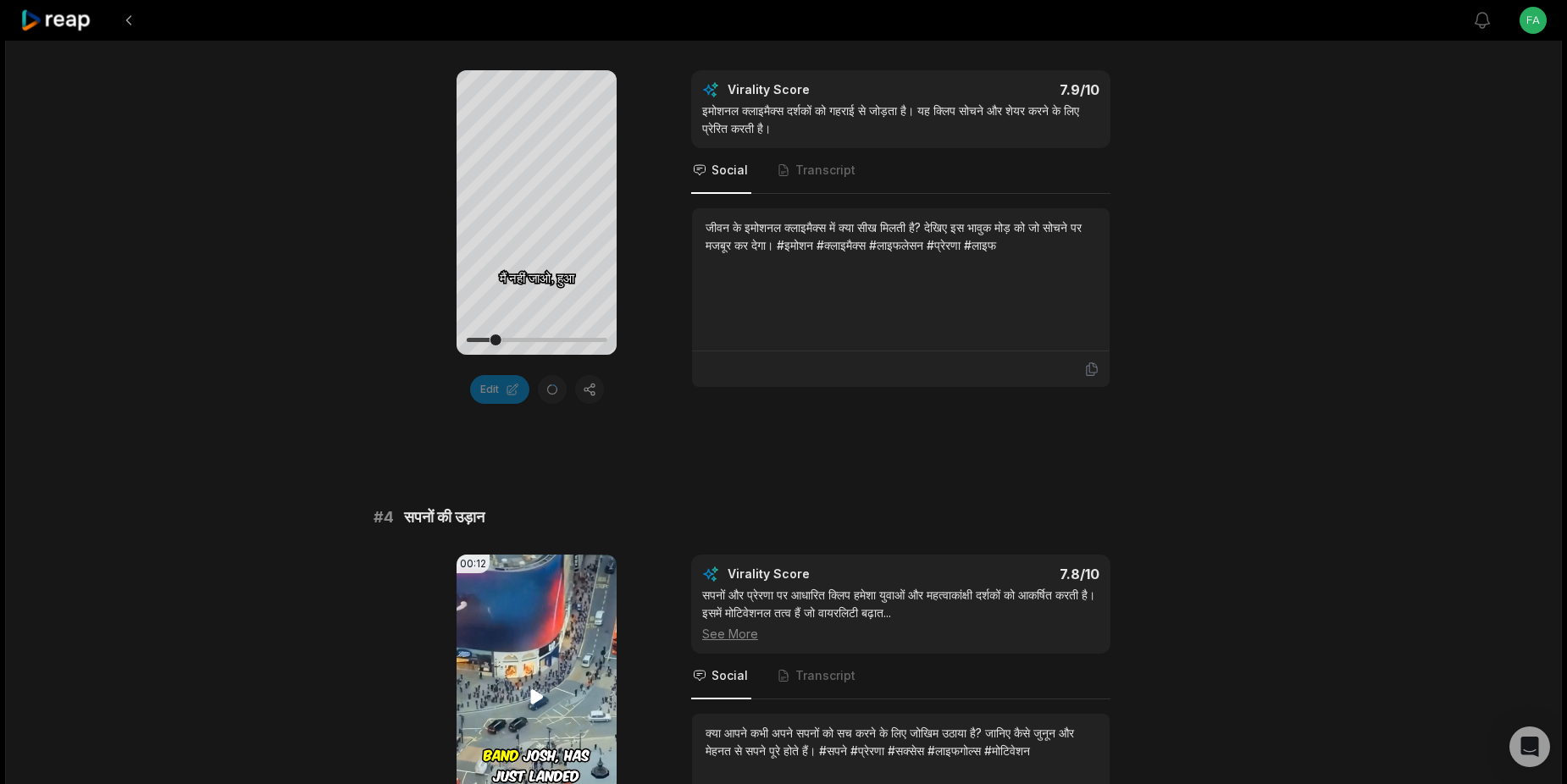
scroll to position [1115, 0]
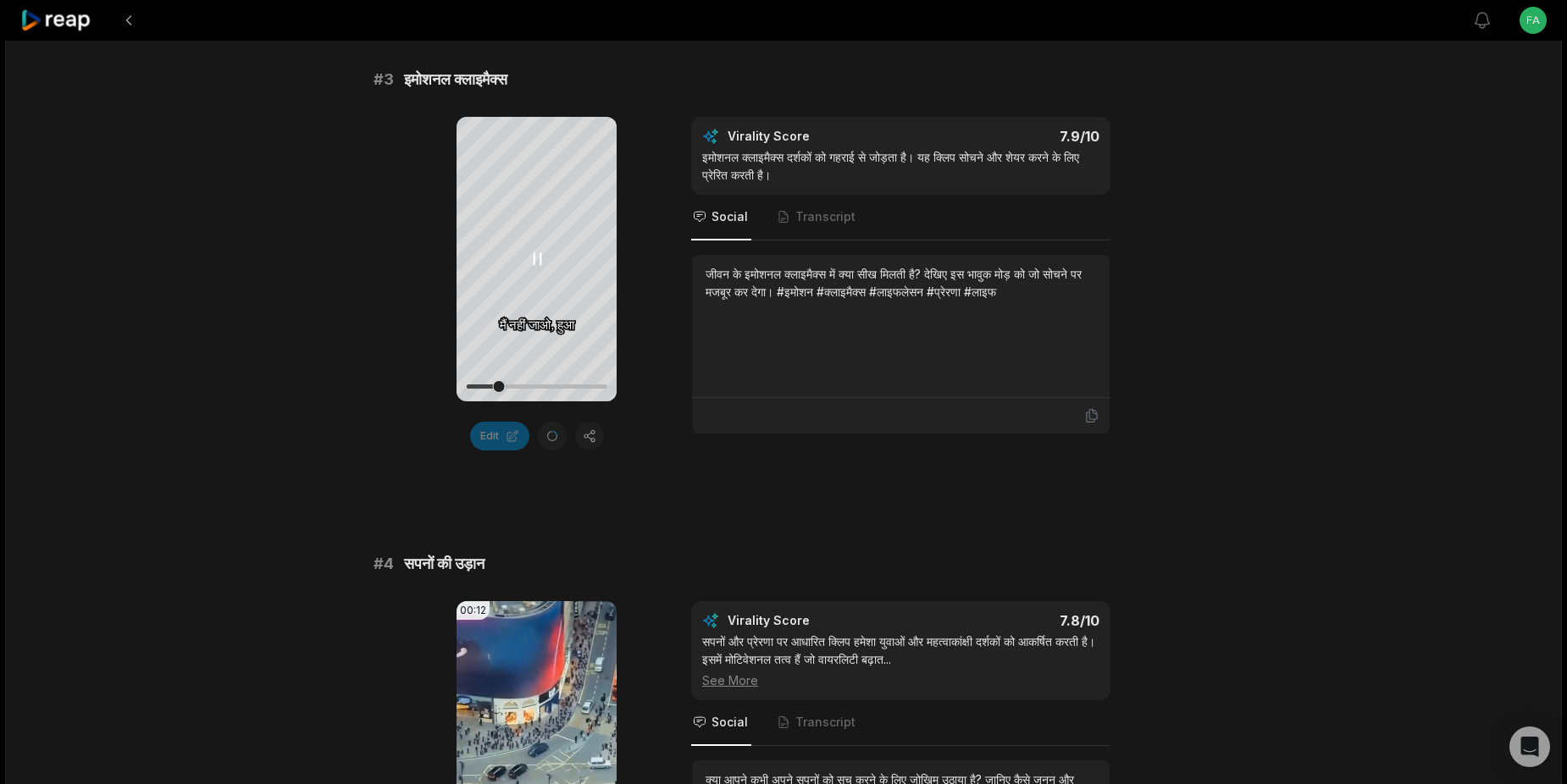
click at [534, 260] on icon at bounding box center [537, 258] width 7 height 11
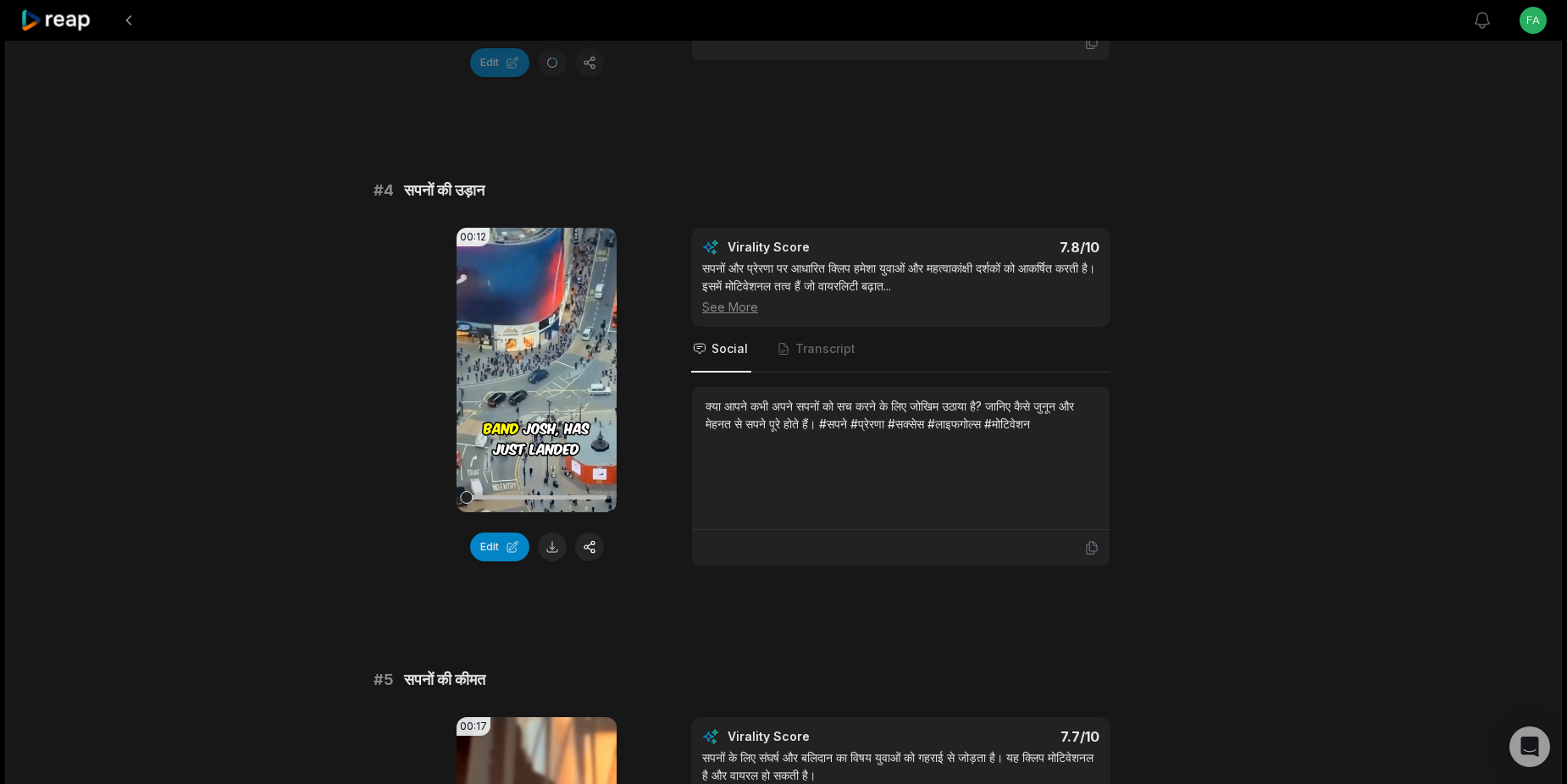
scroll to position [1535, 0]
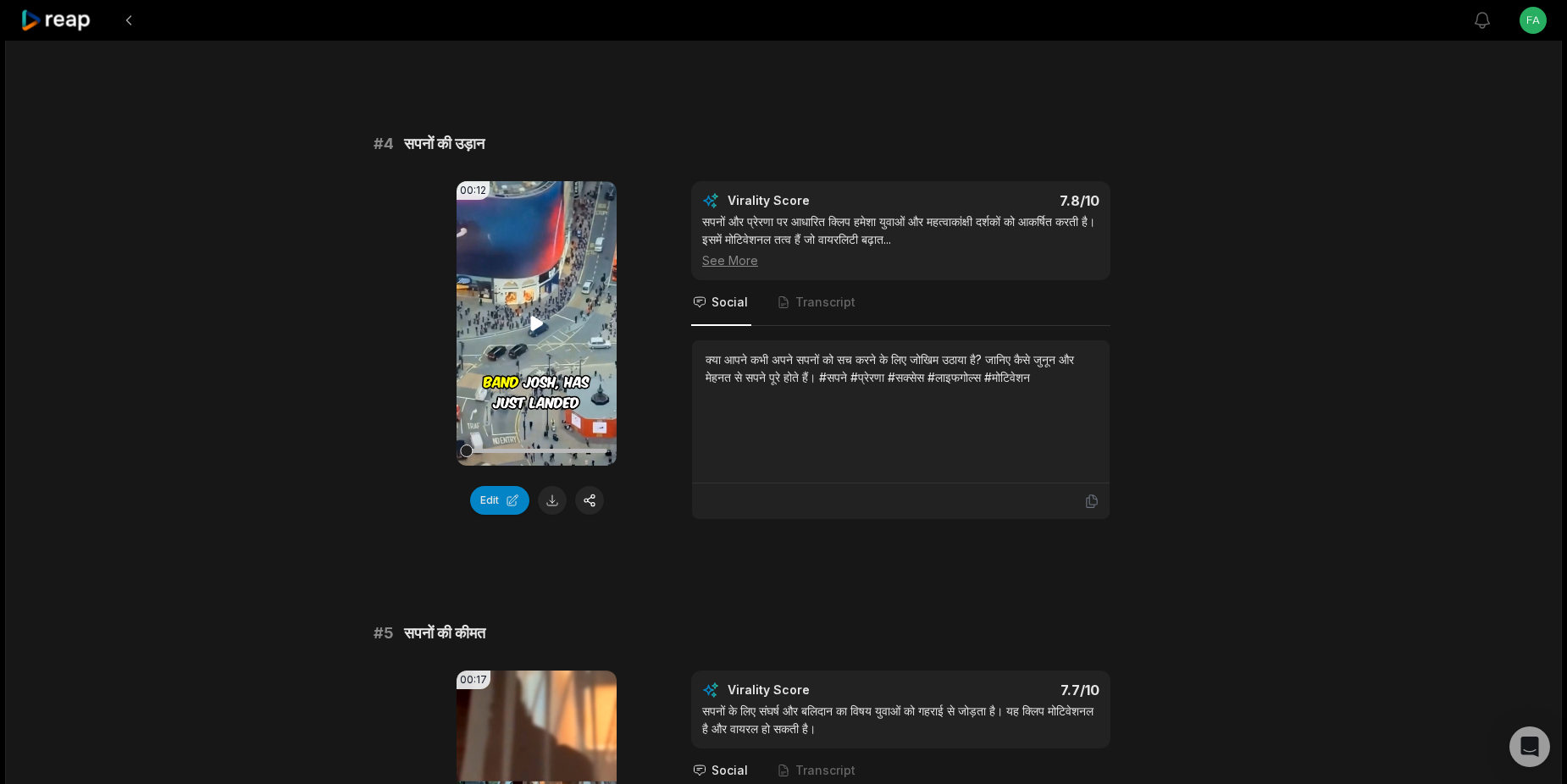
click at [538, 326] on icon at bounding box center [536, 323] width 13 height 15
click at [582, 499] on button "button" at bounding box center [589, 500] width 29 height 29
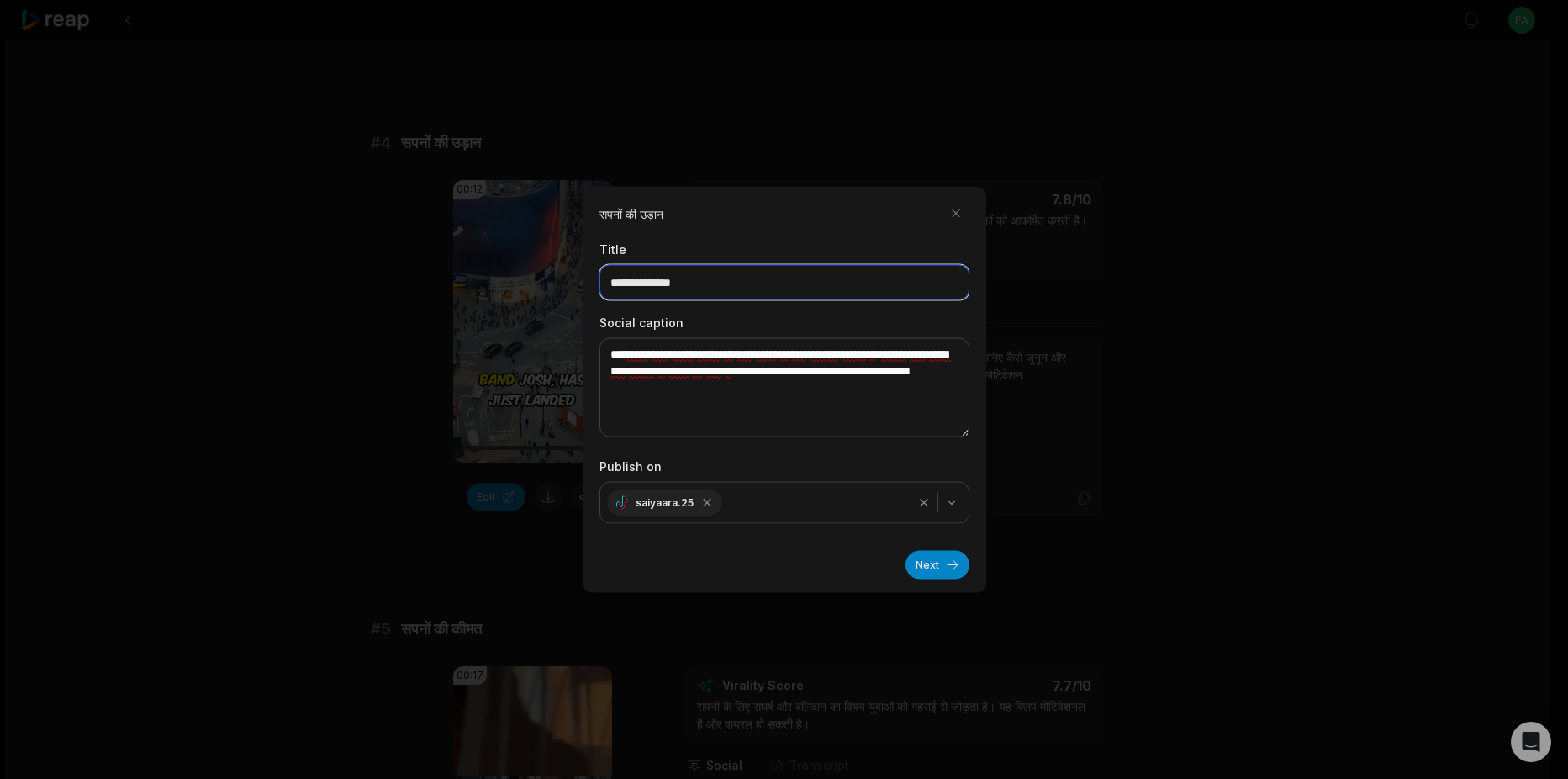
drag, startPoint x: 706, startPoint y: 288, endPoint x: 557, endPoint y: 265, distance: 150.8
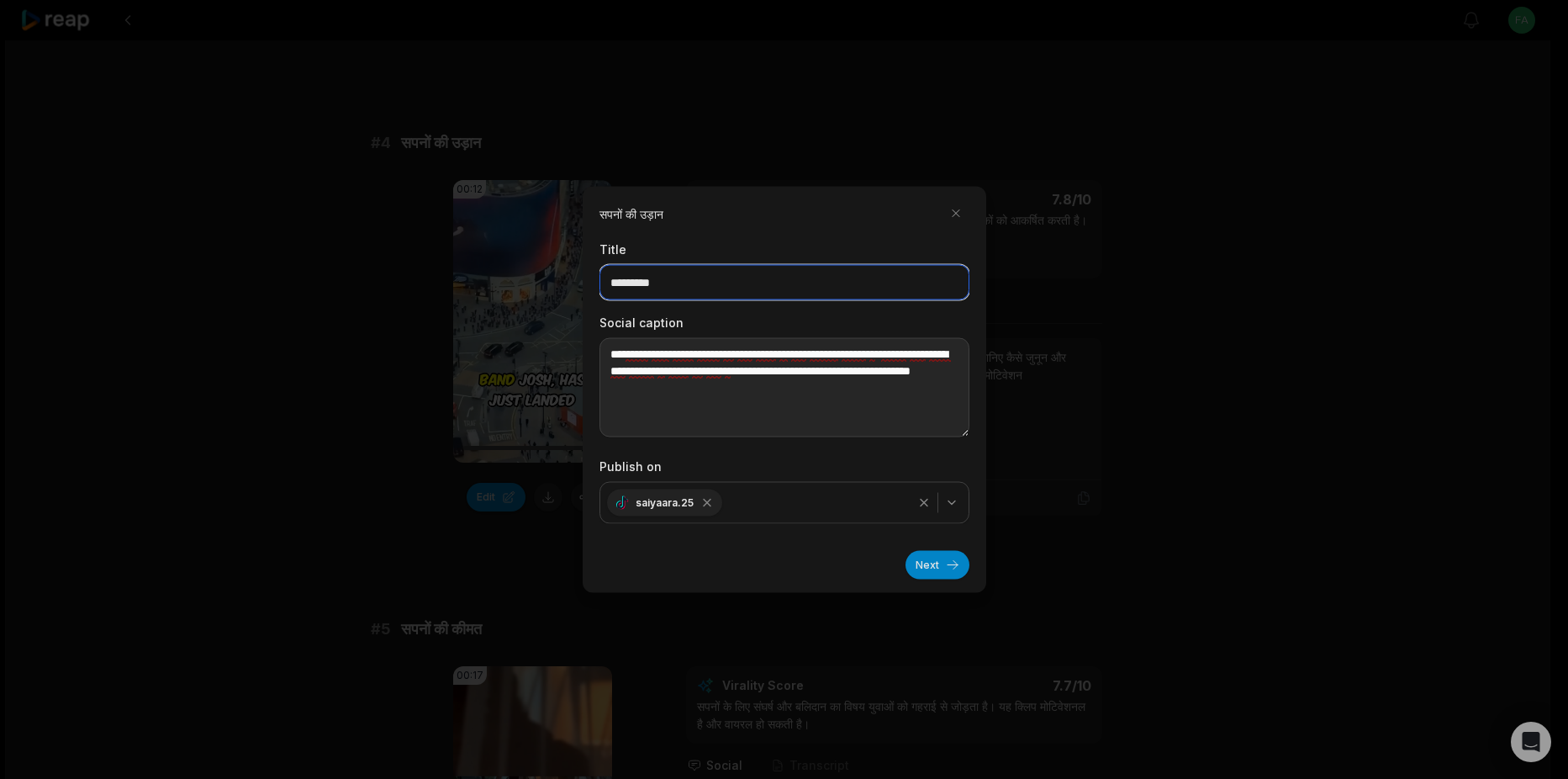
type input "*********"
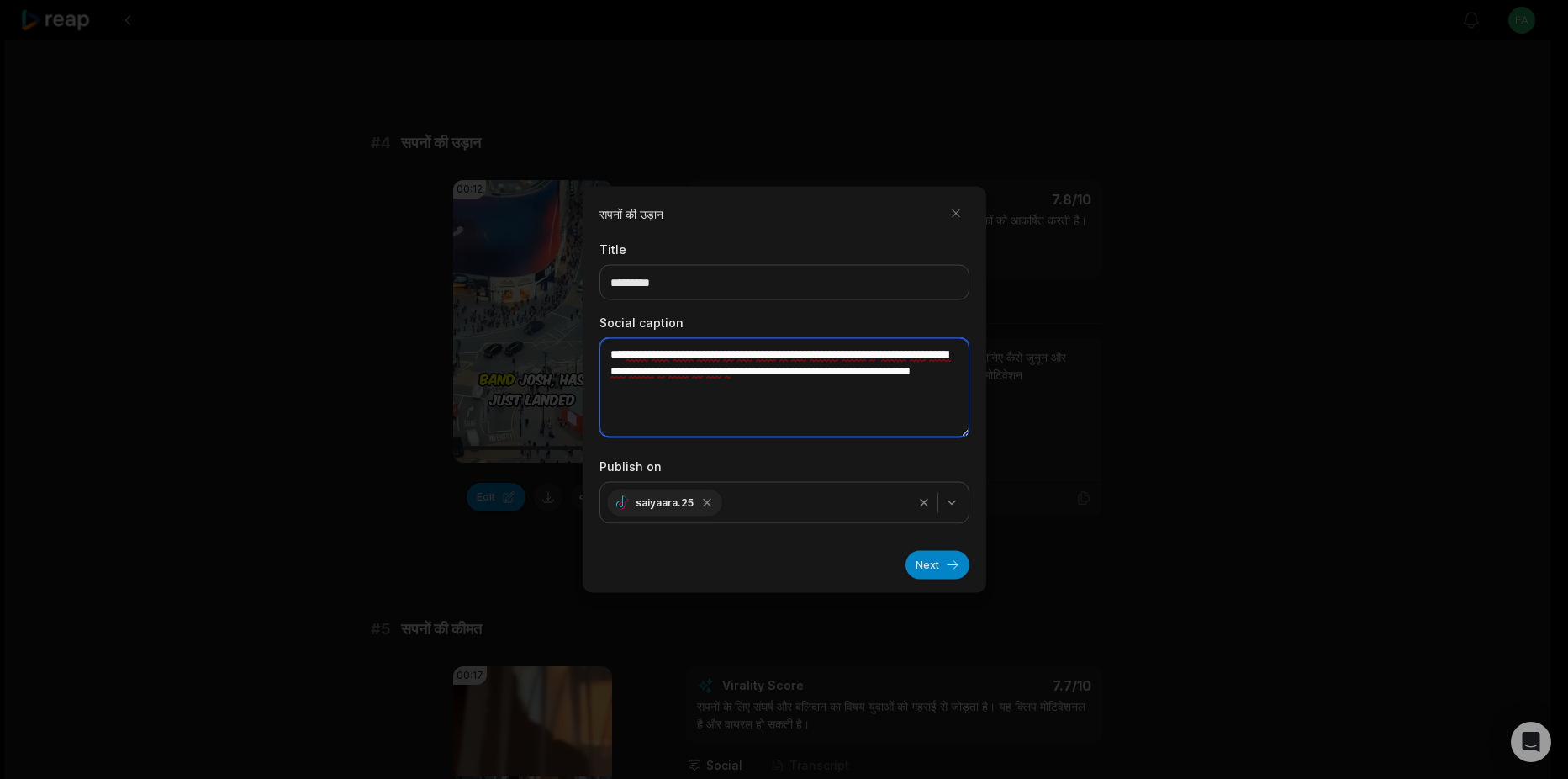
drag, startPoint x: 755, startPoint y: 390, endPoint x: 561, endPoint y: 355, distance: 197.1
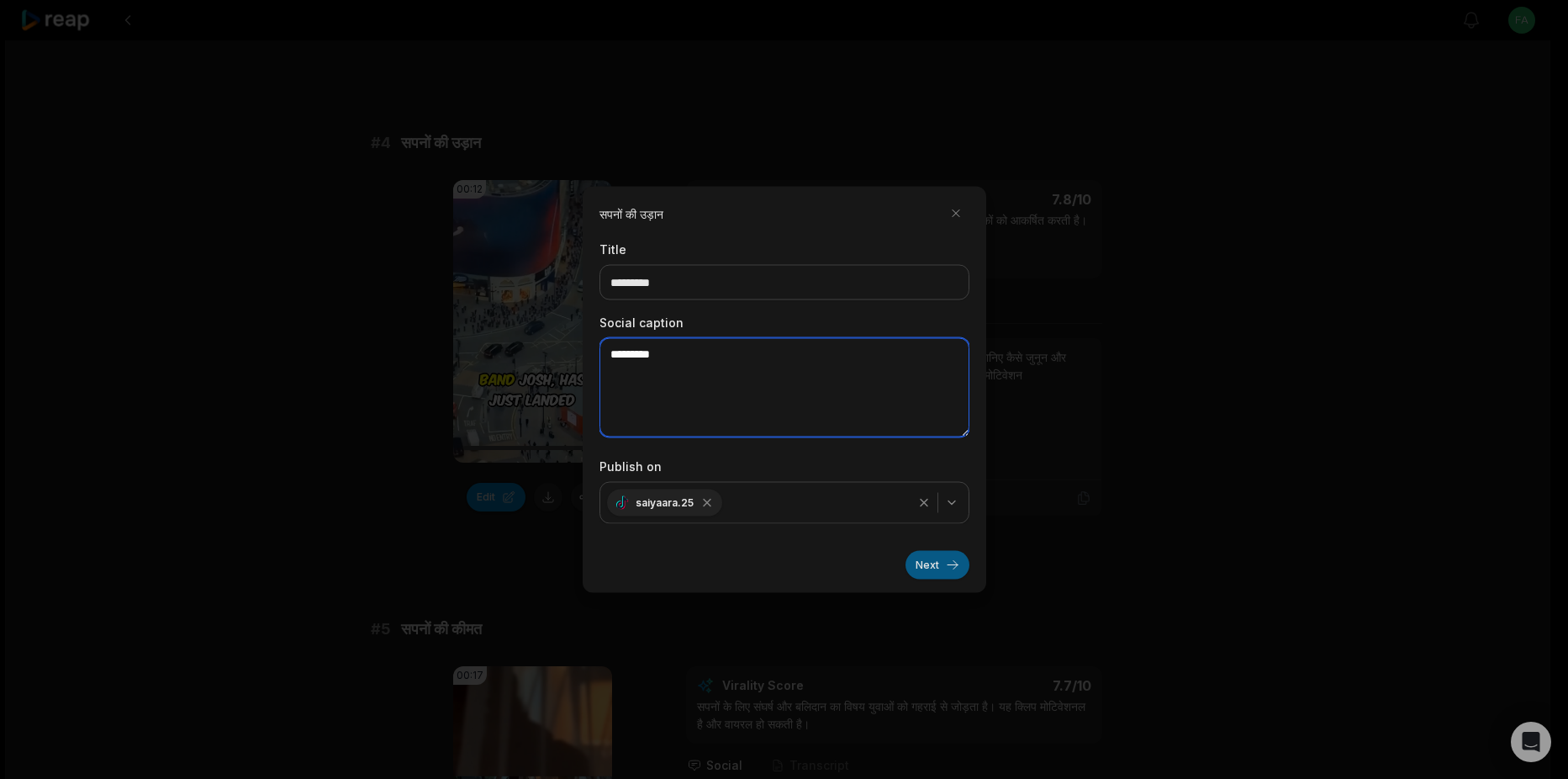
type textarea "*********"
drag, startPoint x: 941, startPoint y: 566, endPoint x: 914, endPoint y: 566, distance: 27.0
click at [932, 566] on button "Next" at bounding box center [937, 565] width 64 height 29
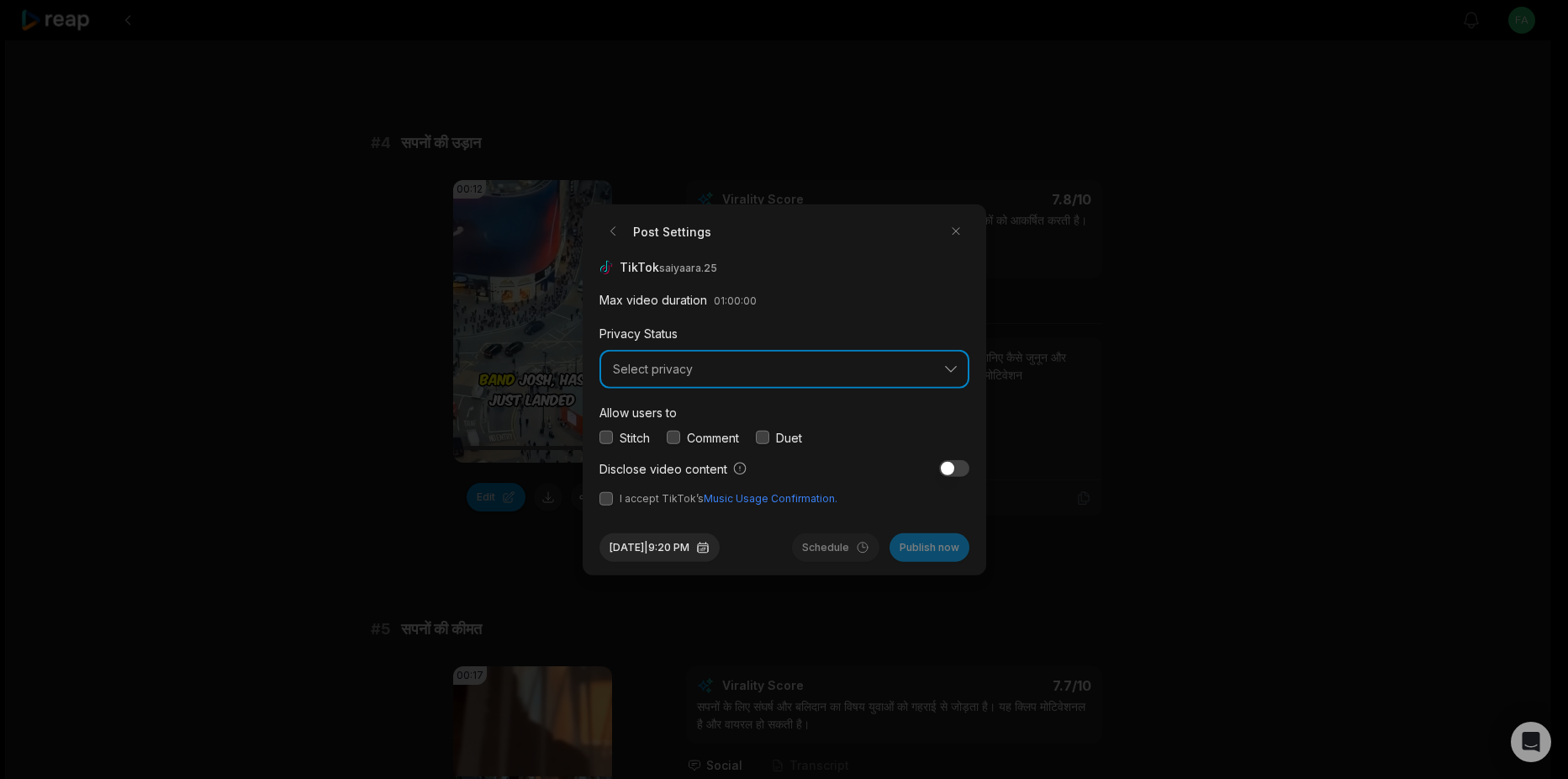
click at [763, 363] on span "Select privacy" at bounding box center [773, 369] width 319 height 15
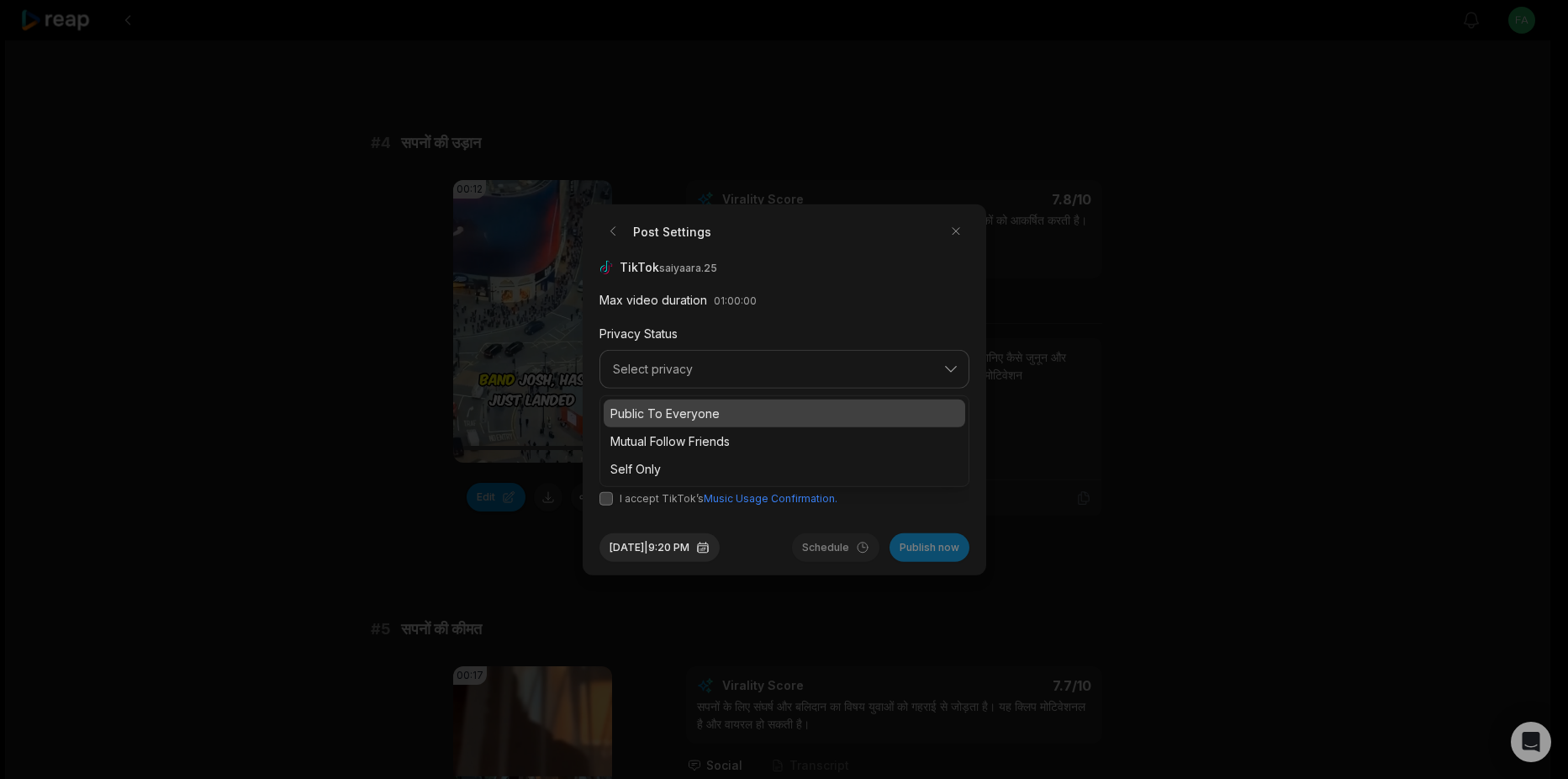
click at [700, 409] on p "Public To Everyone" at bounding box center [784, 413] width 348 height 18
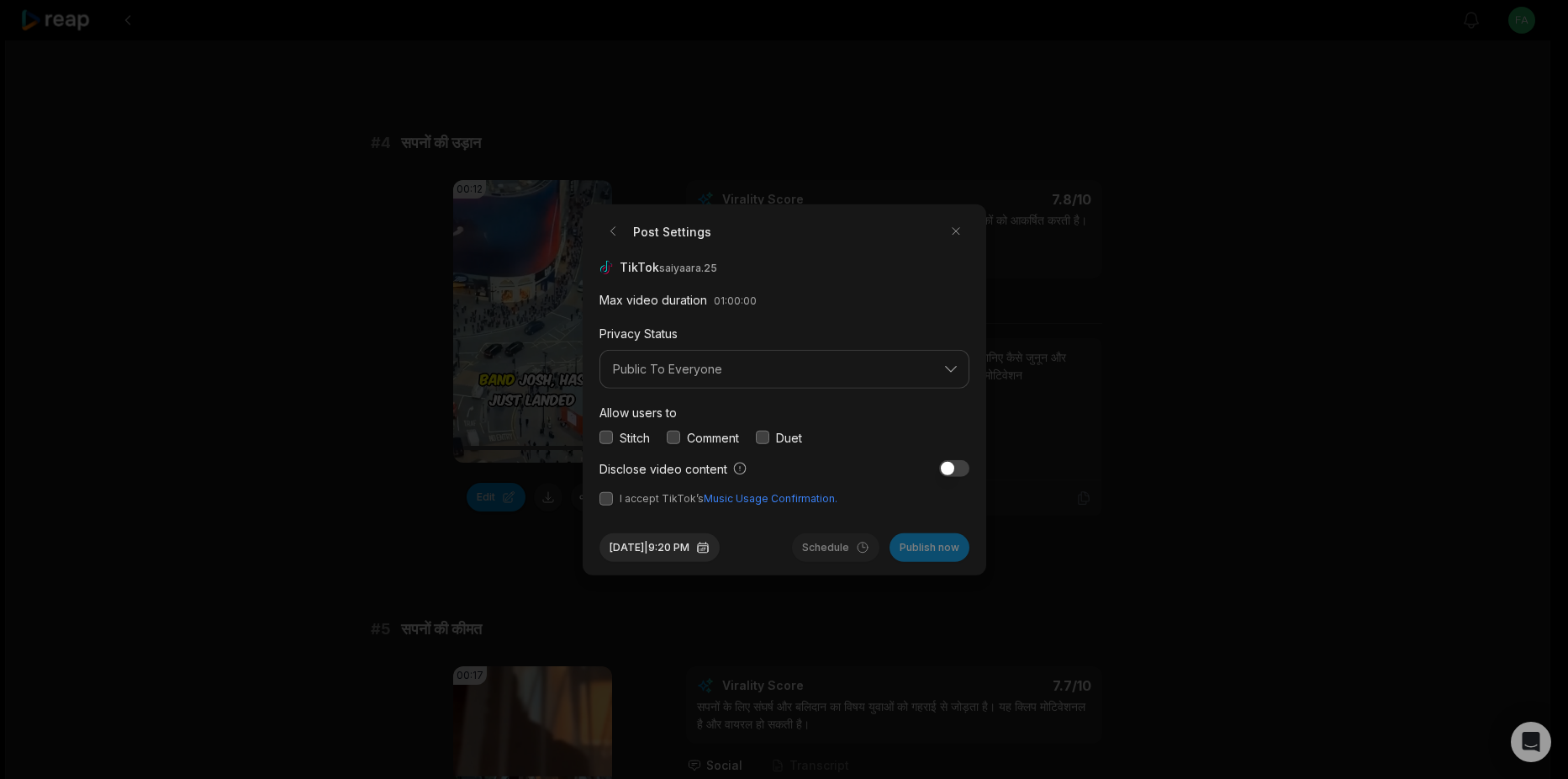
click at [610, 433] on button "button" at bounding box center [607, 438] width 14 height 14
click at [691, 434] on label "Comment" at bounding box center [713, 437] width 52 height 18
click at [765, 439] on button "button" at bounding box center [763, 438] width 14 height 14
click at [671, 438] on button "button" at bounding box center [673, 438] width 14 height 14
click at [604, 497] on button "button" at bounding box center [607, 498] width 14 height 14
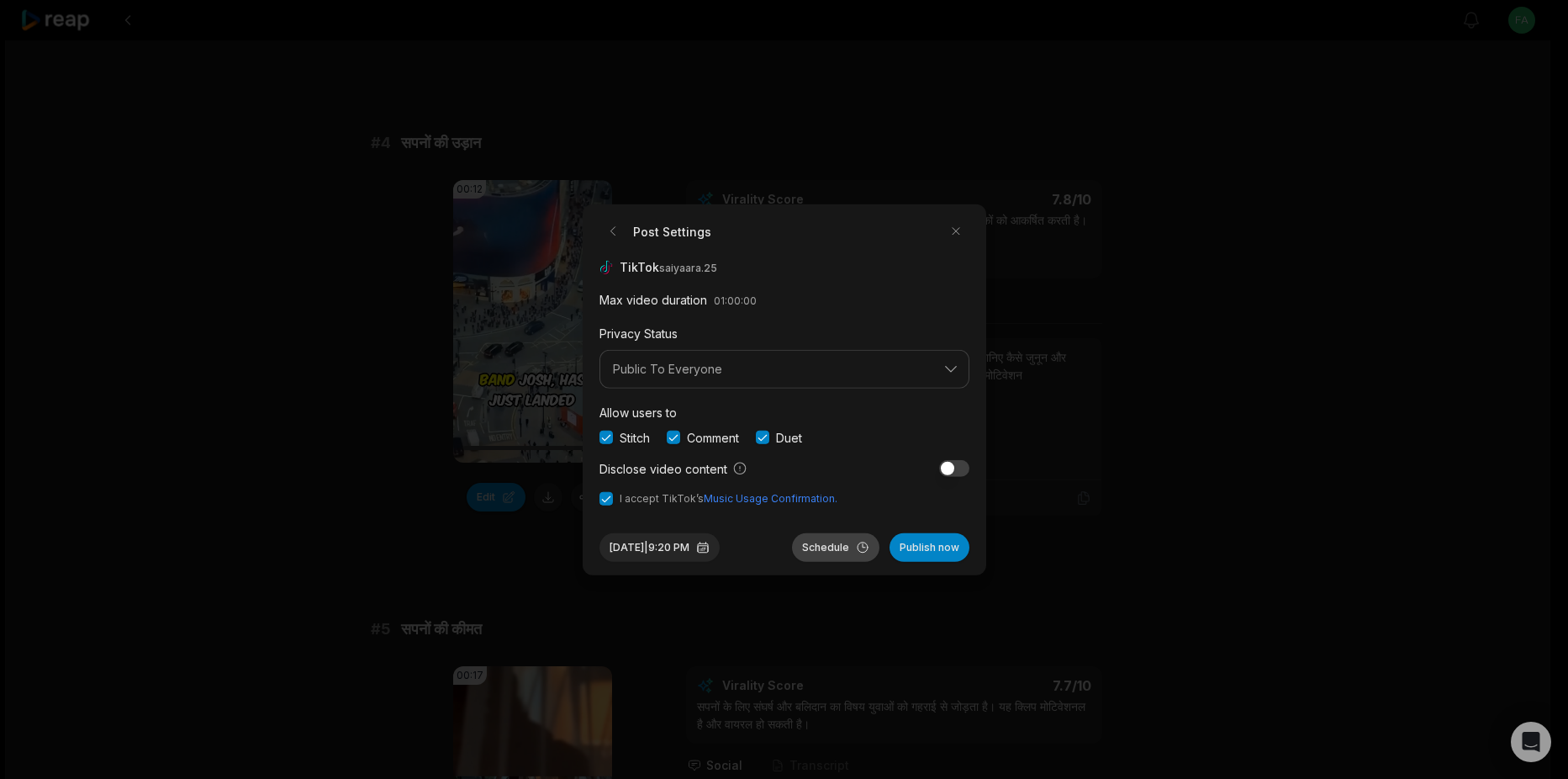
click at [818, 546] on button "Schedule" at bounding box center [836, 546] width 87 height 29
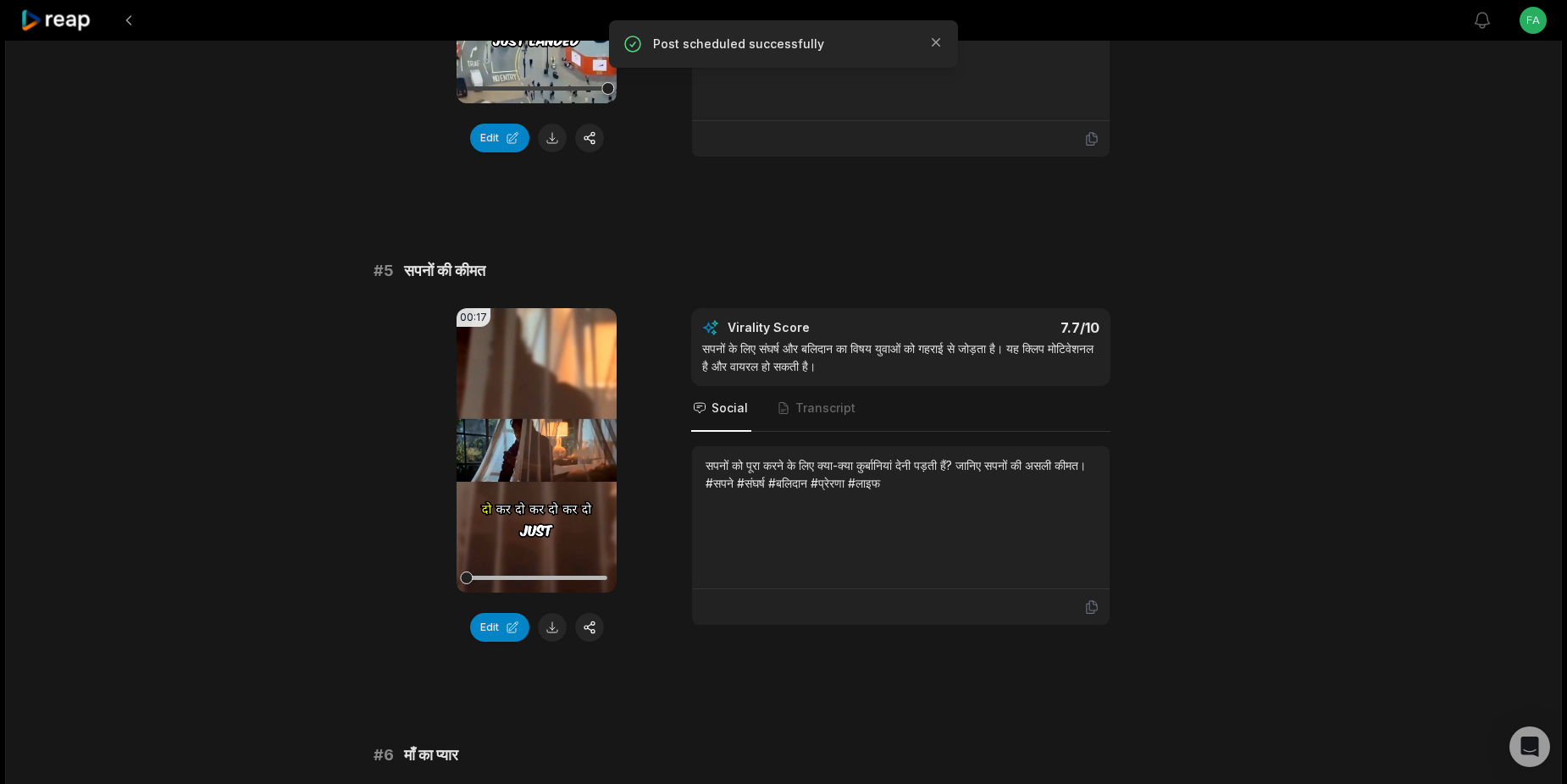
scroll to position [1940, 0]
